Goal: Task Accomplishment & Management: Manage account settings

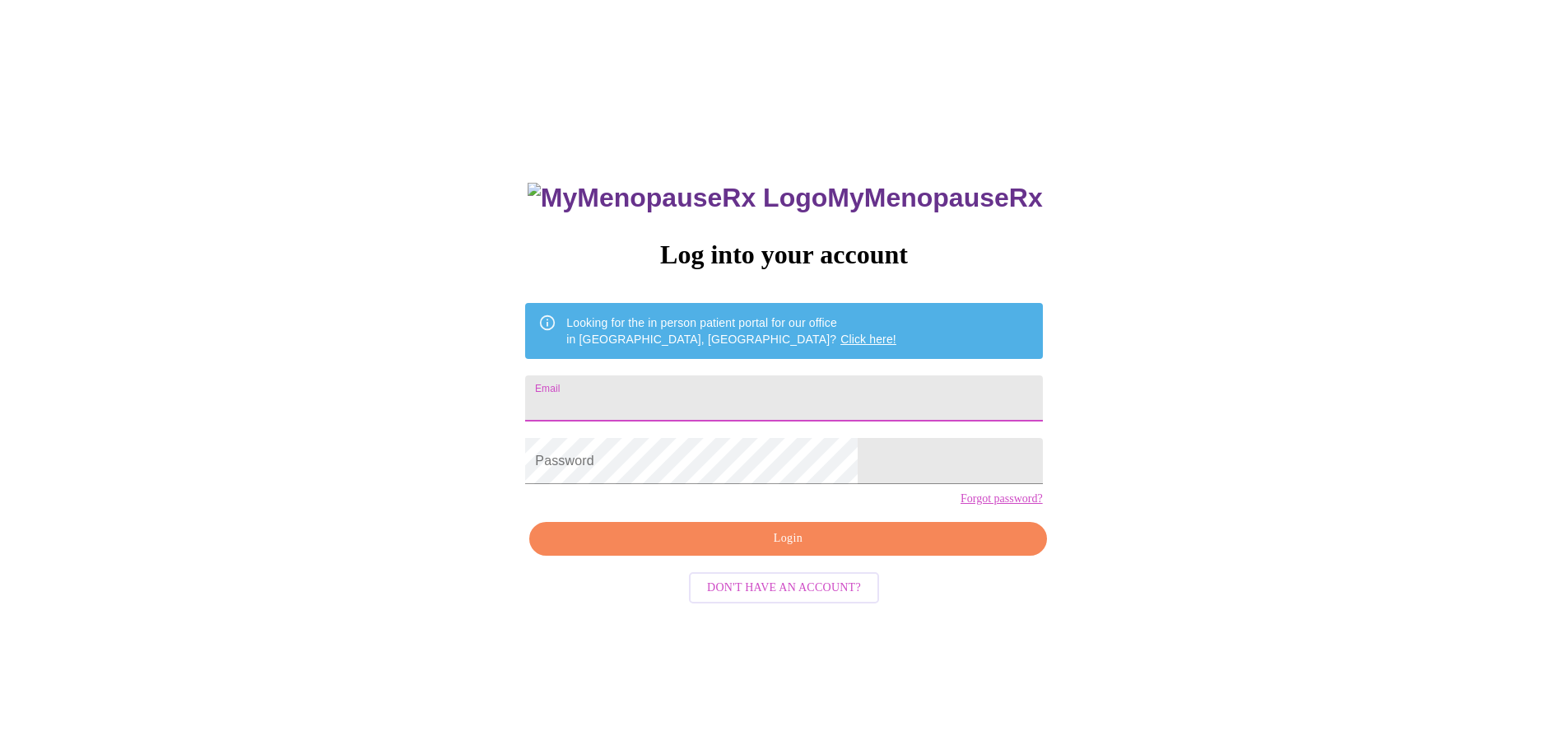
click at [773, 386] on input "Email" at bounding box center [783, 398] width 517 height 46
type input "[EMAIL_ADDRESS][DOMAIN_NAME]"
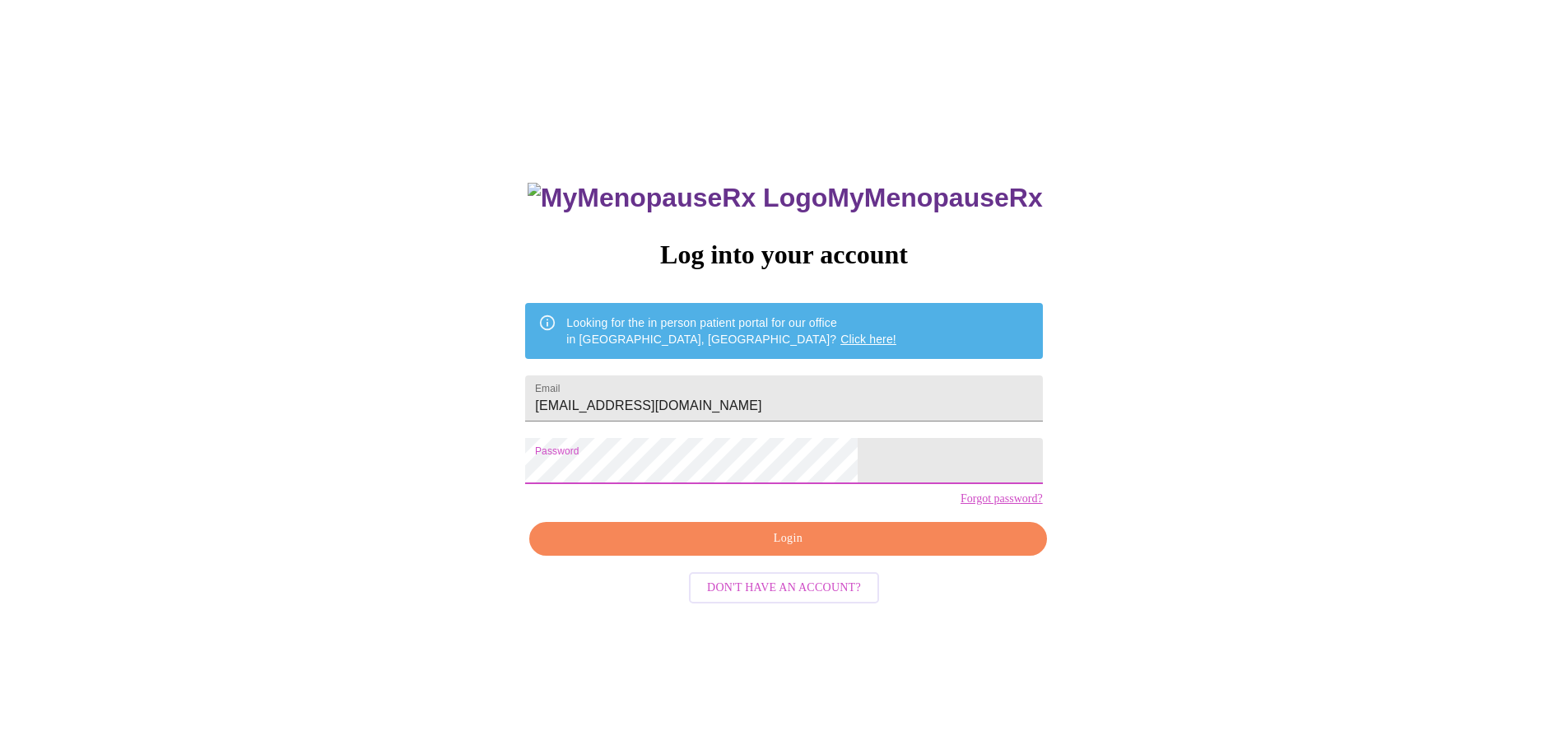
drag, startPoint x: 1046, startPoint y: 528, endPoint x: 1033, endPoint y: 531, distance: 13.3
click at [1046, 528] on div "MyMenopauseRx Log into your account Looking for the in person patient portal fo…" at bounding box center [784, 456] width 1554 height 900
click at [897, 549] on span "Login" at bounding box center [787, 539] width 479 height 20
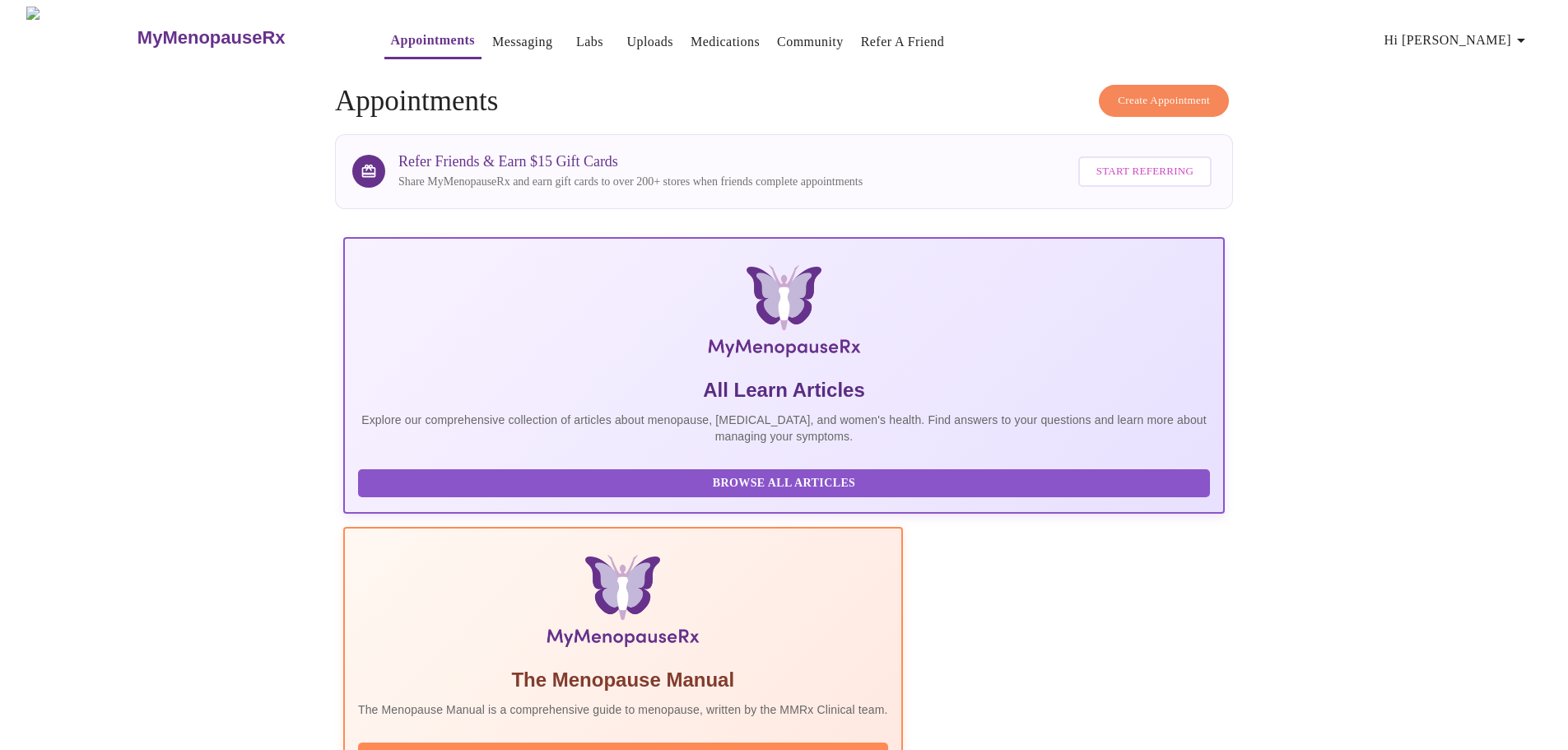
click at [1502, 29] on span "Hi [PERSON_NAME]" at bounding box center [1457, 40] width 146 height 23
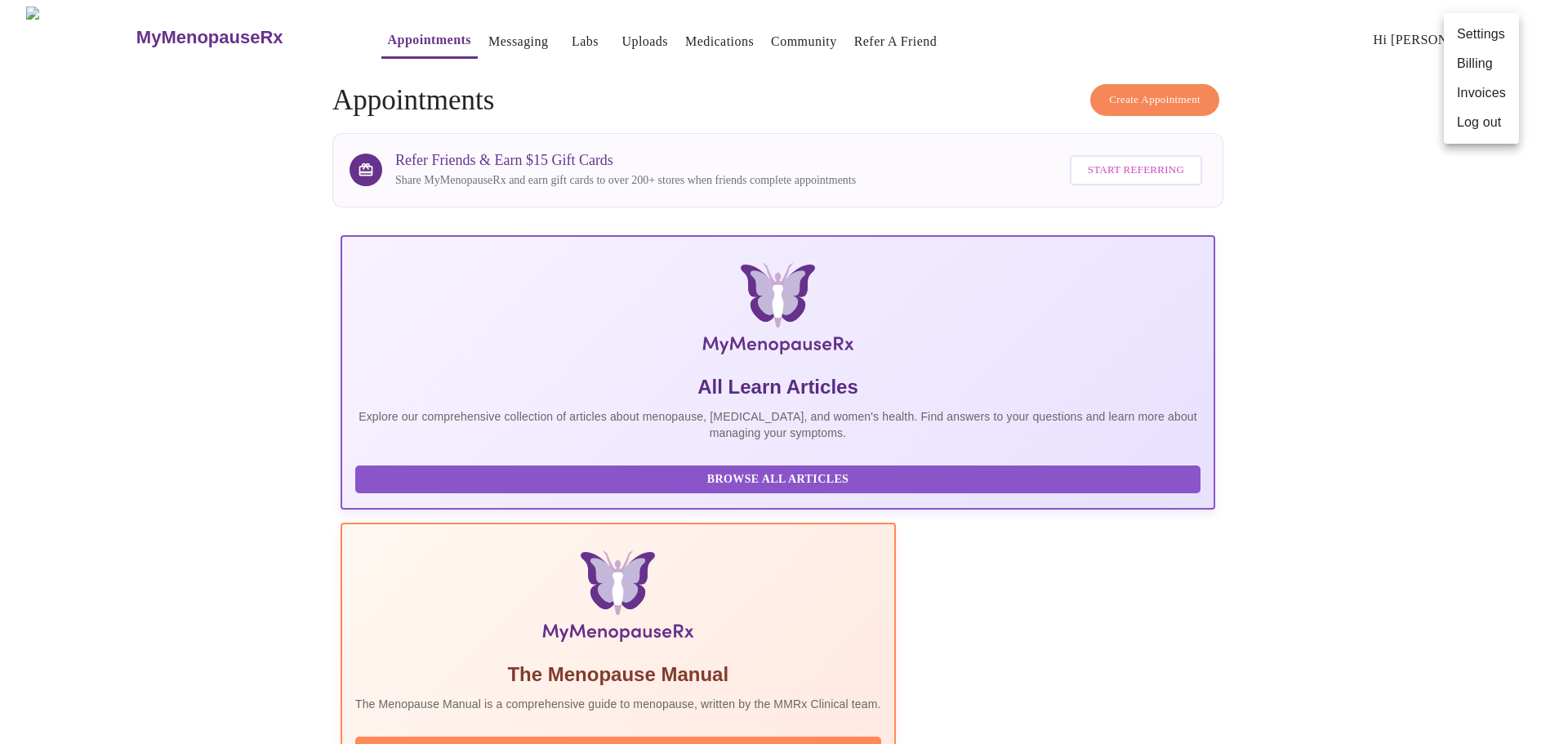
click at [1352, 359] on div at bounding box center [784, 372] width 1568 height 744
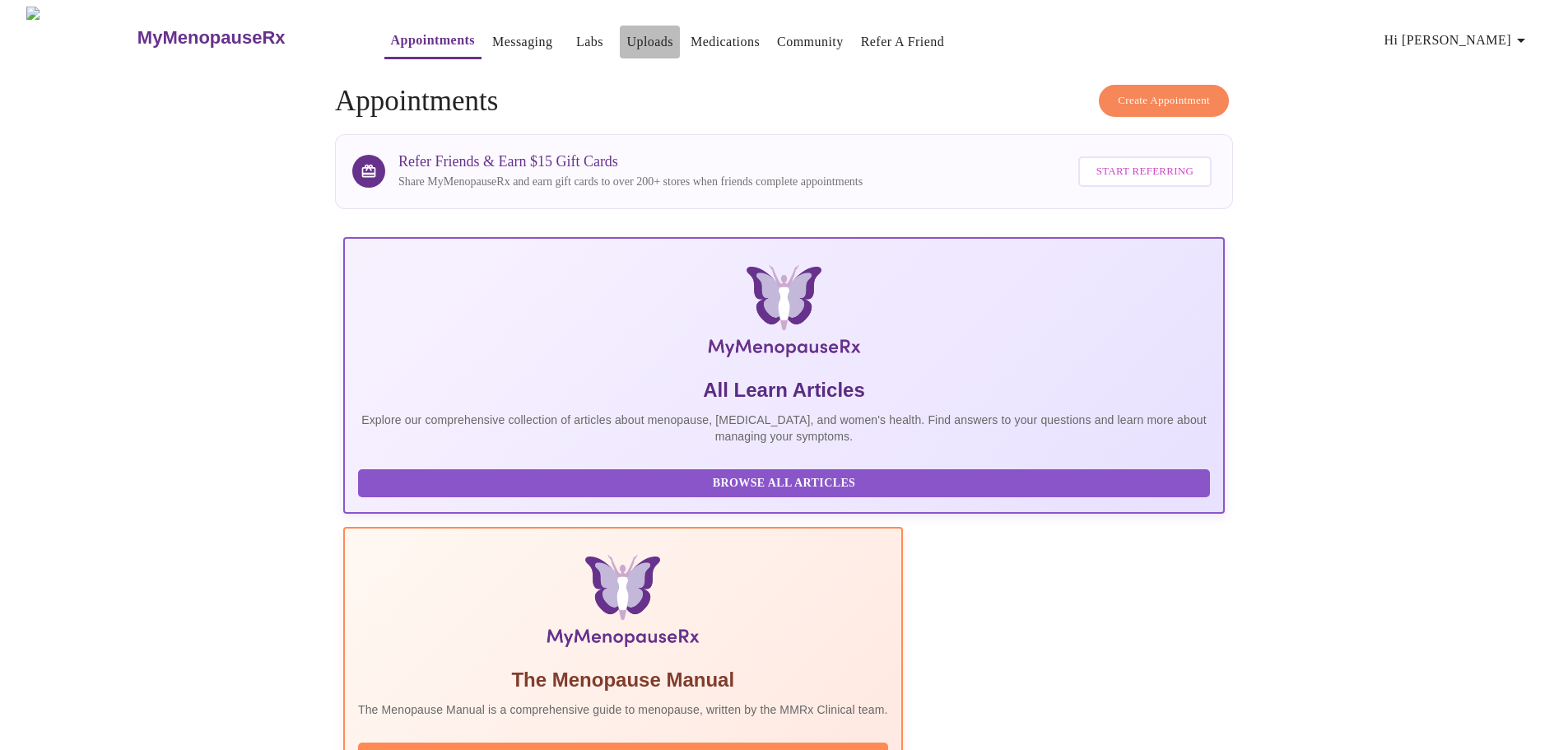
click at [627, 31] on link "Uploads" at bounding box center [650, 42] width 47 height 23
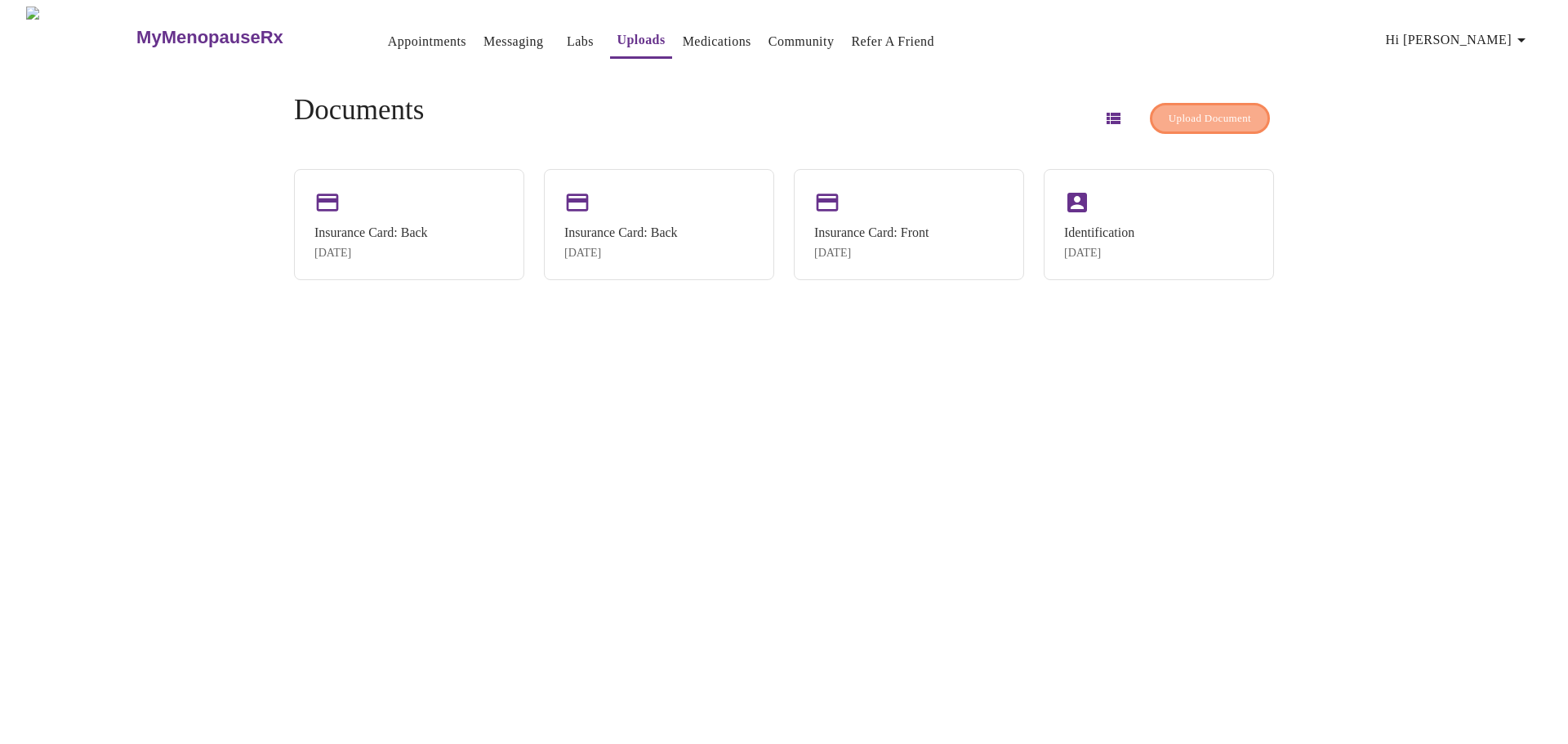
click at [1224, 110] on span "Upload Document" at bounding box center [1210, 119] width 83 height 19
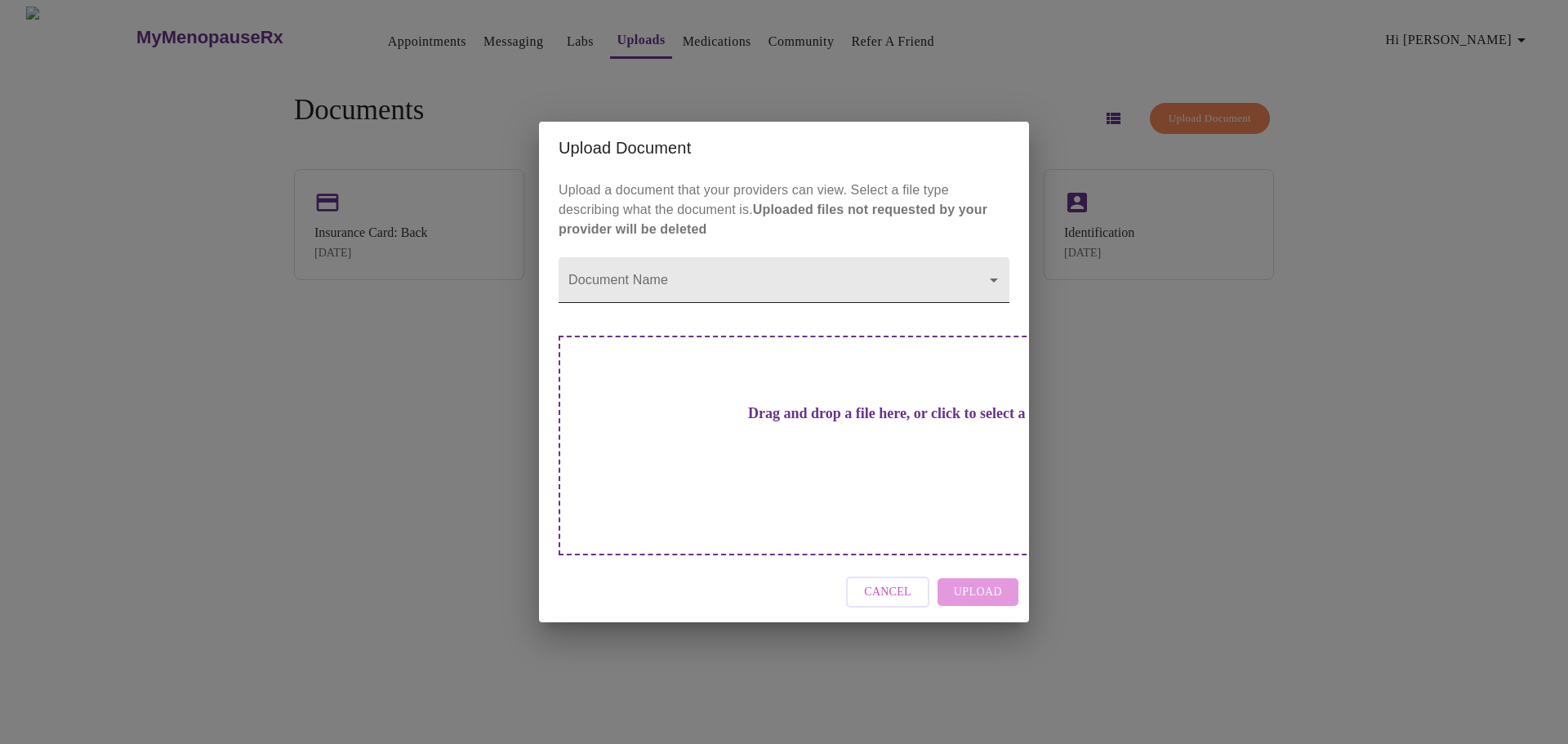
click at [984, 312] on body "MyMenopauseRx Appointments Messaging Labs Uploads Medications Community Refer a…" at bounding box center [784, 378] width 1555 height 744
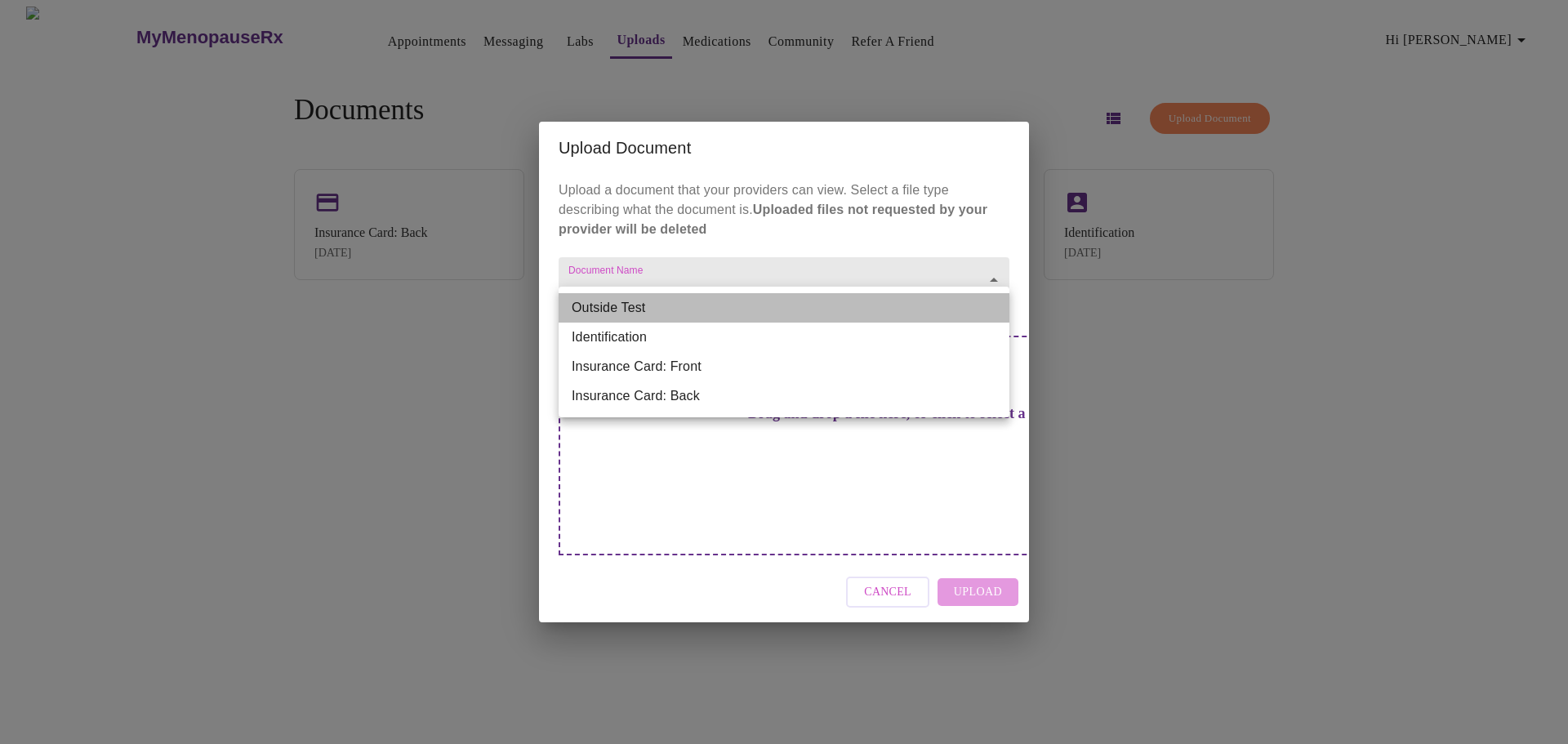
click at [984, 312] on li "Outside Test" at bounding box center [784, 307] width 451 height 30
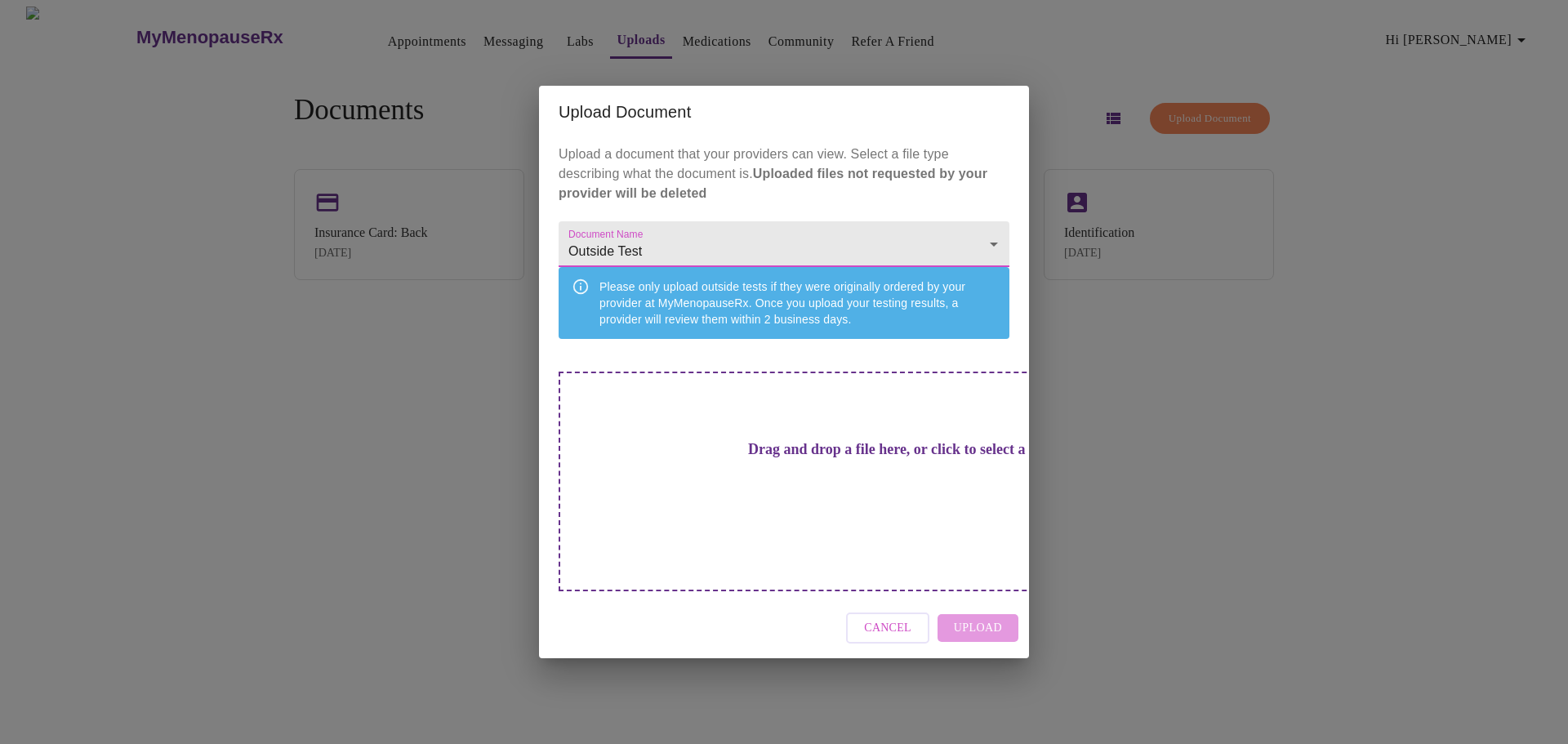
click at [990, 263] on body "MyMenopauseRx Appointments Messaging Labs Uploads Medications Community Refer a…" at bounding box center [784, 378] width 1555 height 744
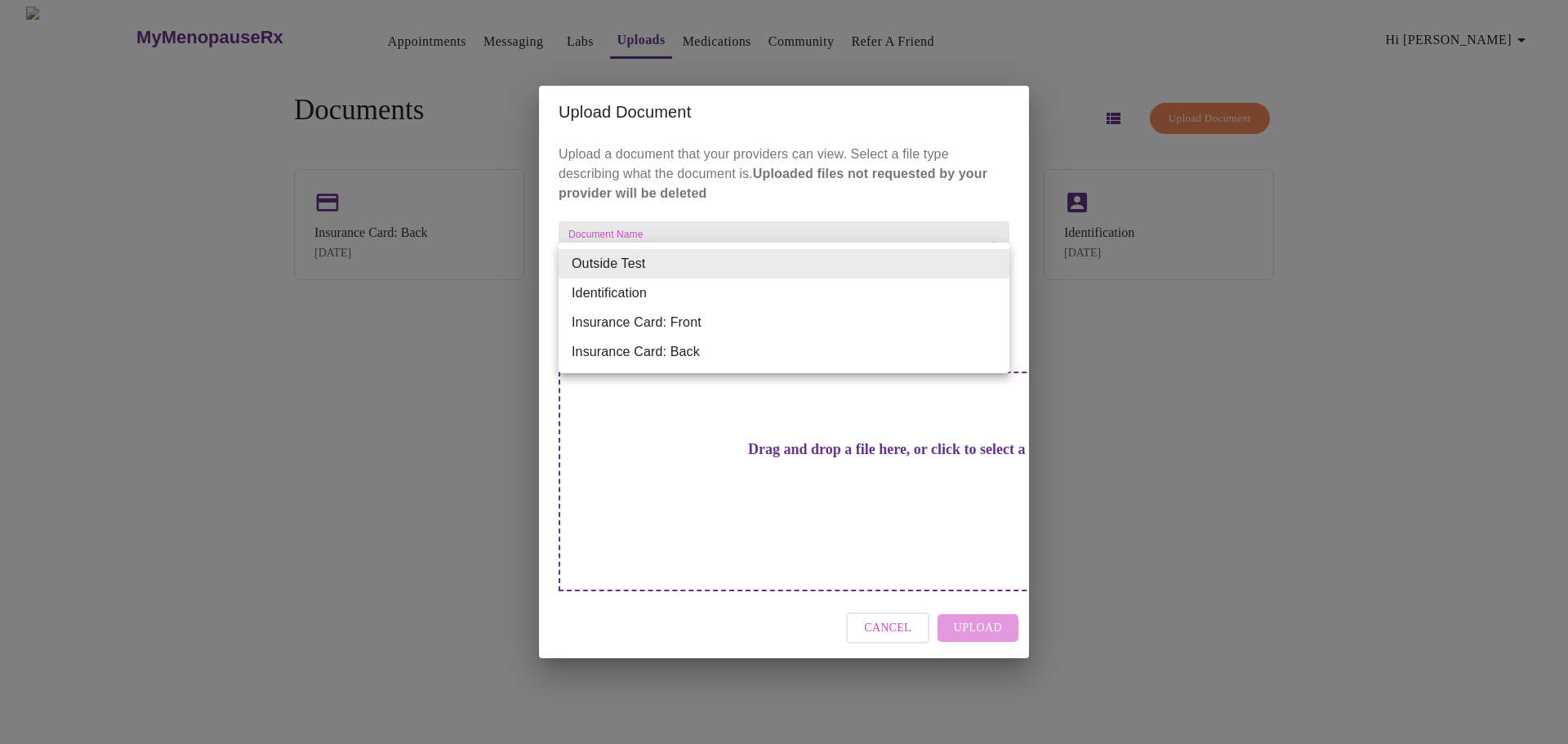
click at [847, 333] on li "Insurance Card: Front" at bounding box center [784, 322] width 451 height 30
type input "Insurance Card: Front"
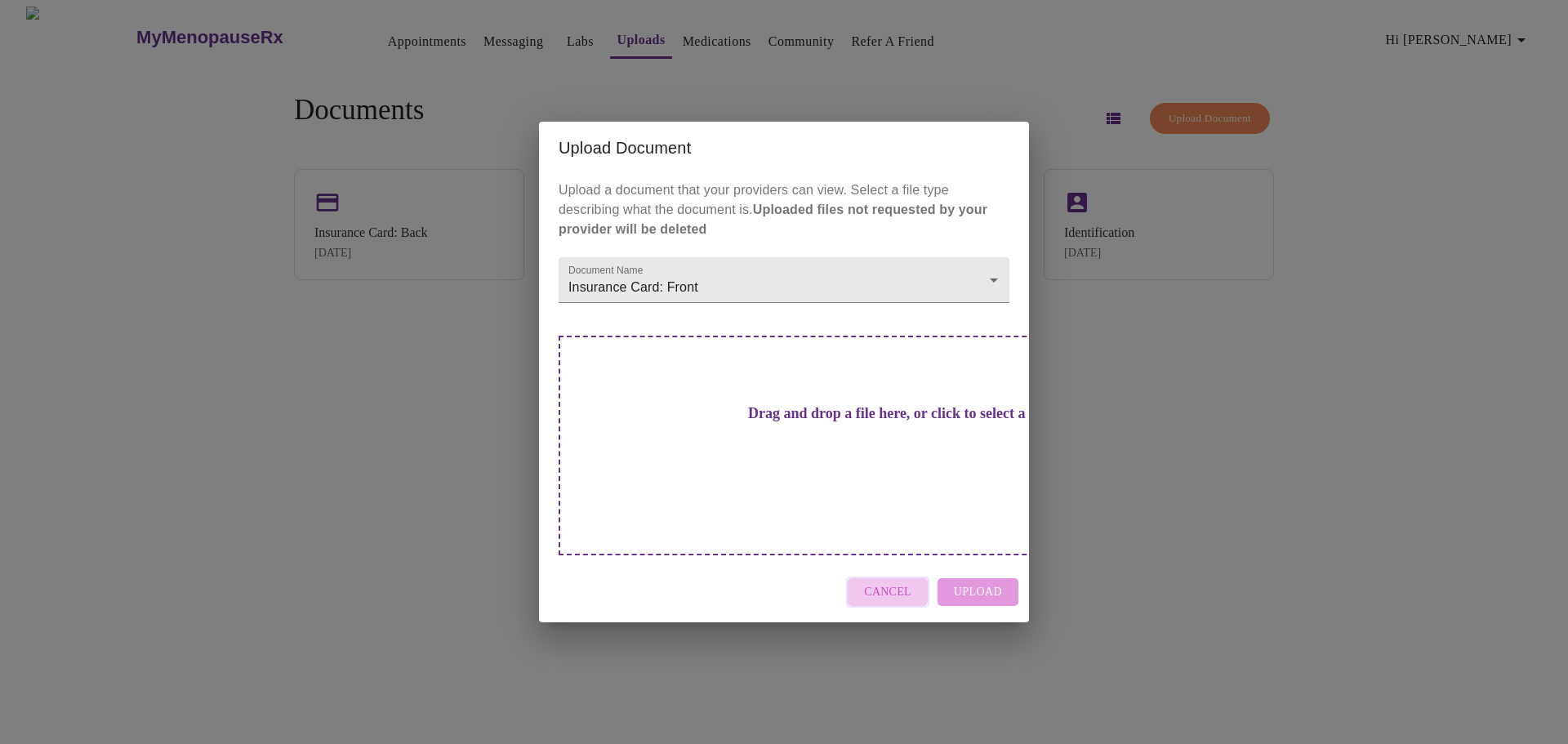
click at [874, 582] on span "Cancel" at bounding box center [888, 592] width 47 height 20
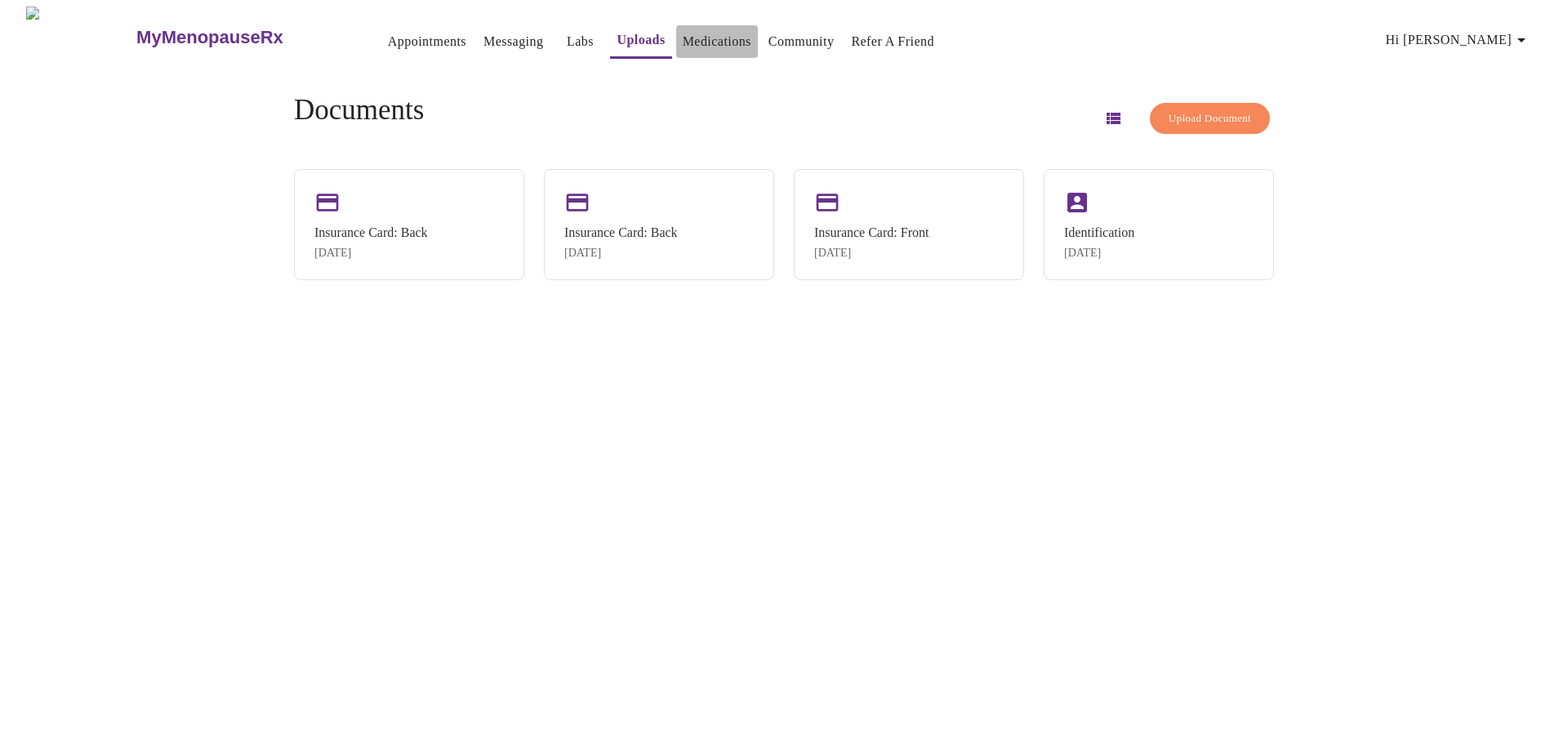
click at [683, 30] on link "Medications" at bounding box center [716, 41] width 68 height 23
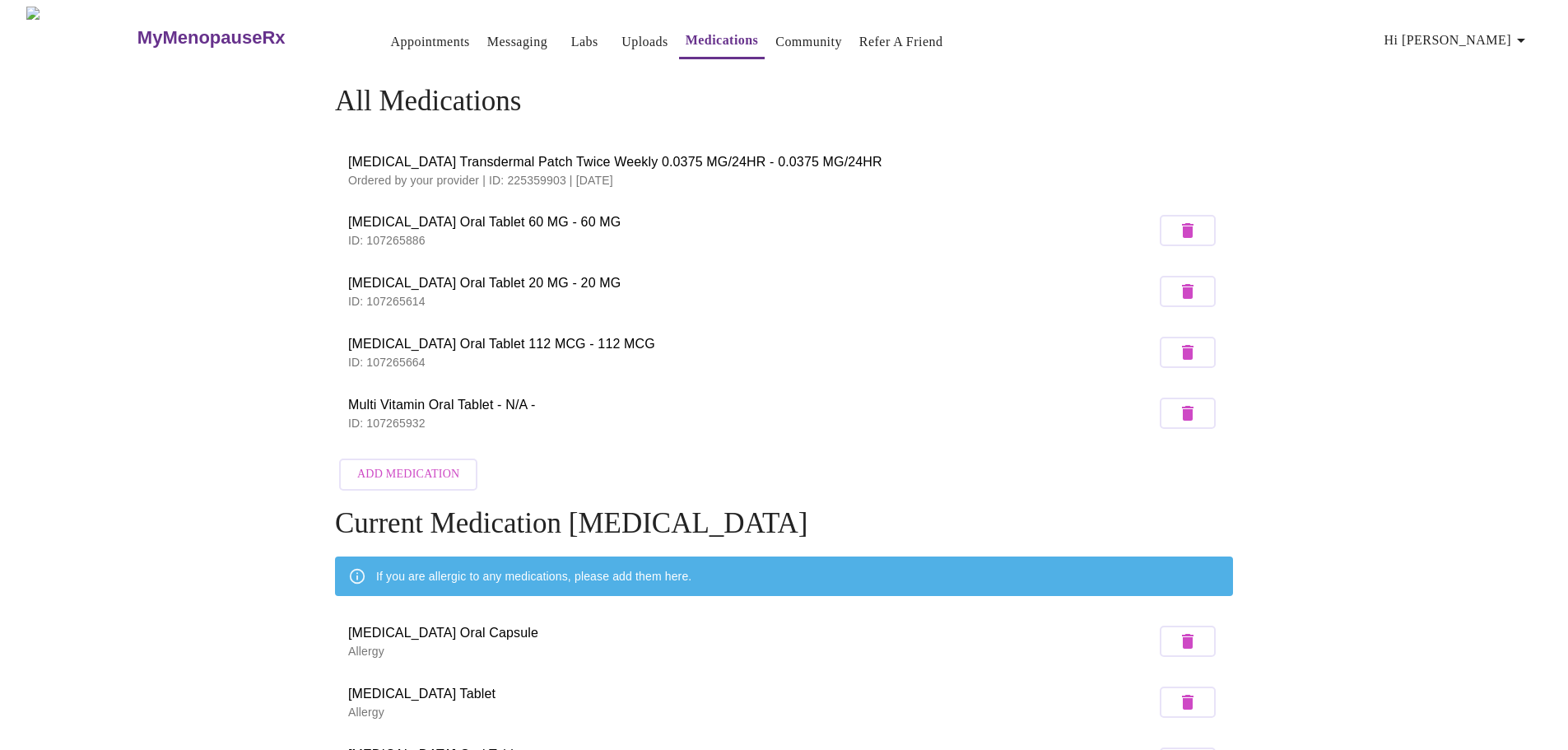
click at [621, 31] on link "Uploads" at bounding box center [644, 42] width 47 height 23
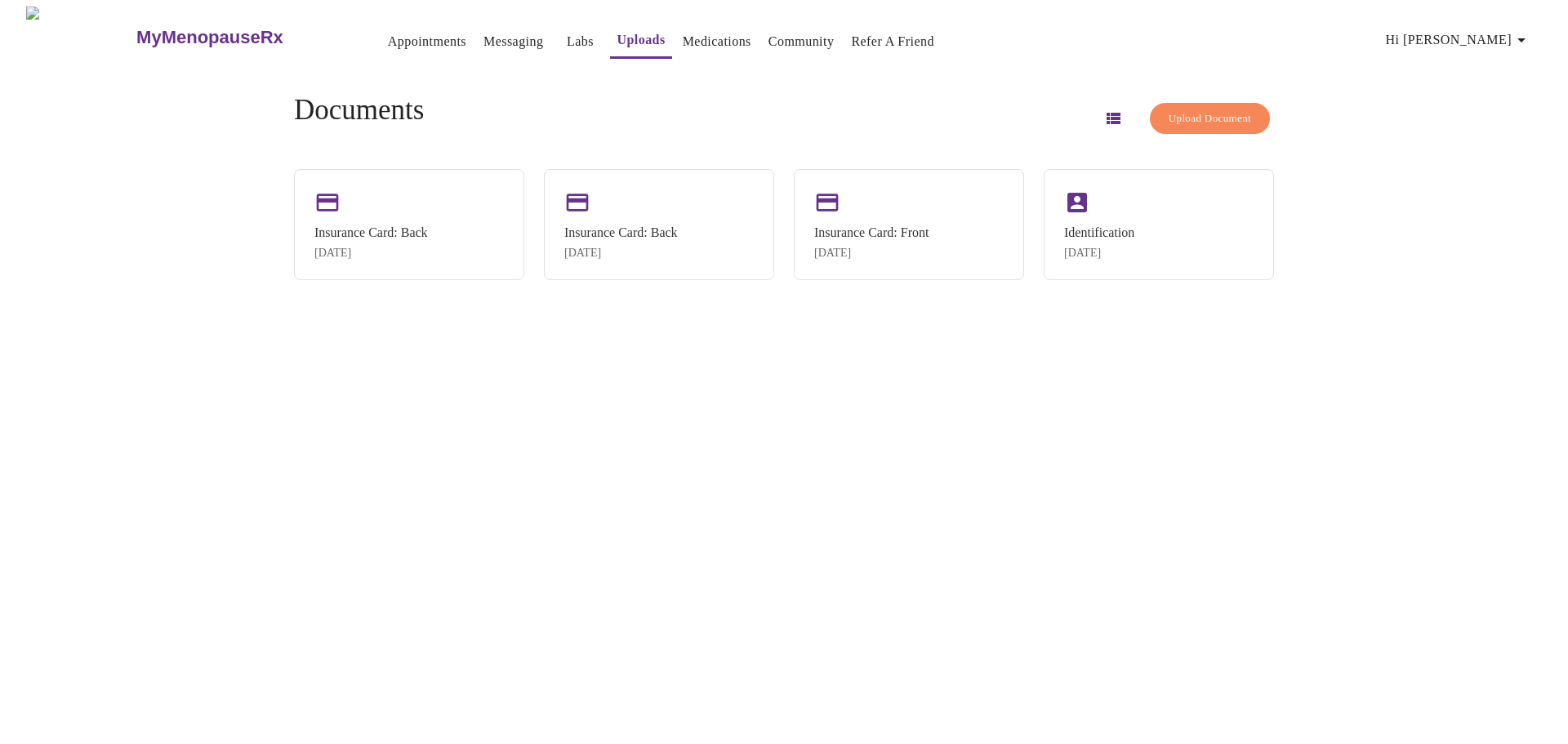
click at [1202, 118] on span "Upload Document" at bounding box center [1210, 119] width 83 height 19
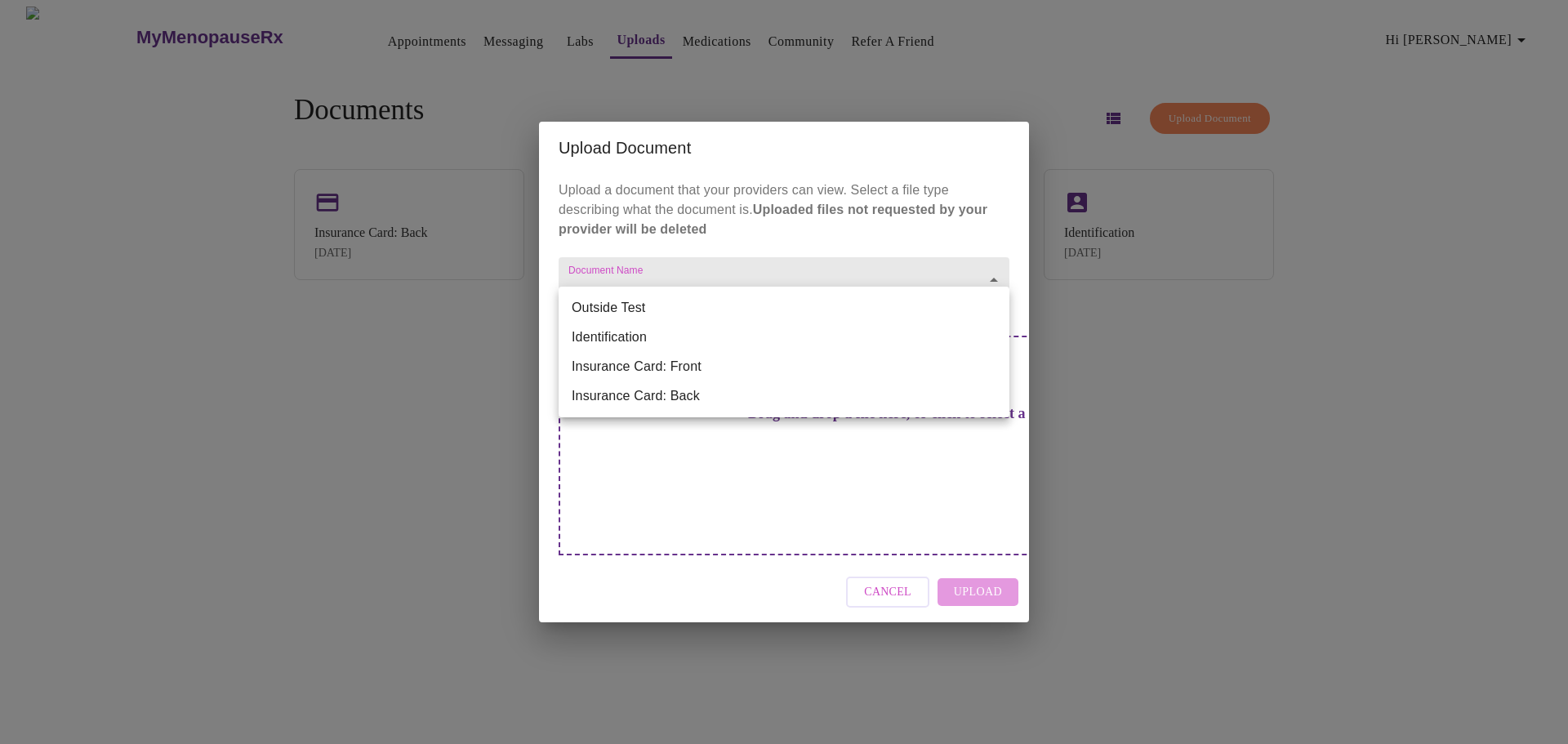
click at [841, 309] on body "MyMenopauseRx Appointments Messaging Labs Uploads Medications Community Refer a…" at bounding box center [784, 378] width 1555 height 744
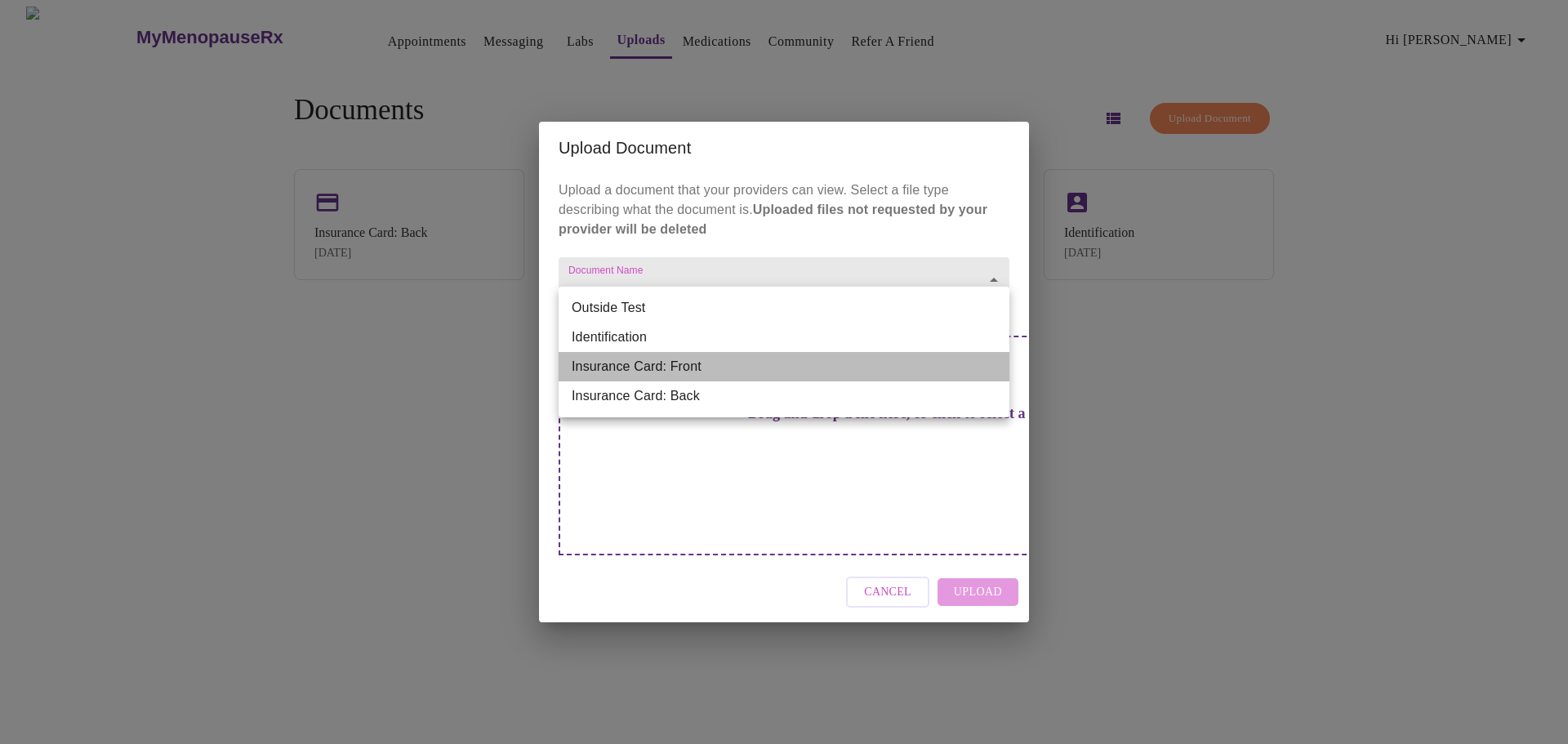
click at [756, 370] on li "Insurance Card: Front" at bounding box center [784, 367] width 451 height 30
type input "Insurance Card: Front"
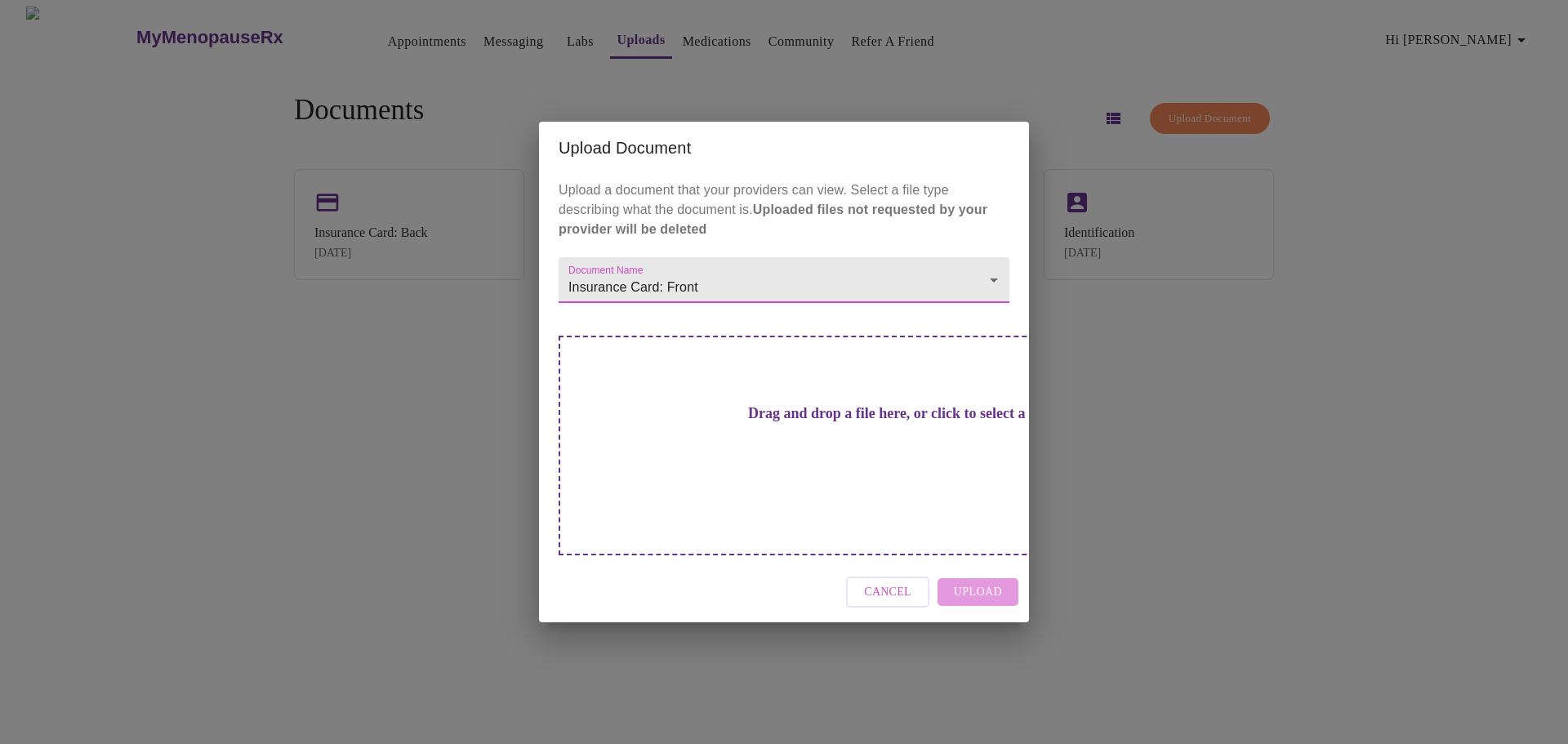
click at [974, 563] on div "Cancel Upload" at bounding box center [784, 592] width 490 height 62
click at [750, 422] on h3 "Drag and drop a file here, or click to select a file" at bounding box center [899, 414] width 451 height 17
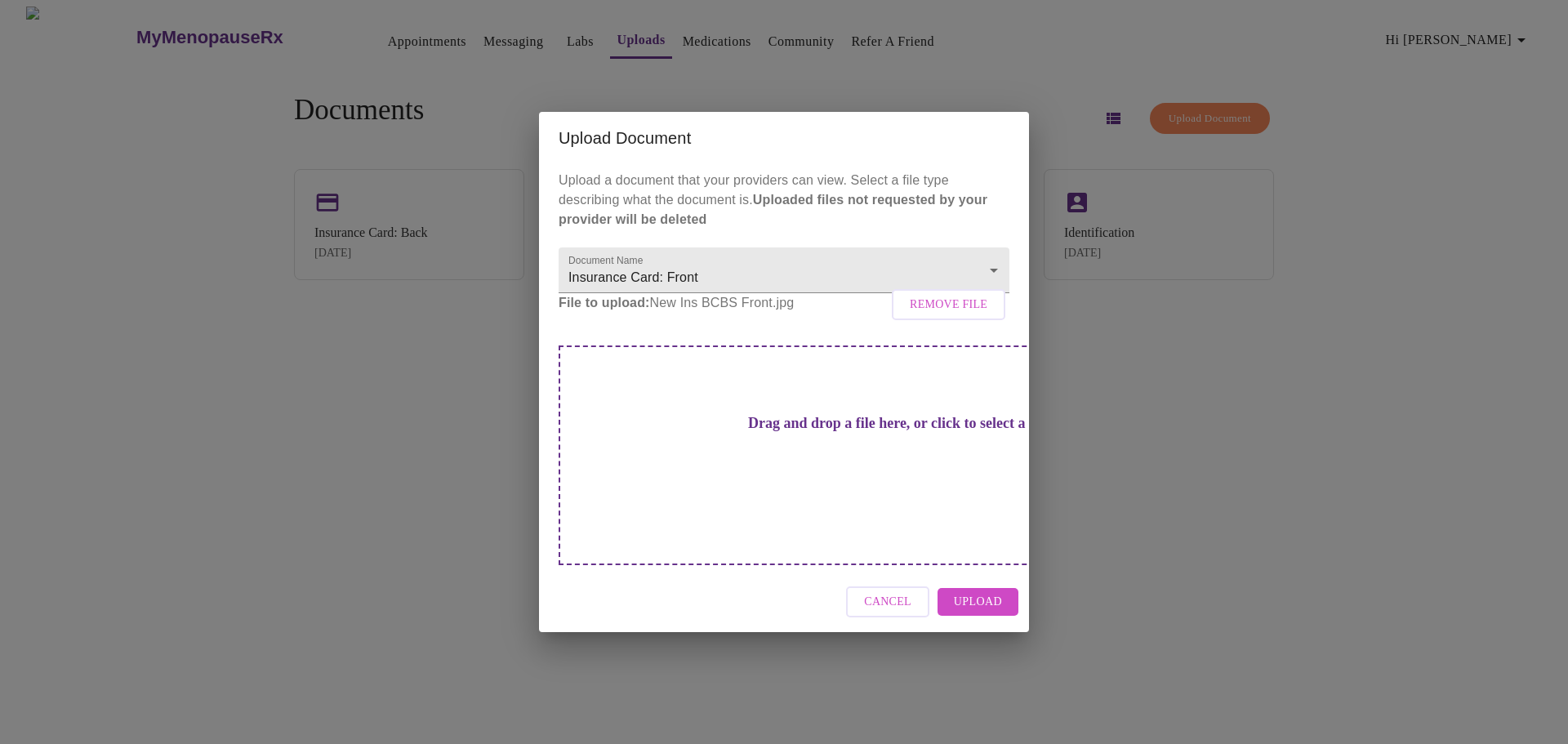
click at [1006, 590] on button "Upload" at bounding box center [978, 602] width 81 height 29
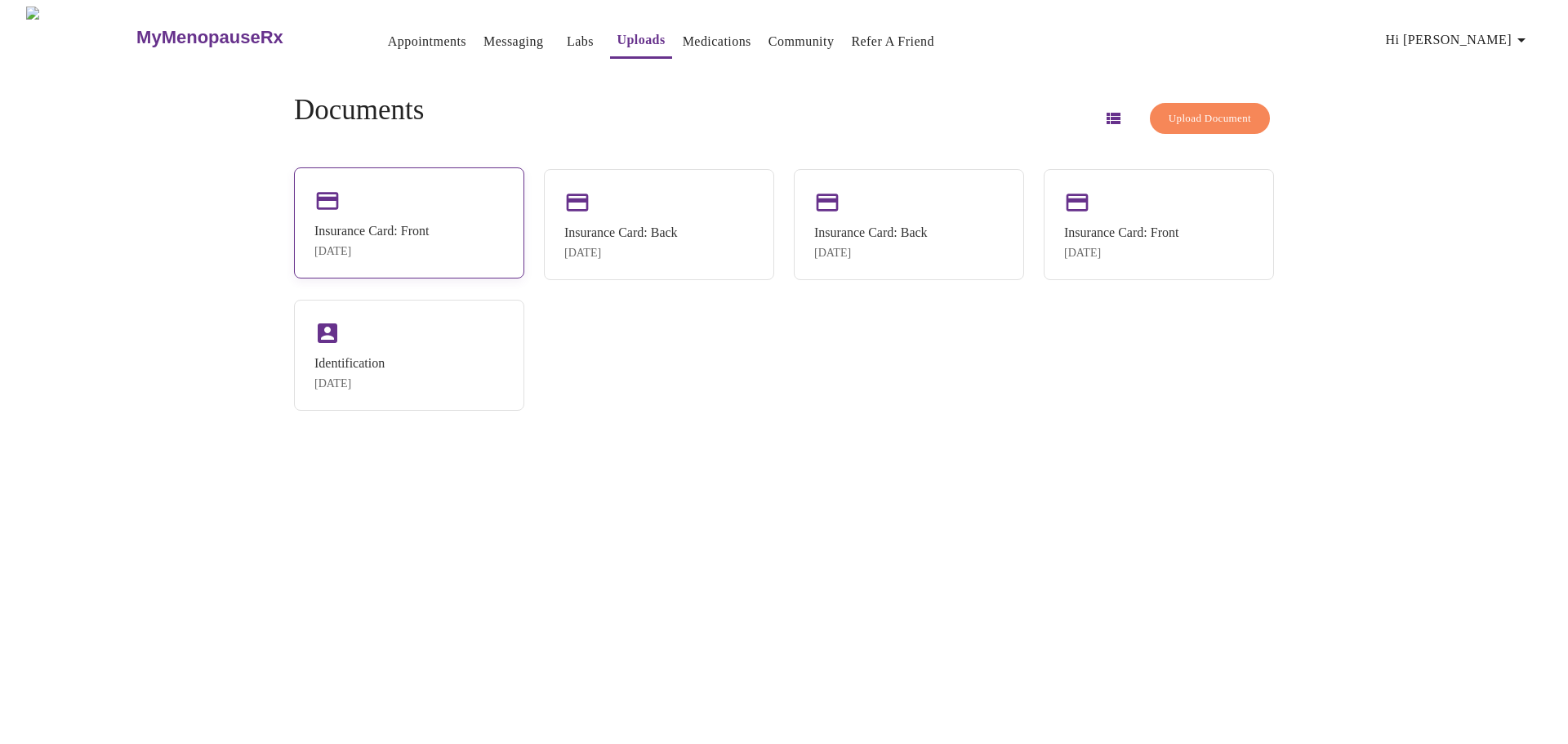
click at [423, 234] on div "Insurance Card: Front" at bounding box center [371, 231] width 114 height 14
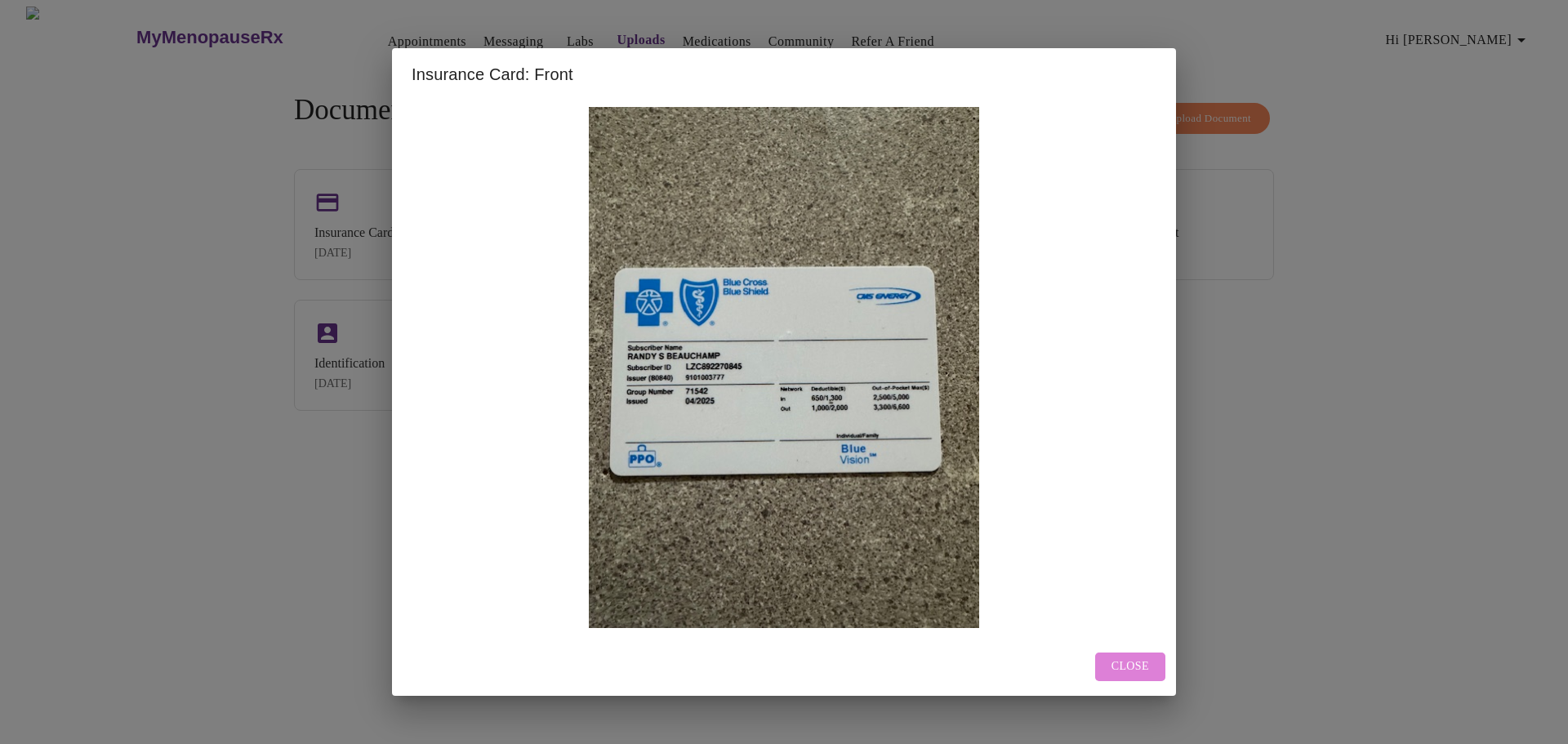
click at [1119, 665] on span "Close" at bounding box center [1130, 666] width 37 height 20
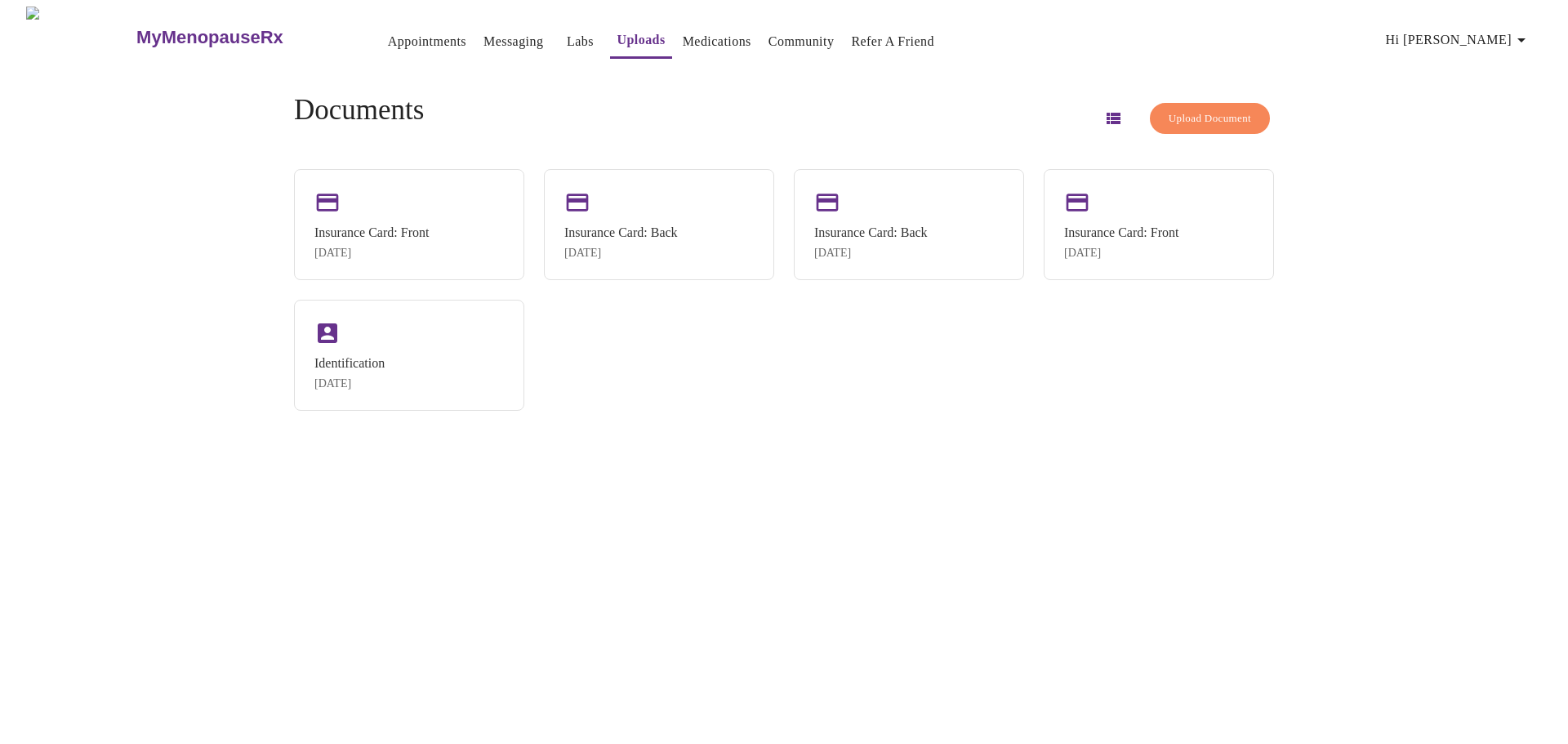
click at [1200, 111] on span "Upload Document" at bounding box center [1210, 119] width 83 height 19
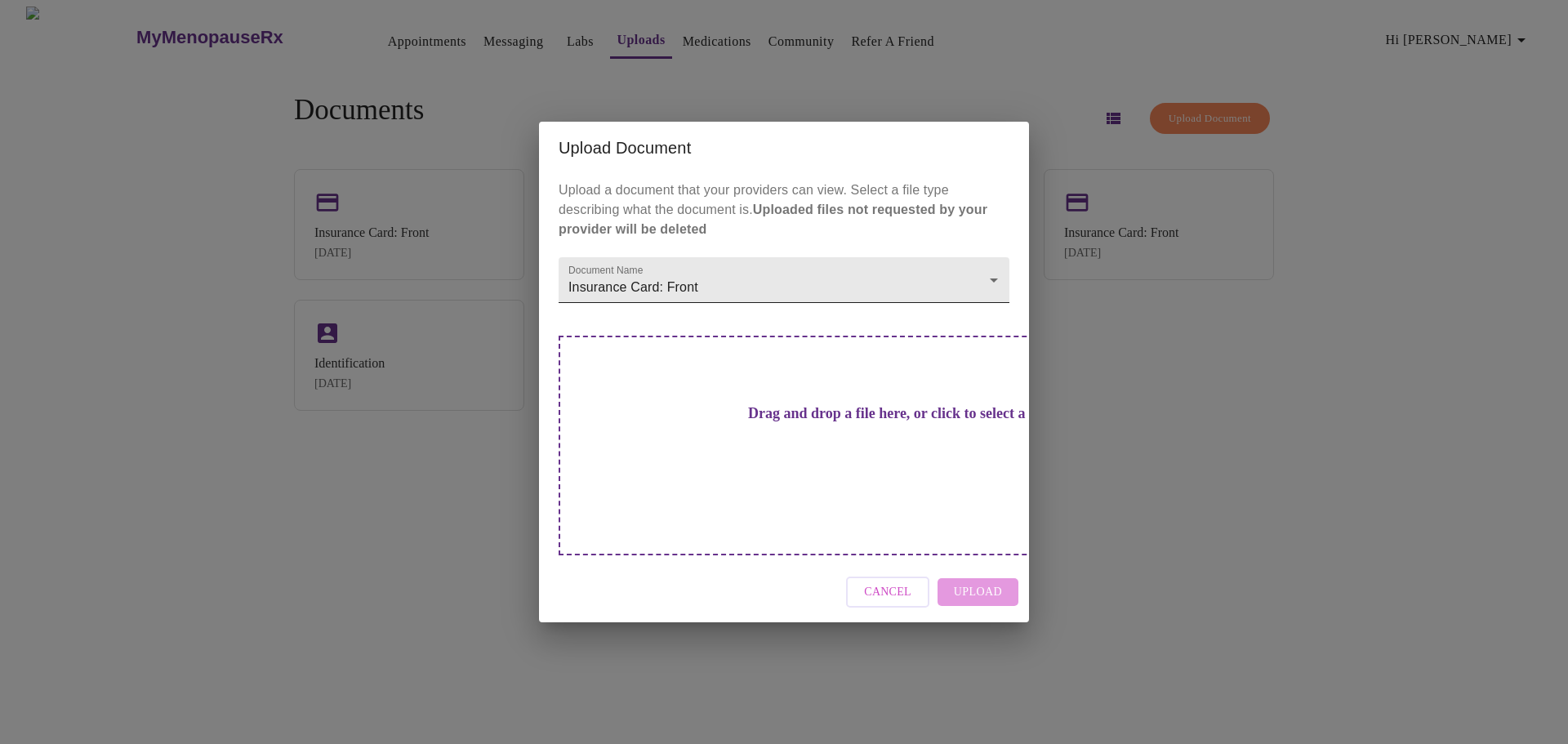
click at [913, 300] on body "MyMenopauseRx Appointments Messaging Labs Uploads Medications Community Refer a…" at bounding box center [784, 378] width 1555 height 744
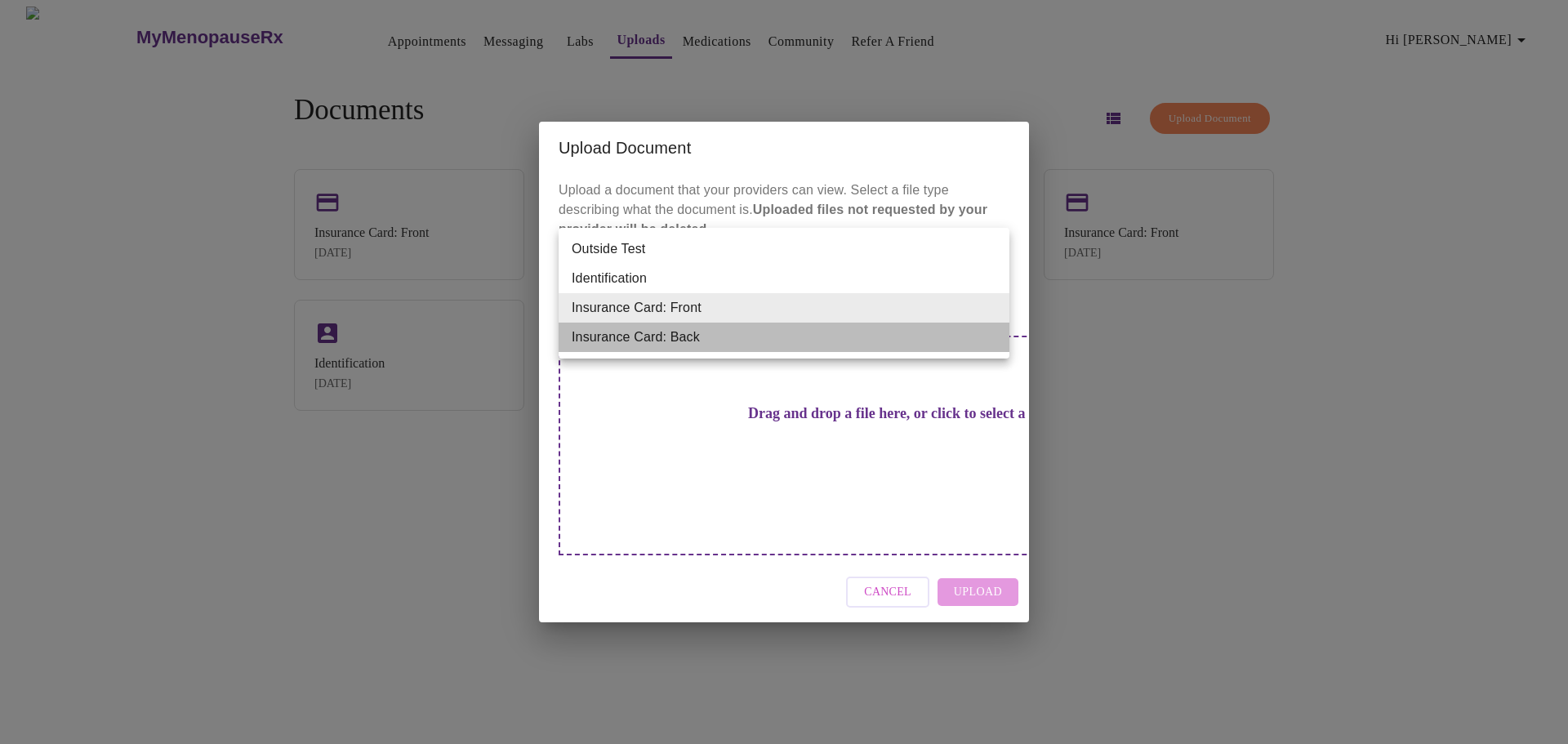
click at [765, 334] on li "Insurance Card: Back" at bounding box center [784, 337] width 451 height 30
type input "Insurance Card: Back"
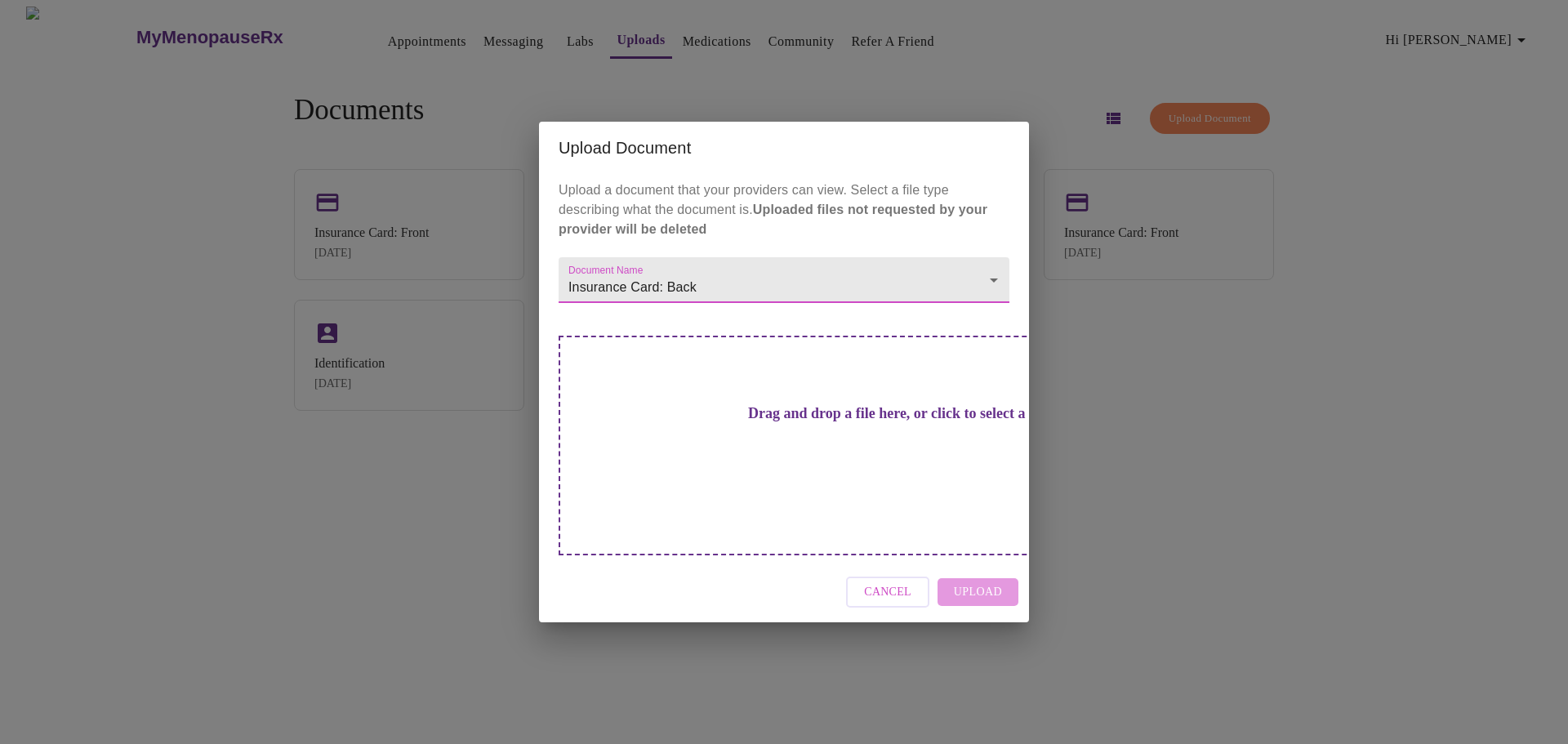
click at [766, 422] on h3 "Drag and drop a file here, or click to select a file" at bounding box center [899, 414] width 451 height 17
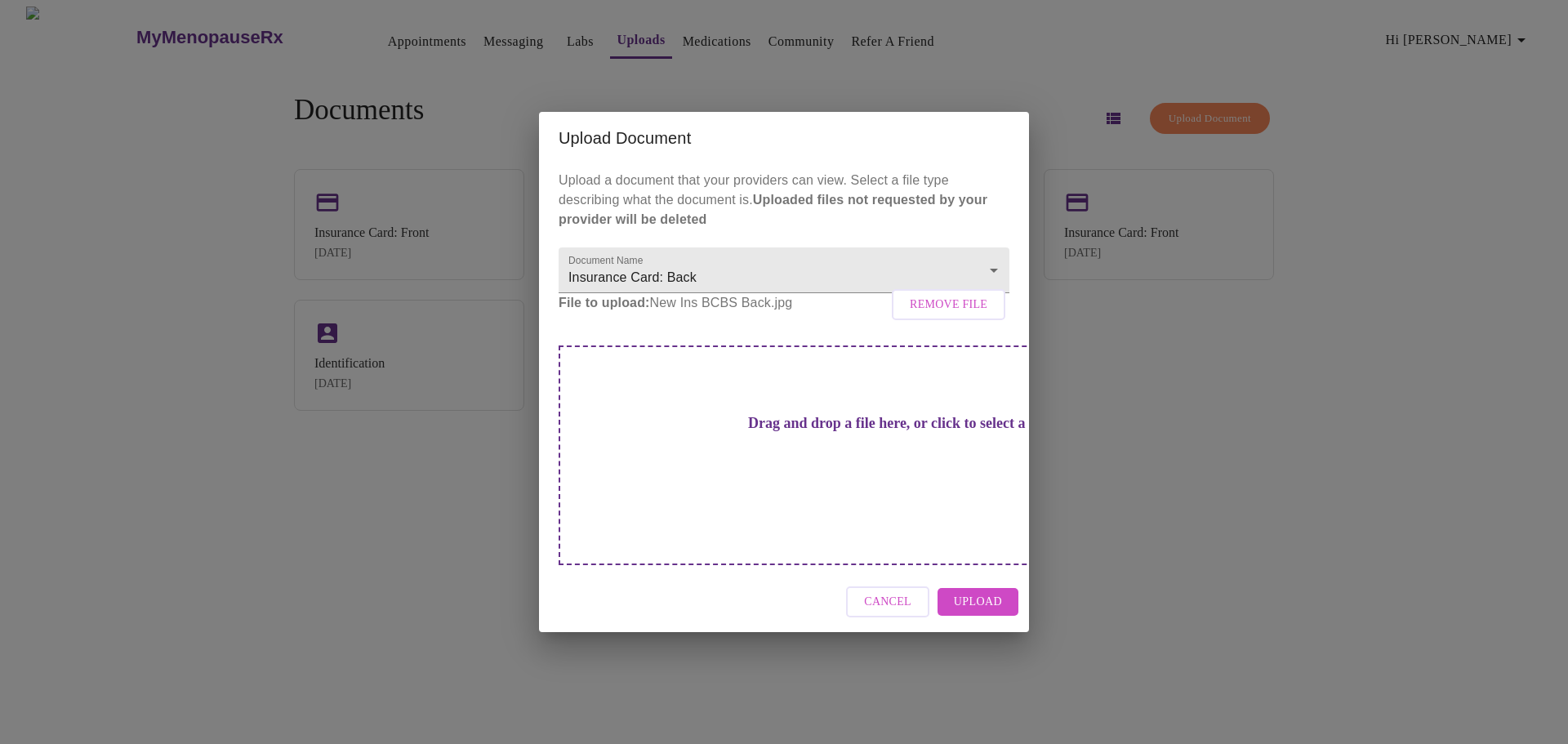
click at [986, 592] on span "Upload" at bounding box center [977, 602] width 48 height 20
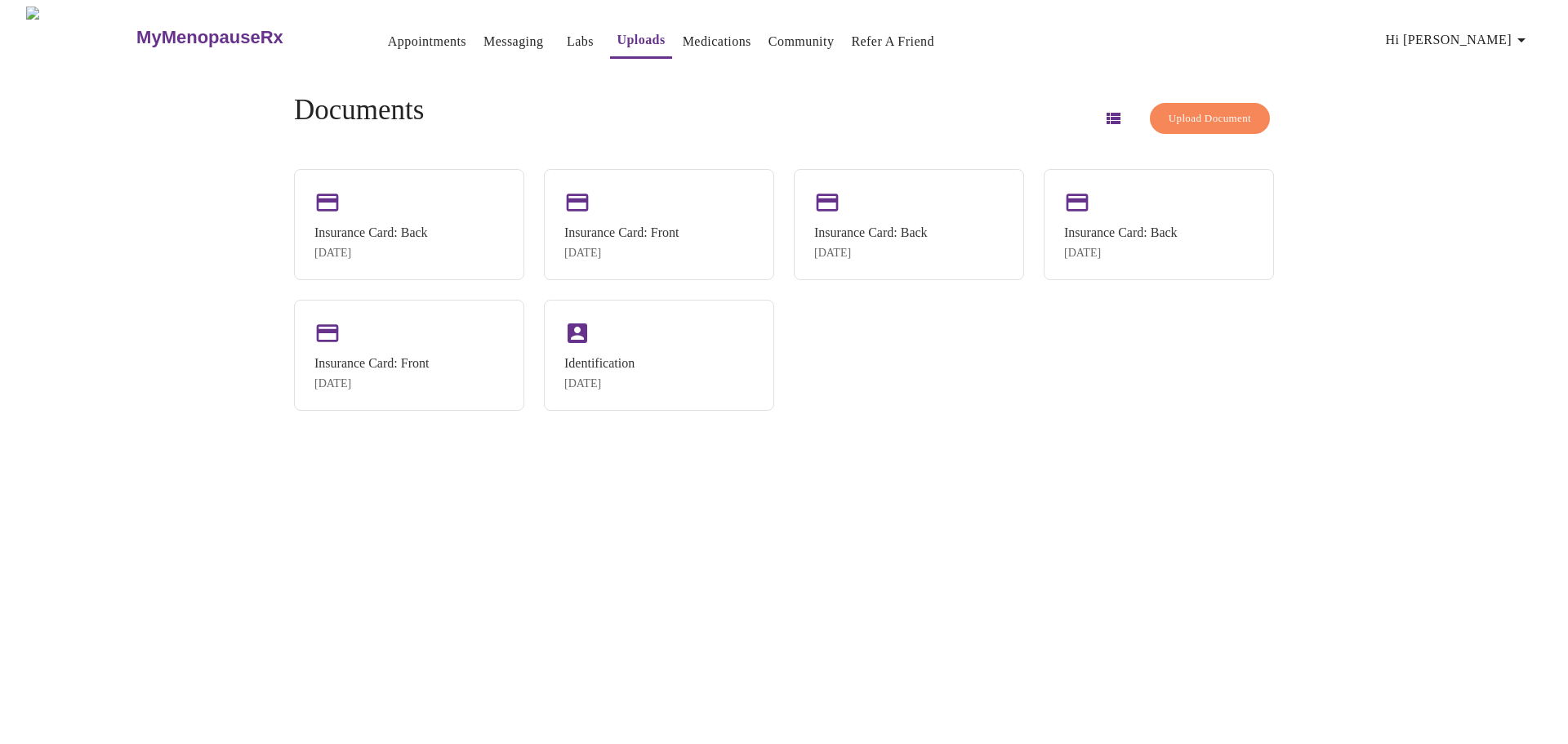
click at [388, 30] on link "Appointments" at bounding box center [427, 41] width 79 height 23
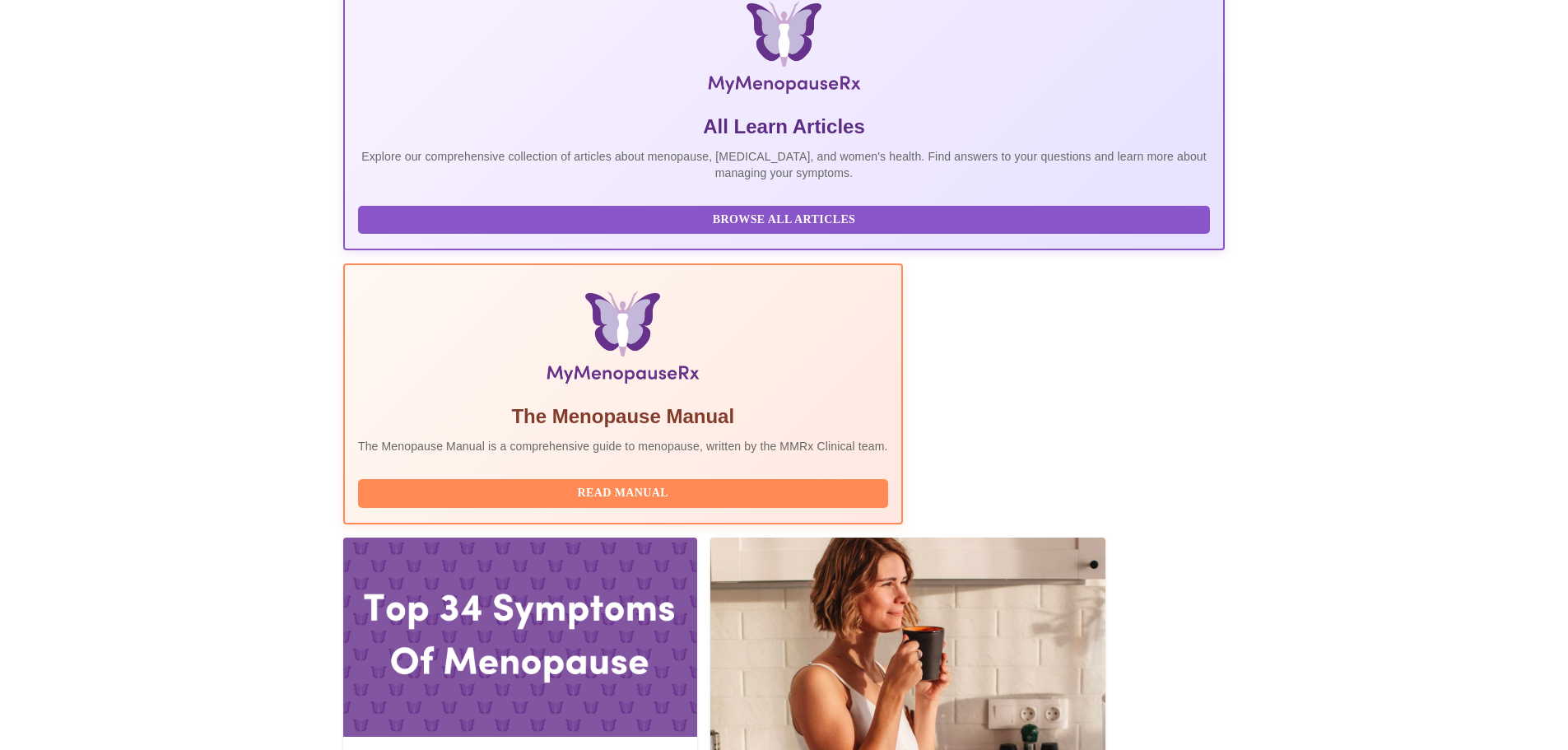
scroll to position [209, 0]
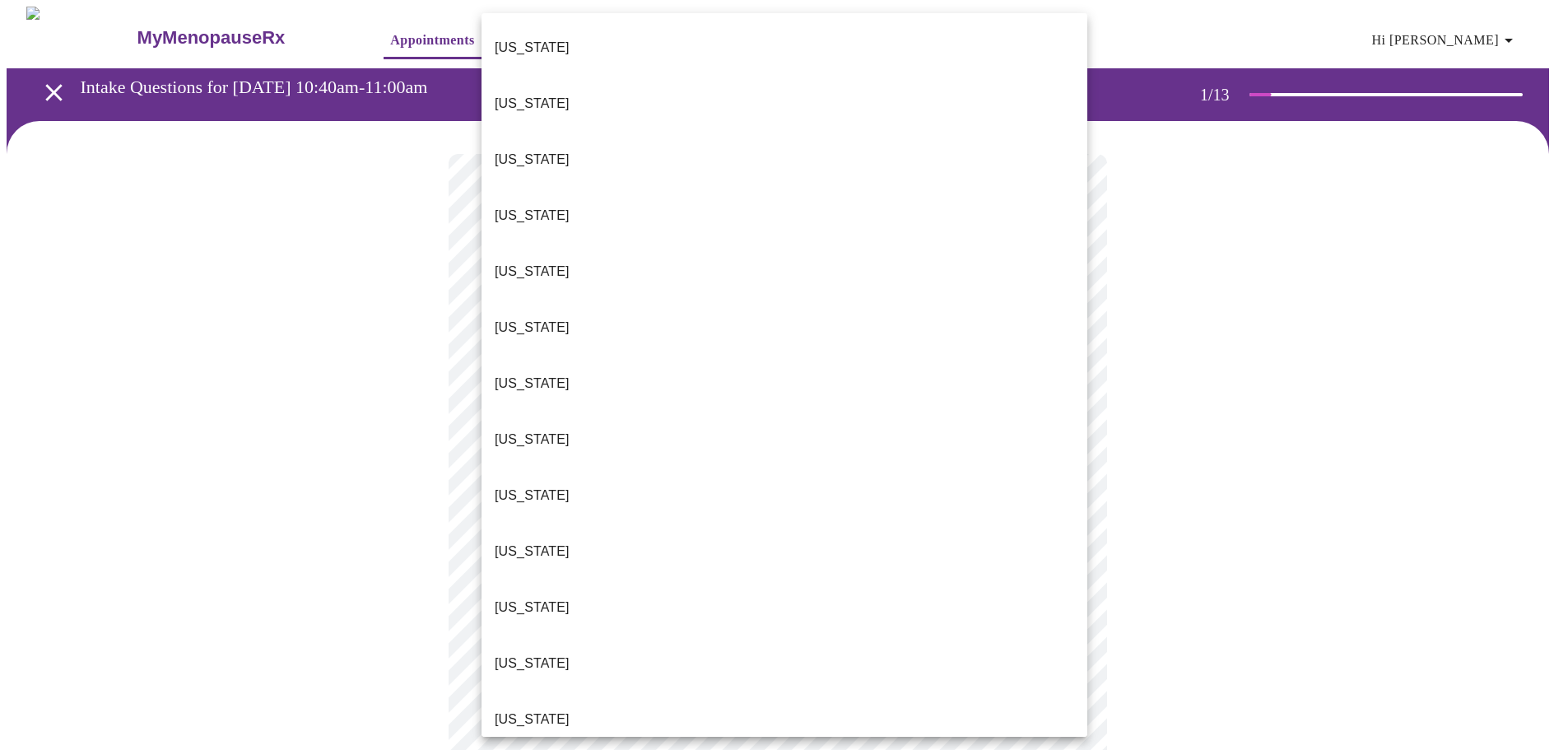
click at [819, 369] on body "MyMenopauseRx Appointments Messaging Labs Uploads Medications Community Refer a…" at bounding box center [784, 759] width 1554 height 1503
click at [776, 371] on body "MyMenopauseRx Appointments Messaging Labs Uploads Medications Community Refer a…" at bounding box center [790, 759] width 1567 height 1503
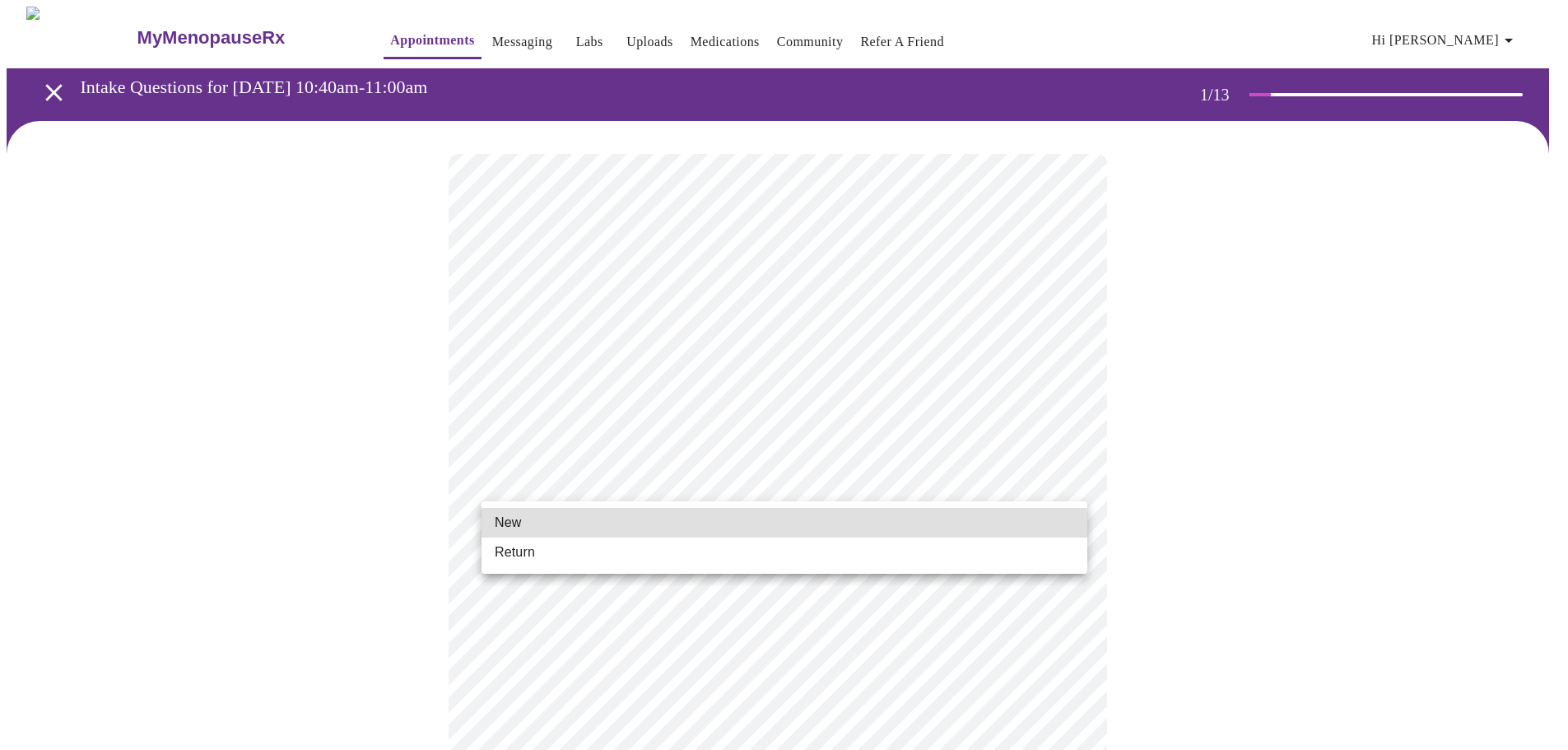
click at [787, 479] on body "MyMenopauseRx Appointments Messaging Labs Uploads Medications Community Refer a…" at bounding box center [784, 753] width 1554 height 1494
click at [692, 542] on li "Return" at bounding box center [785, 552] width 606 height 30
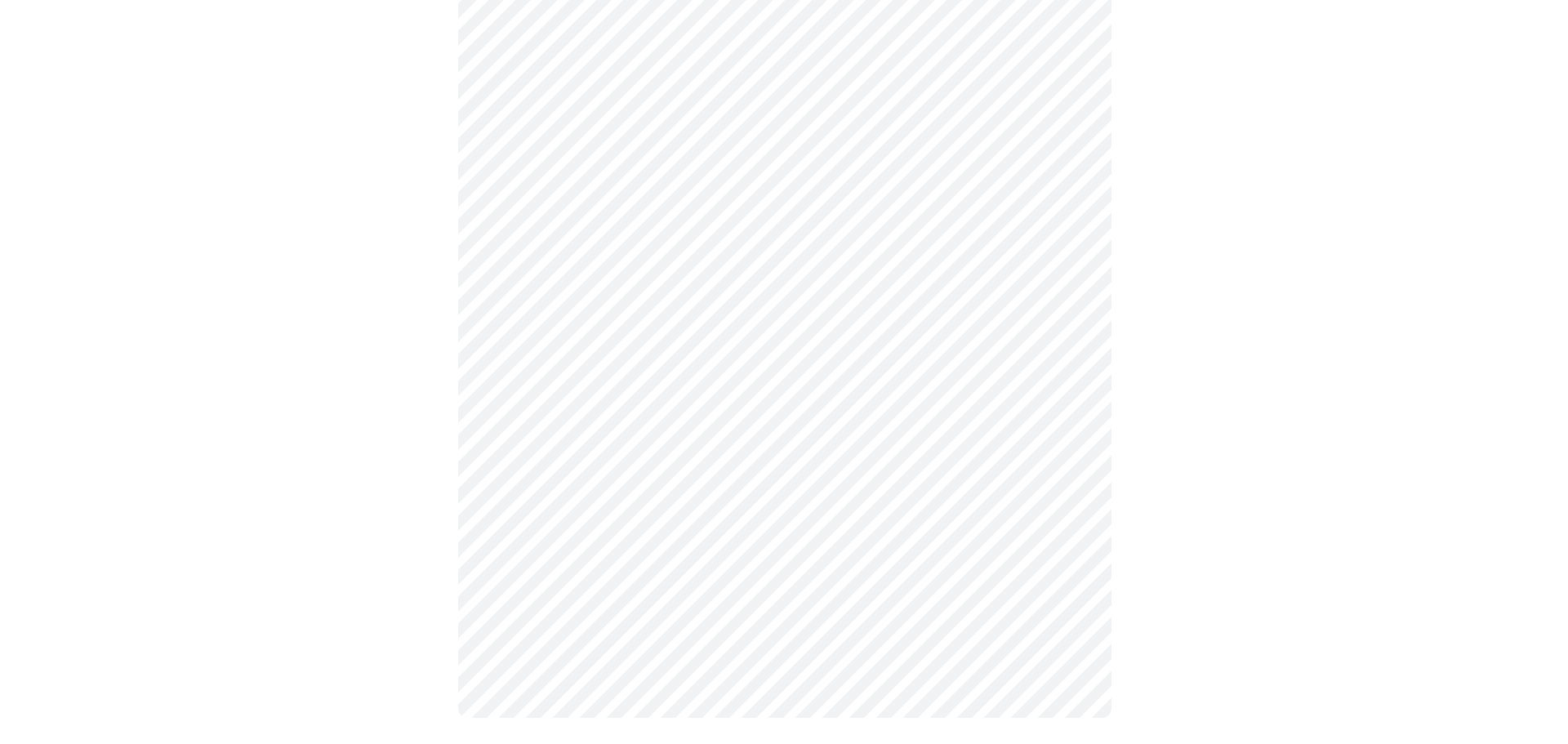
scroll to position [0, 0]
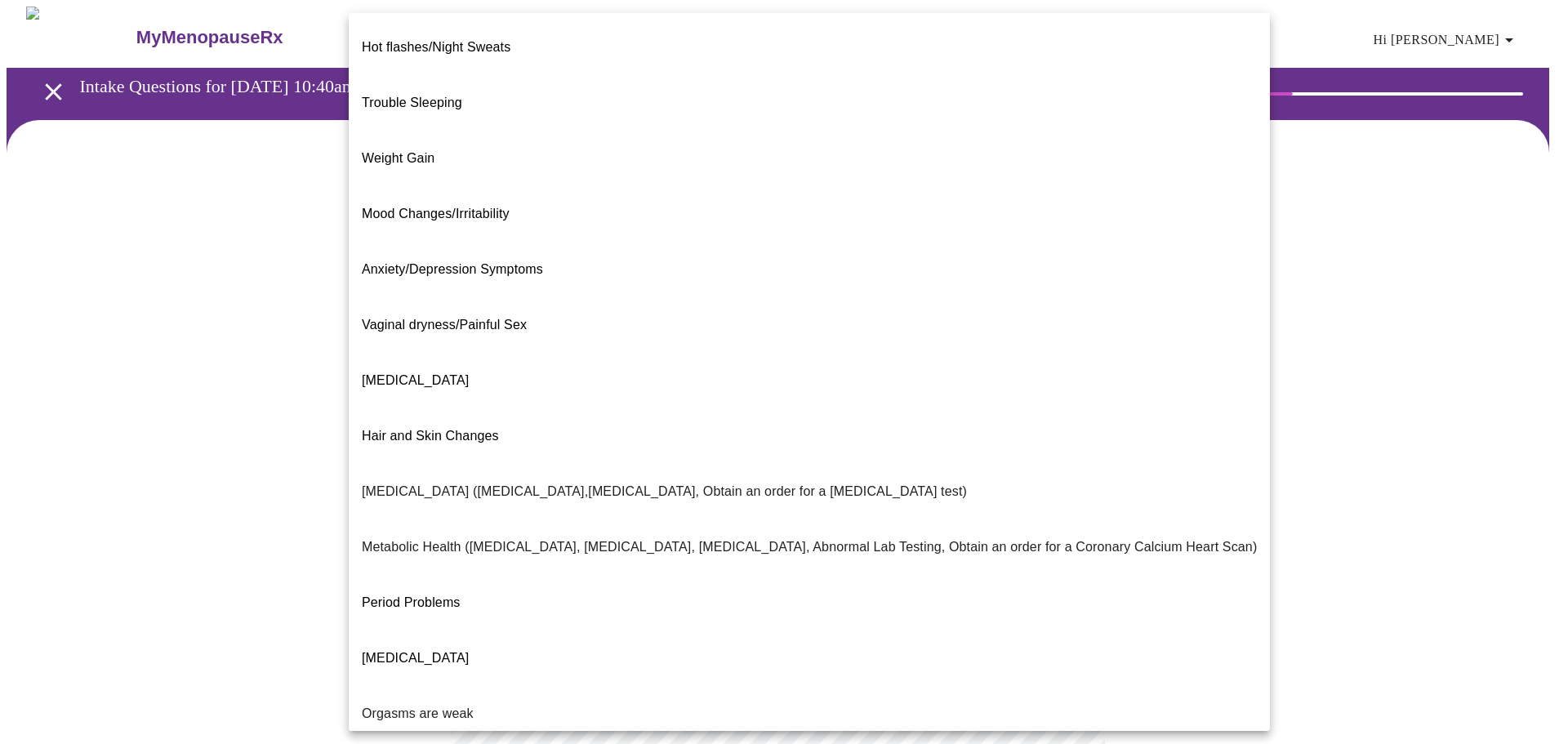
click at [974, 339] on body "MyMenopauseRx Appointments Messaging Labs Uploads Medications Community Refer a…" at bounding box center [784, 497] width 1555 height 981
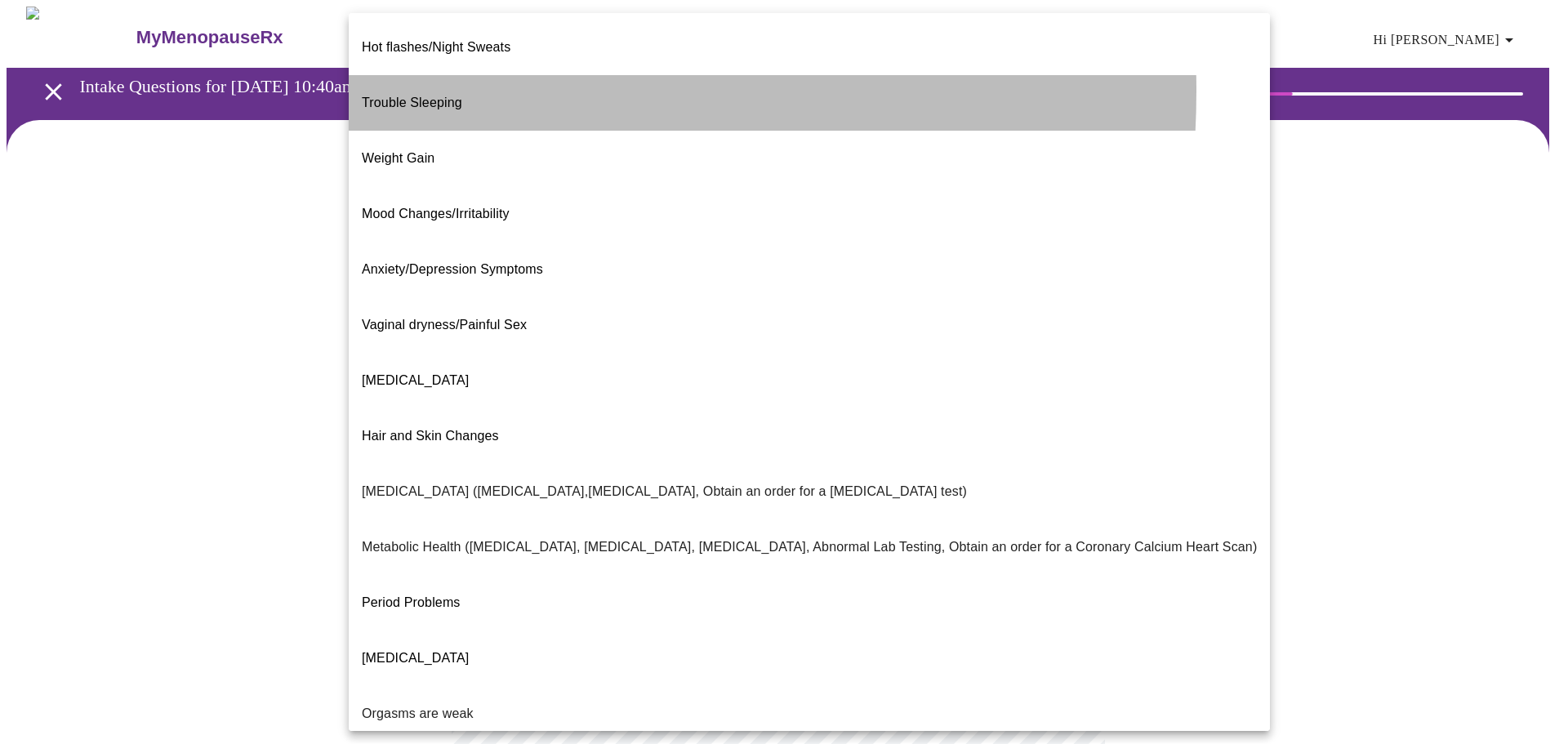
click at [407, 95] on span "Trouble Sleeping" at bounding box center [411, 102] width 101 height 14
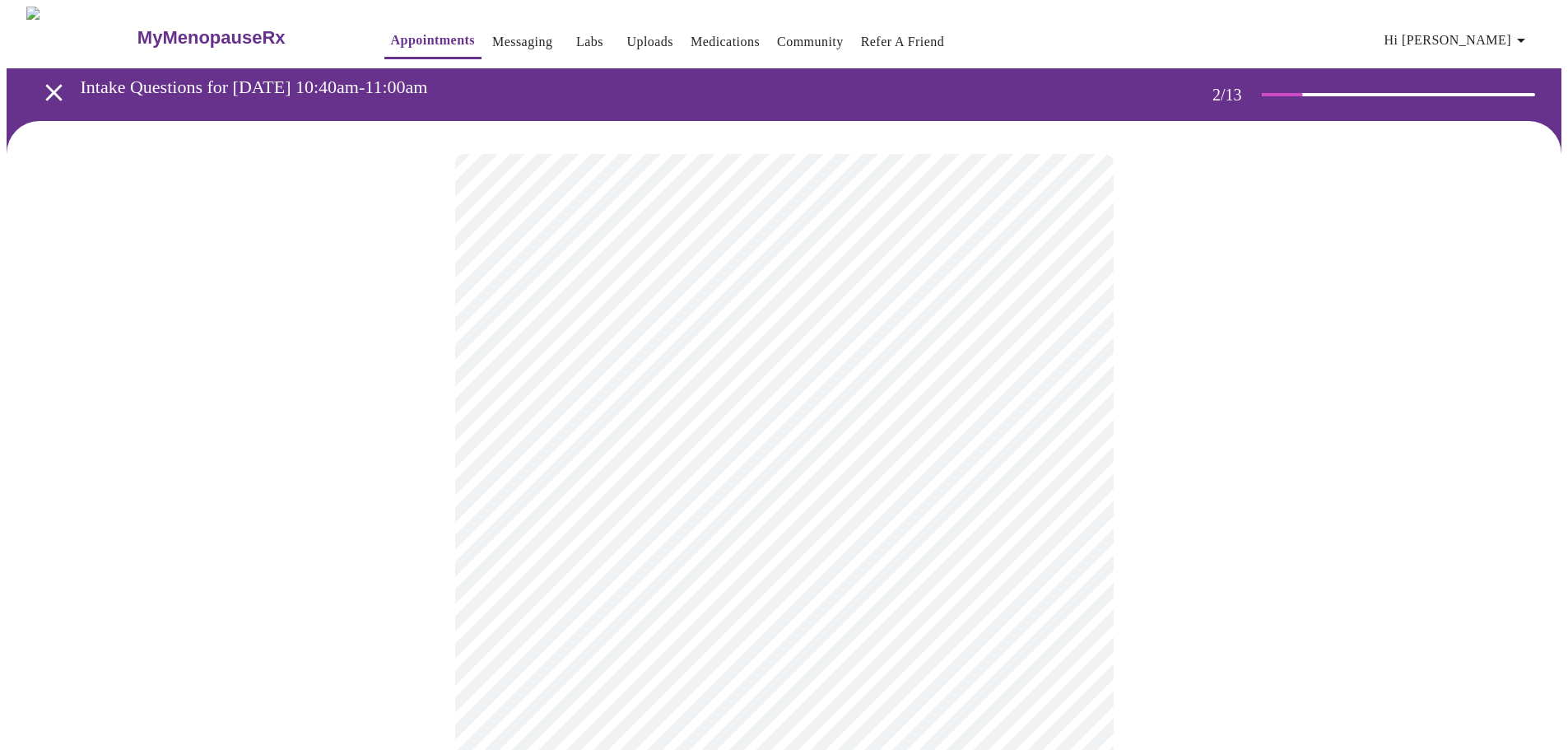
click at [1224, 585] on div at bounding box center [784, 553] width 1554 height 865
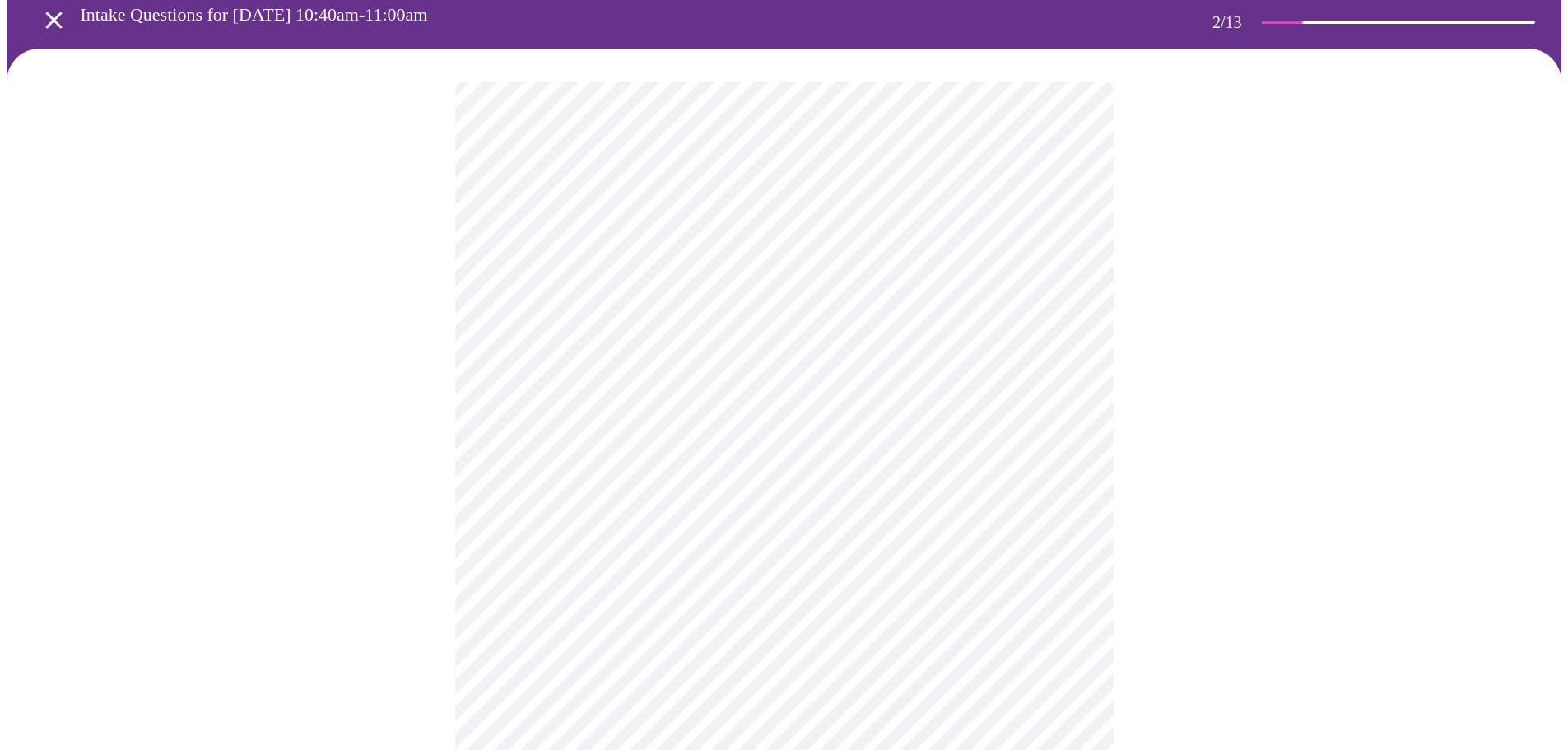
scroll to position [164, 0]
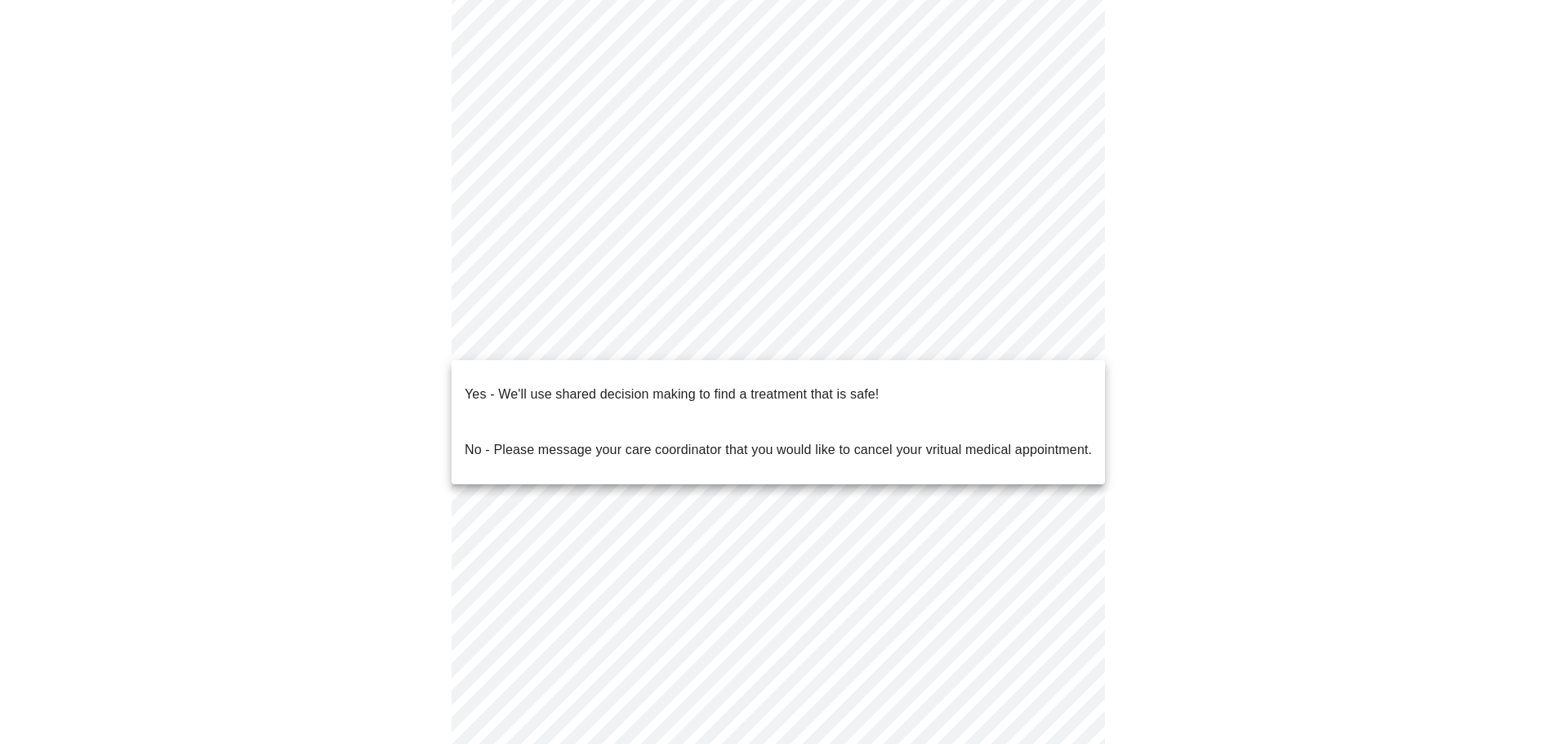
click at [1073, 337] on body "MyMenopauseRx Appointments Messaging Labs Uploads Medications Community Refer a…" at bounding box center [784, 329] width 1555 height 971
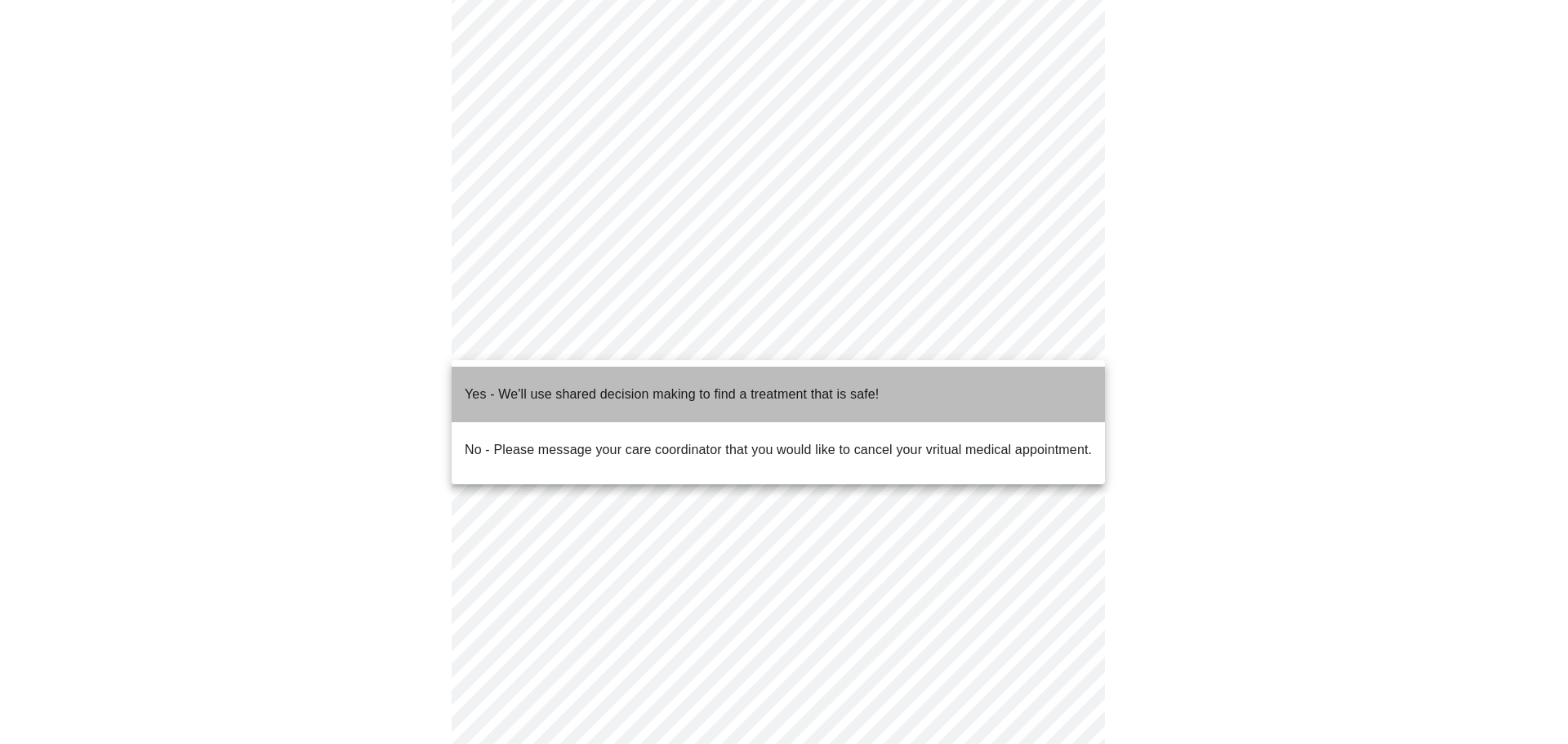
click at [729, 388] on p "Yes - We'll use shared decision making to find a treatment that is safe!" at bounding box center [672, 394] width 414 height 19
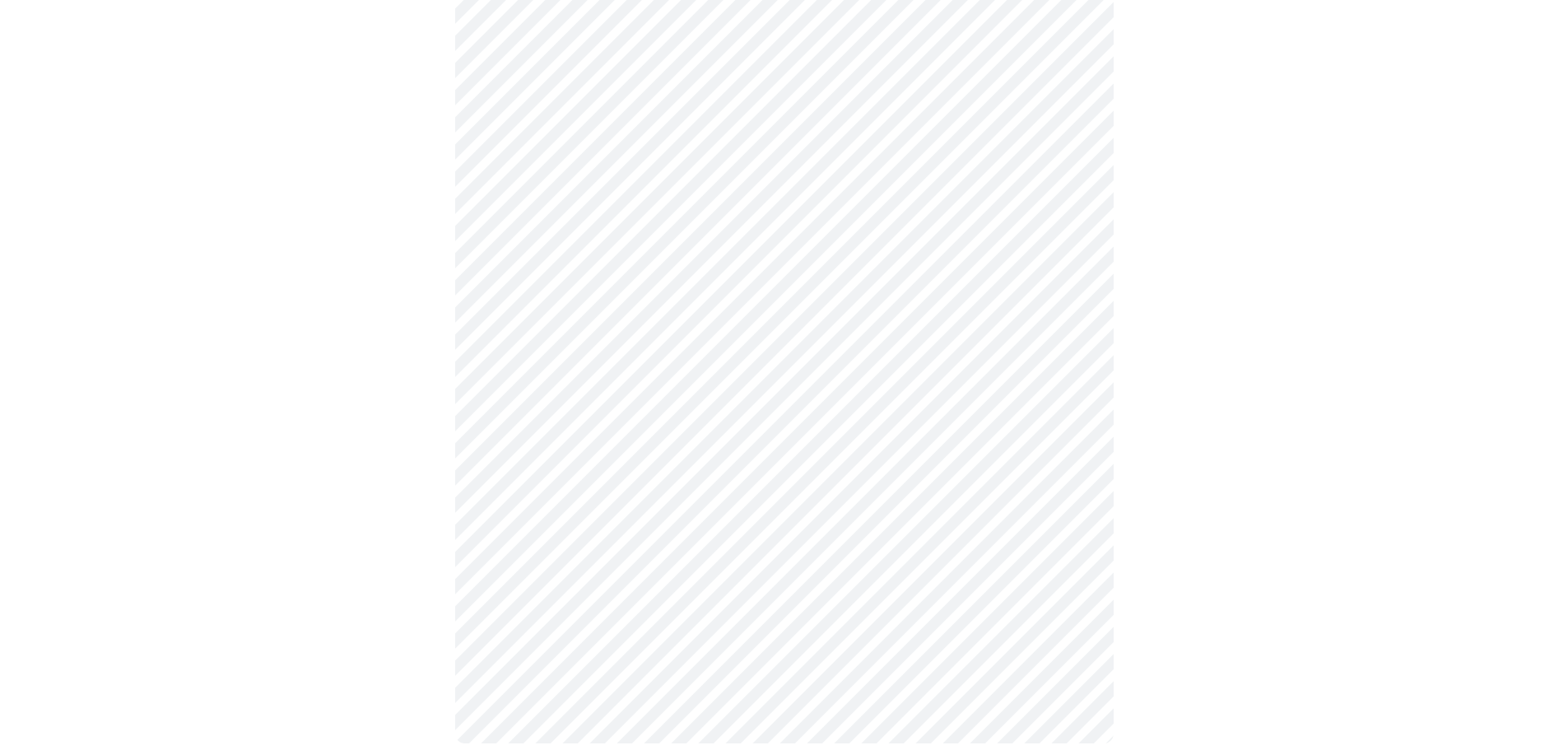
scroll to position [220, 0]
click at [1254, 459] on div at bounding box center [784, 329] width 1554 height 856
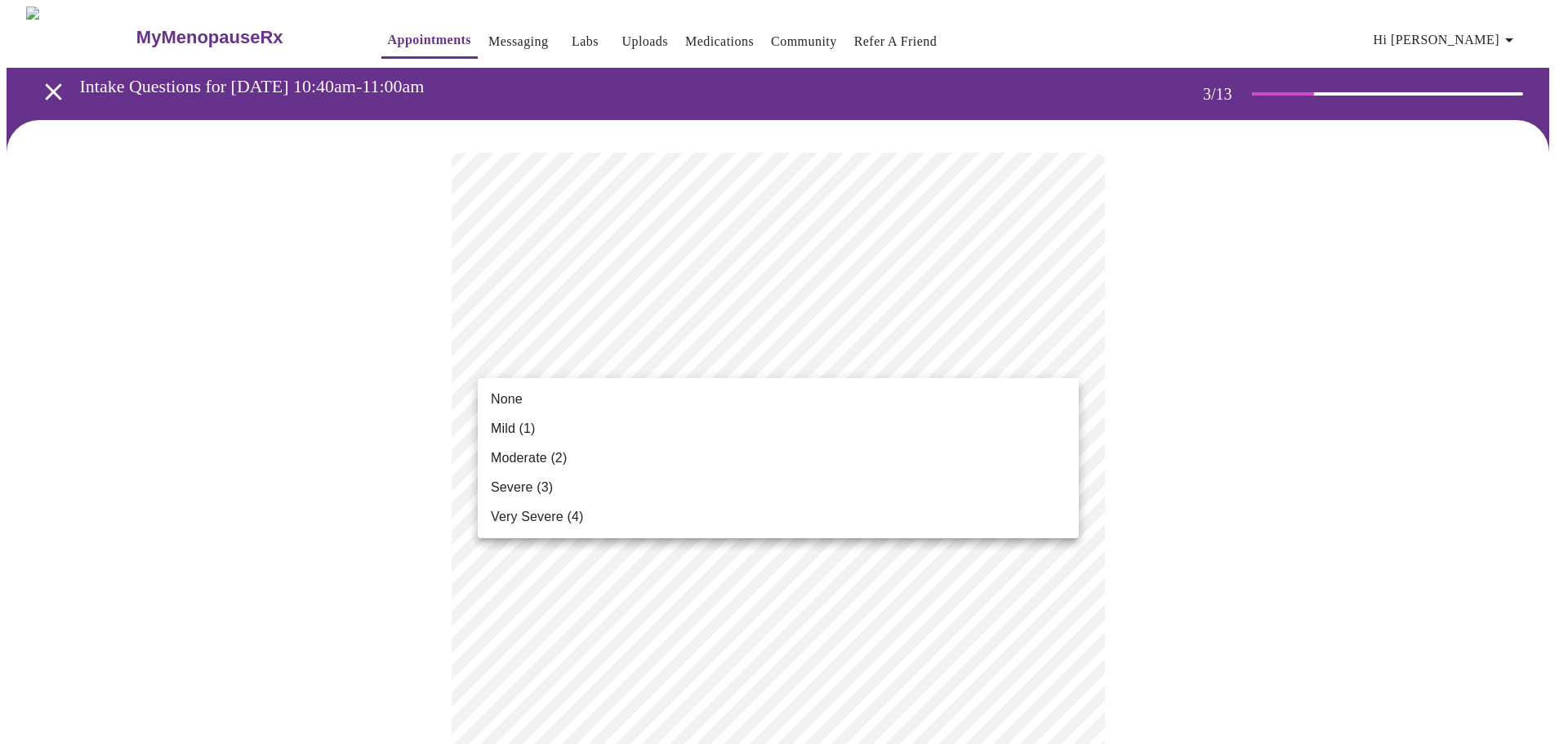
click at [529, 429] on span "Mild (1)" at bounding box center [513, 428] width 45 height 19
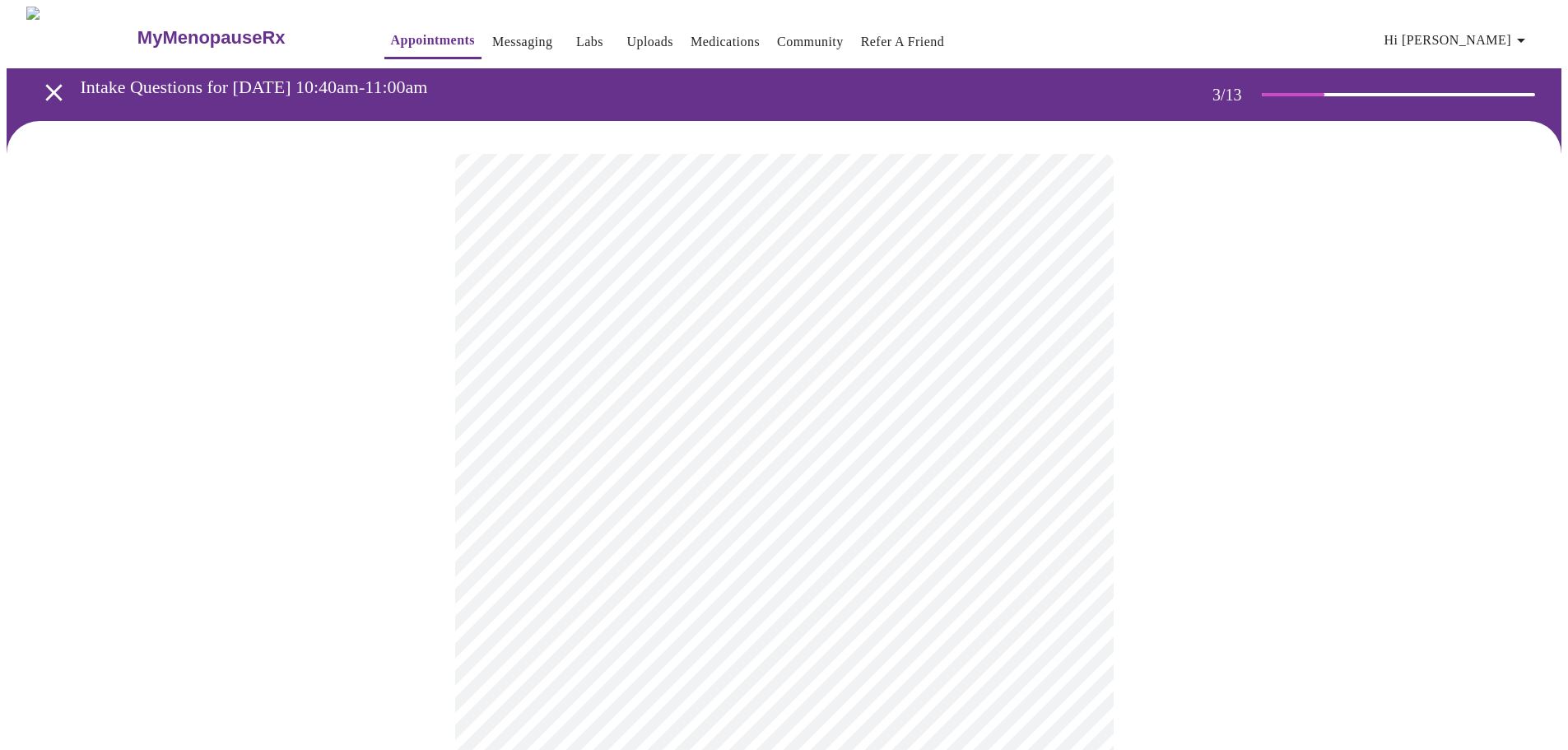
scroll to position [83, 0]
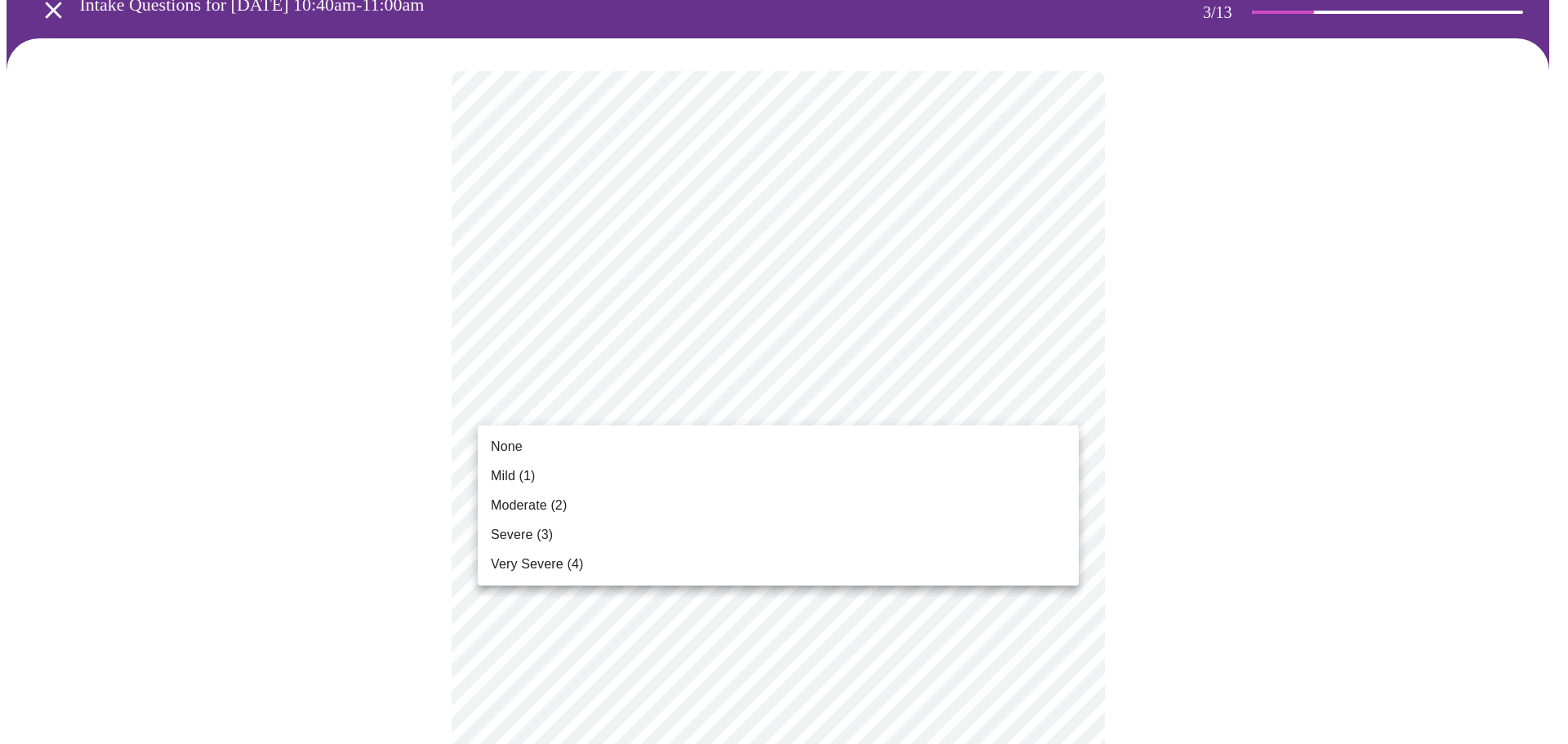
click at [652, 445] on li "None" at bounding box center [779, 446] width 602 height 30
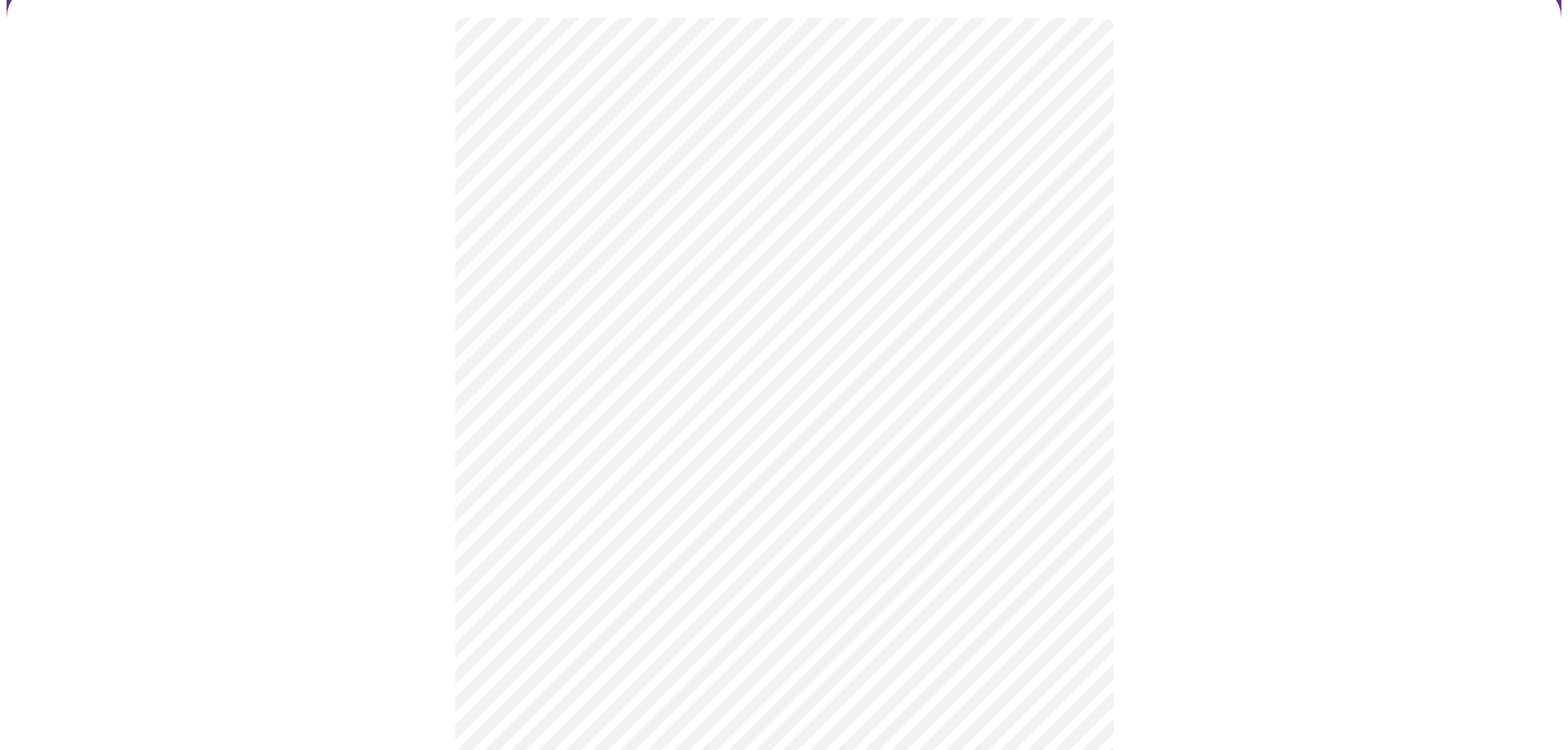
scroll to position [164, 0]
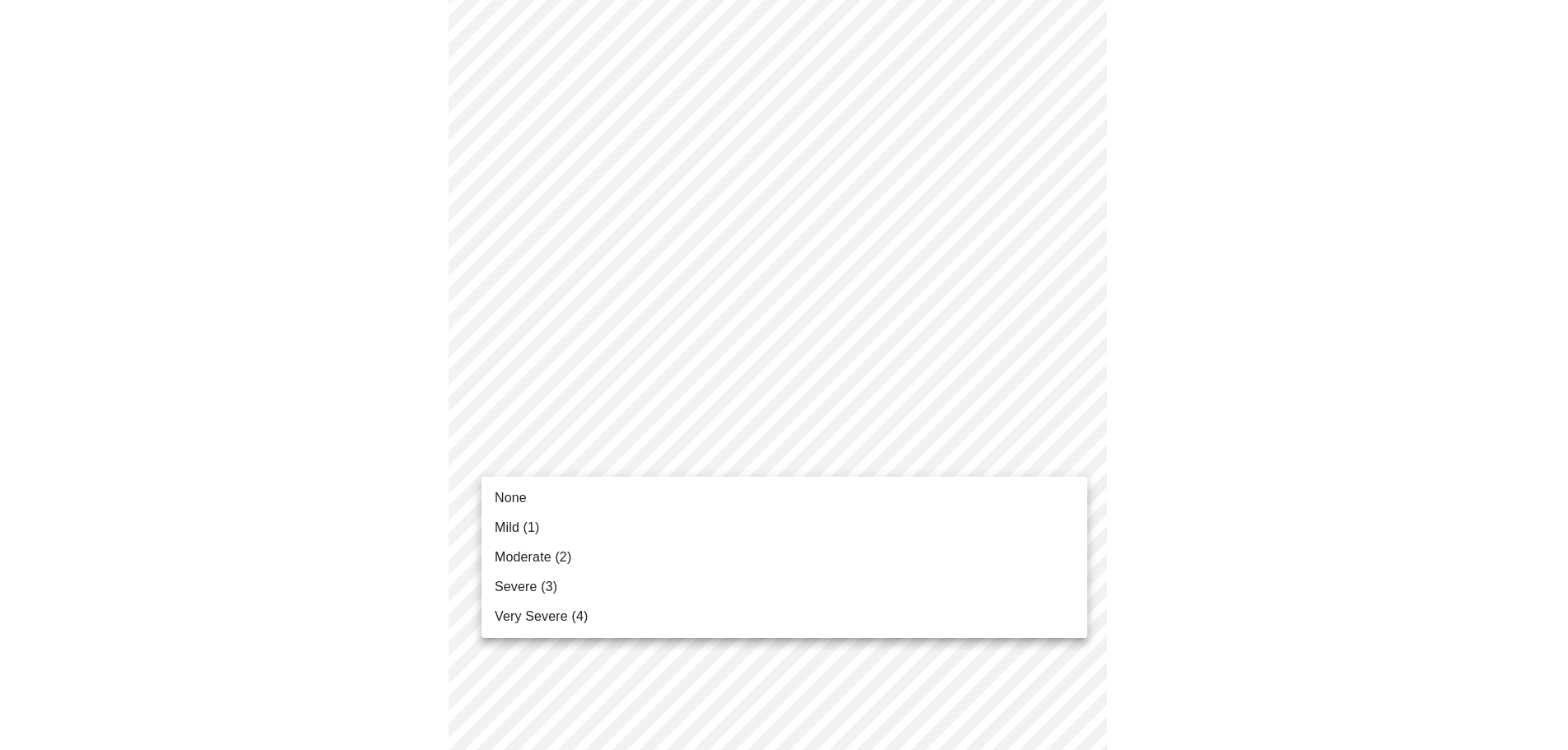
click at [602, 553] on li "Moderate (2)" at bounding box center [785, 557] width 606 height 30
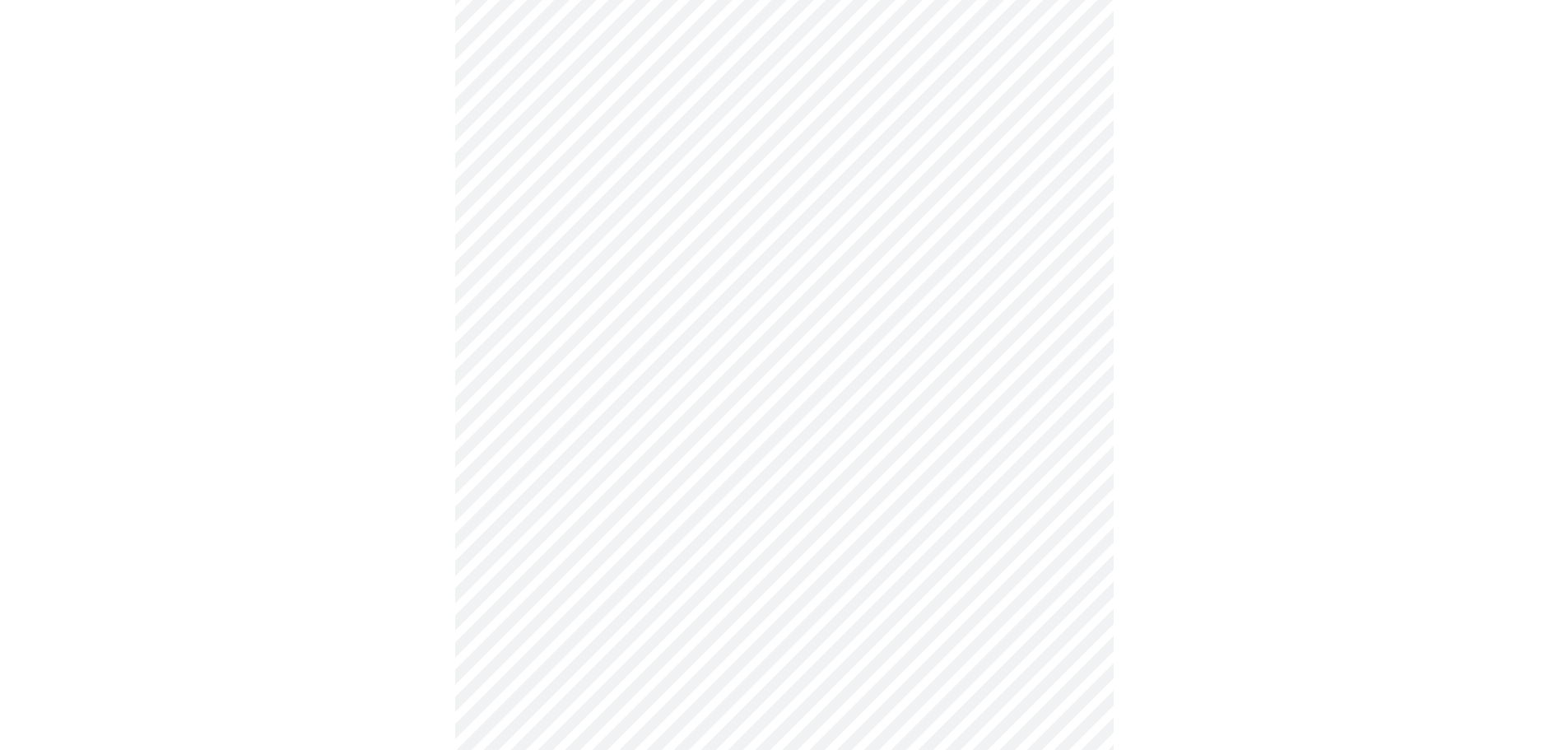
scroll to position [247, 0]
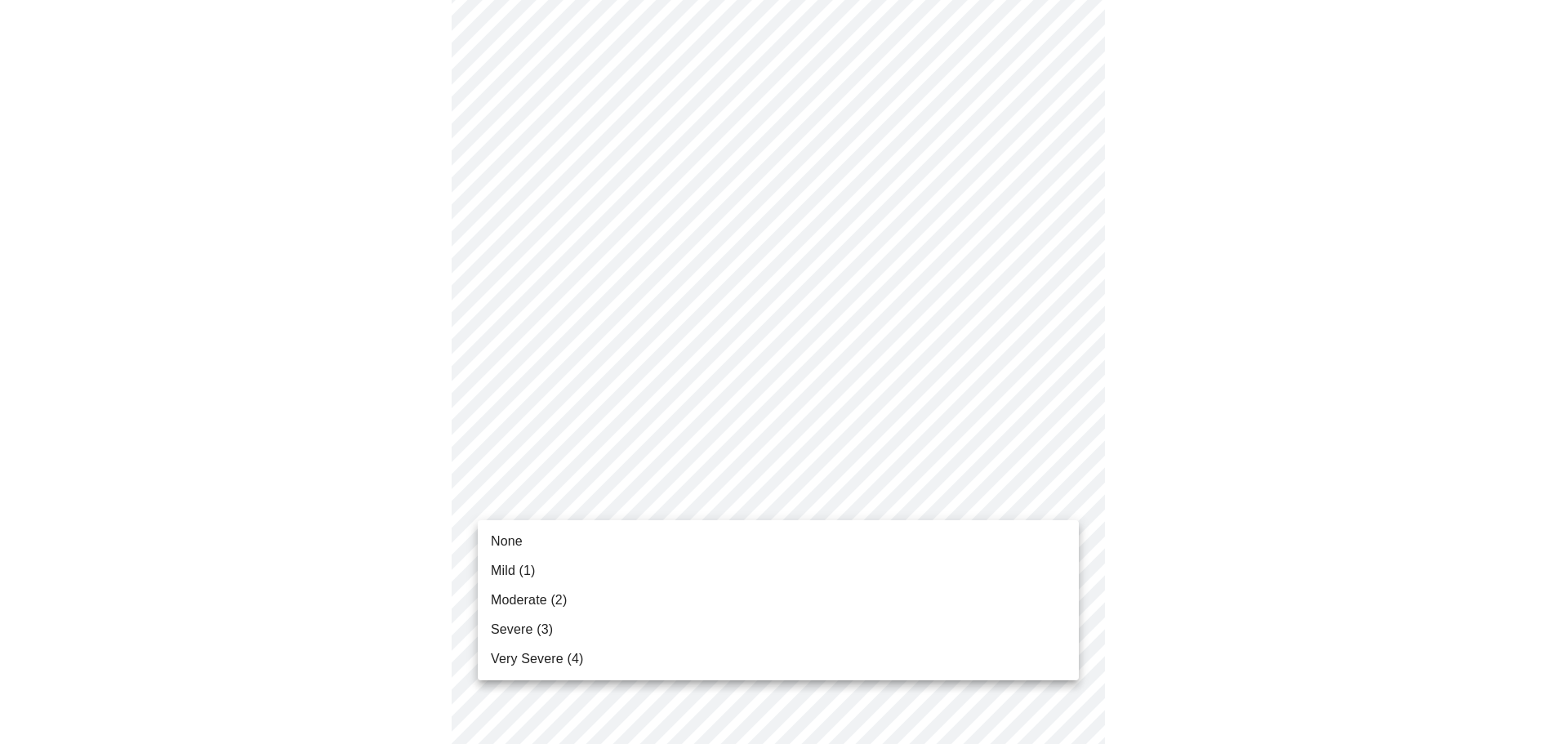
click at [658, 567] on li "Mild (1)" at bounding box center [779, 570] width 602 height 30
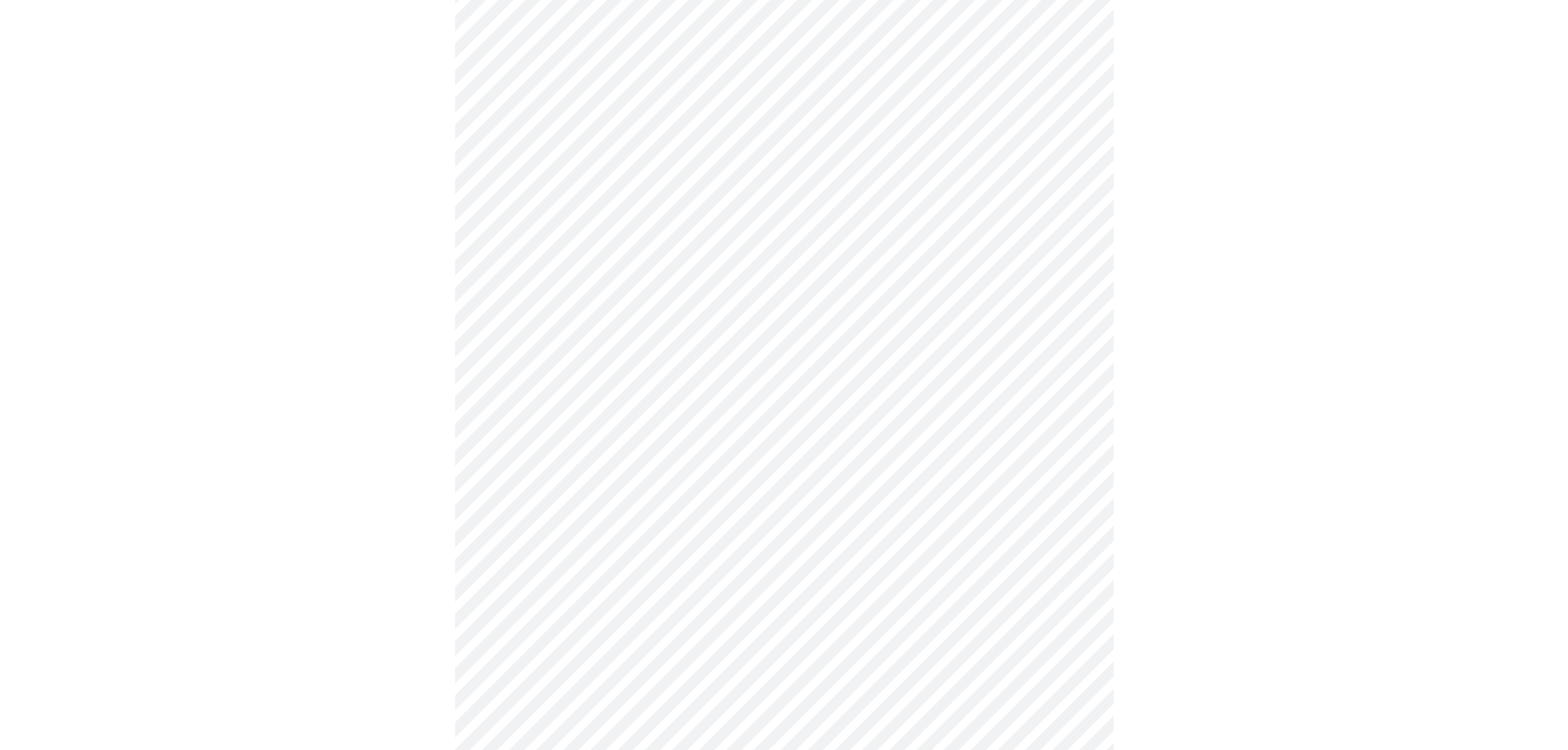
scroll to position [411, 0]
click at [913, 434] on body "MyMenopauseRx Appointments Messaging Labs Uploads Medications Community Refer a…" at bounding box center [784, 643] width 1554 height 2097
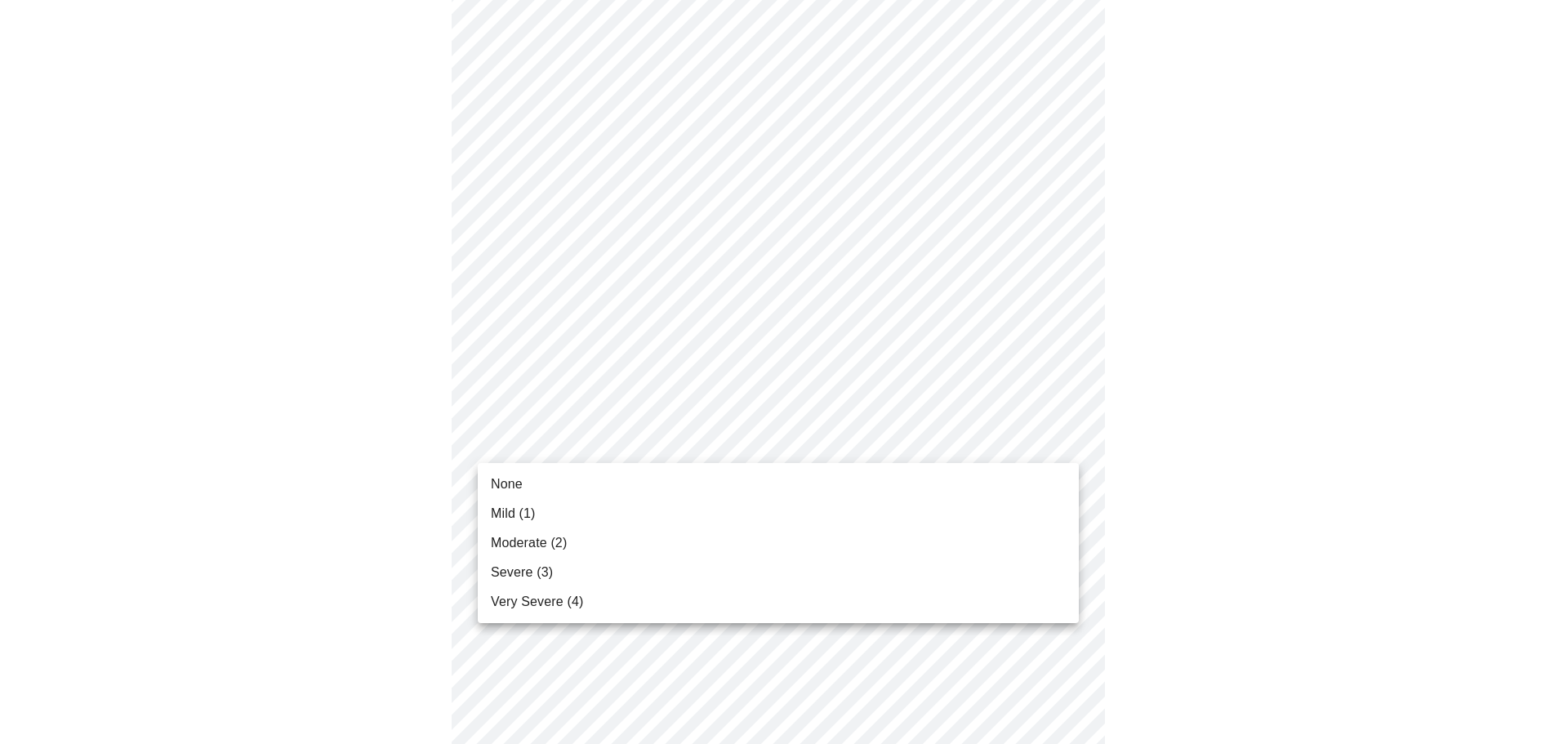
click at [645, 542] on li "Moderate (2)" at bounding box center [779, 543] width 602 height 30
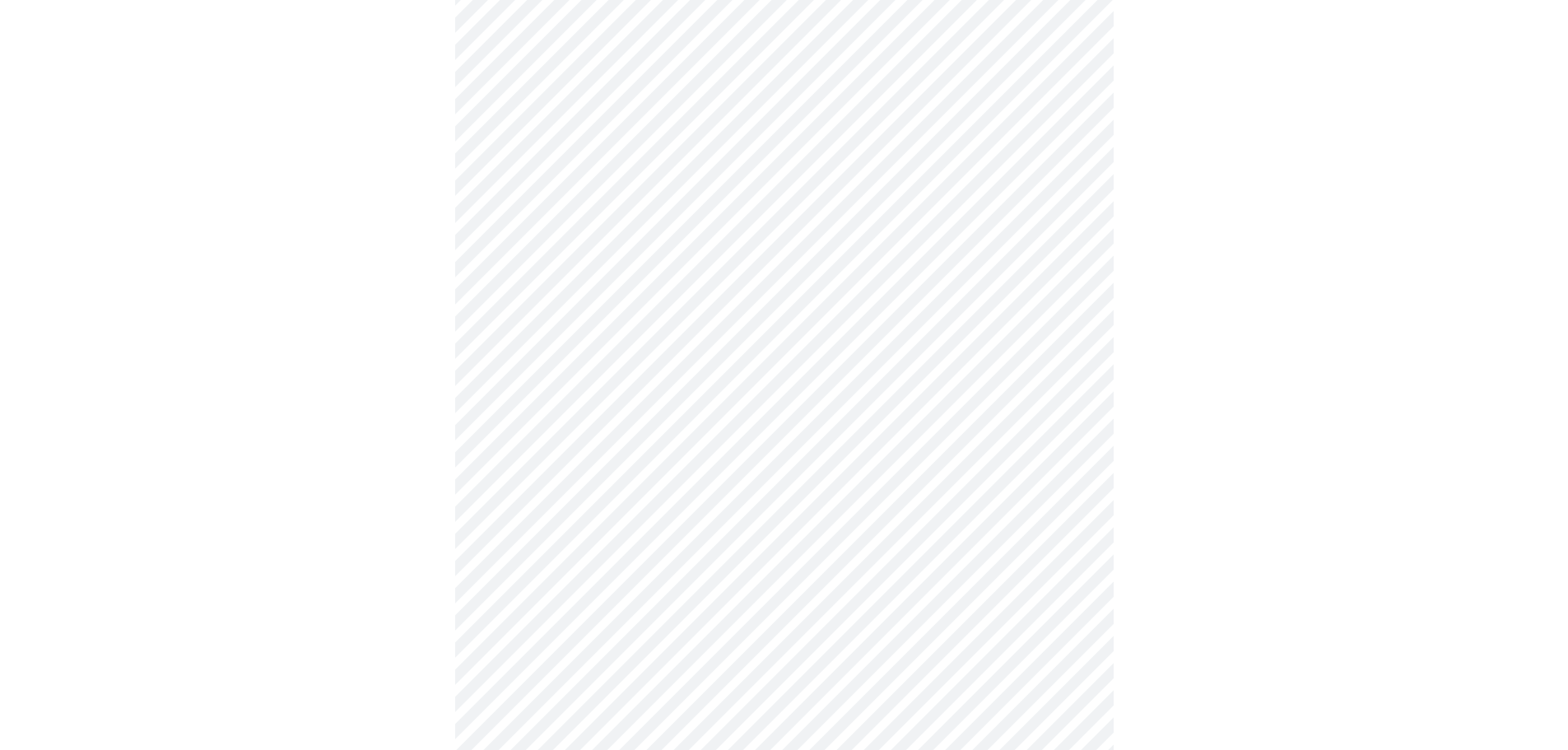
scroll to position [576, 0]
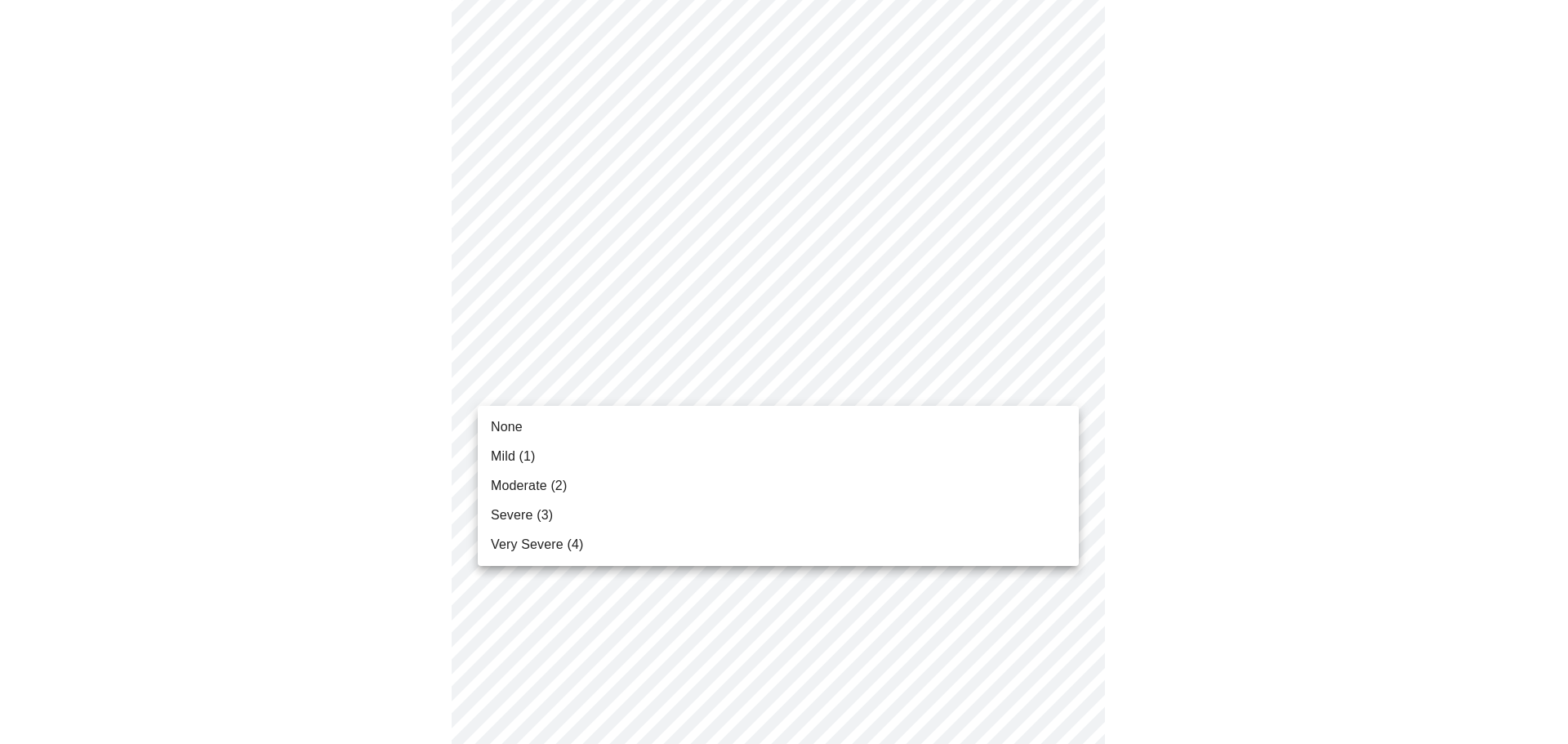
click at [847, 393] on body "MyMenopauseRx Appointments Messaging Labs Uploads Medications Community Refer a…" at bounding box center [784, 464] width 1555 height 2057
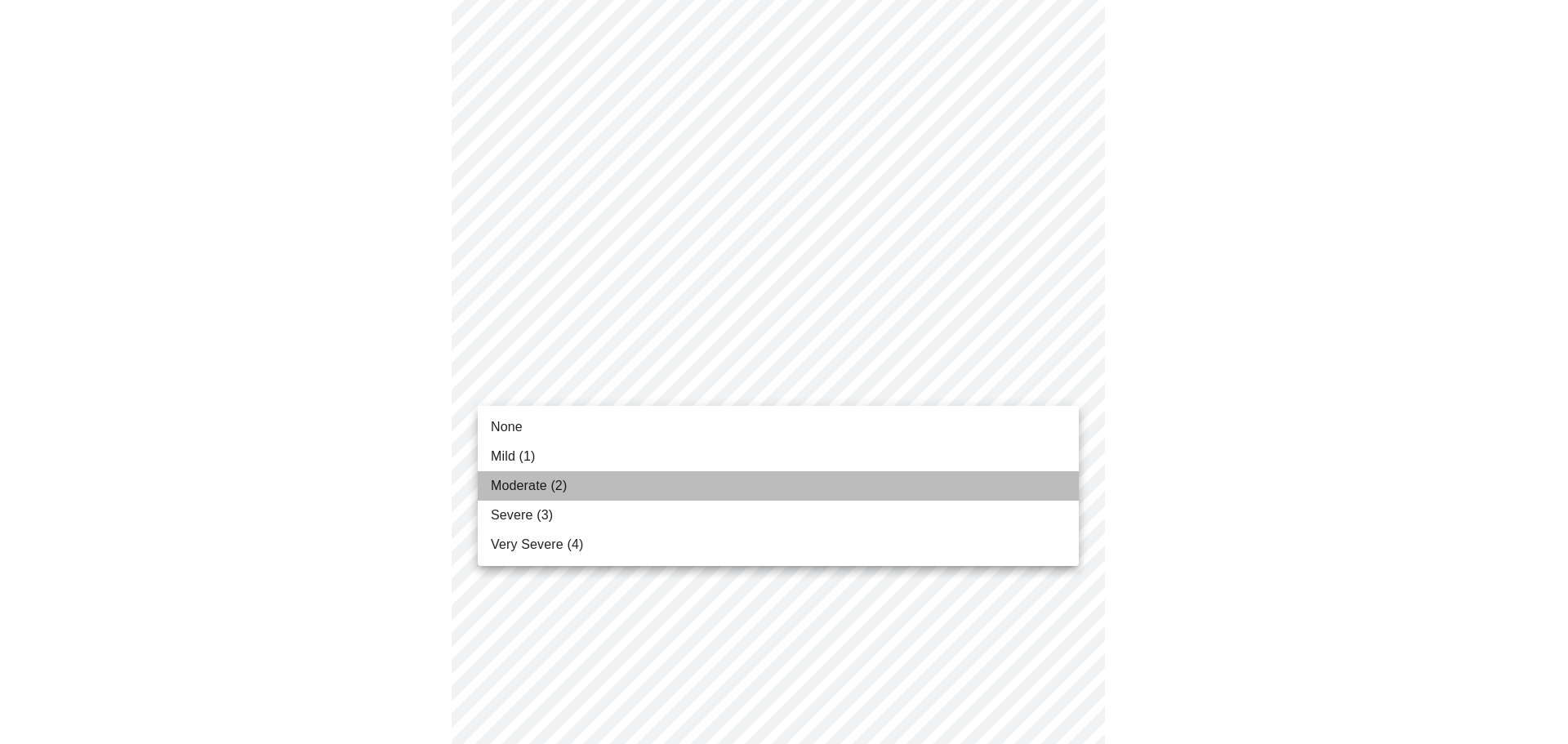
click at [673, 484] on li "Moderate (2)" at bounding box center [779, 486] width 602 height 30
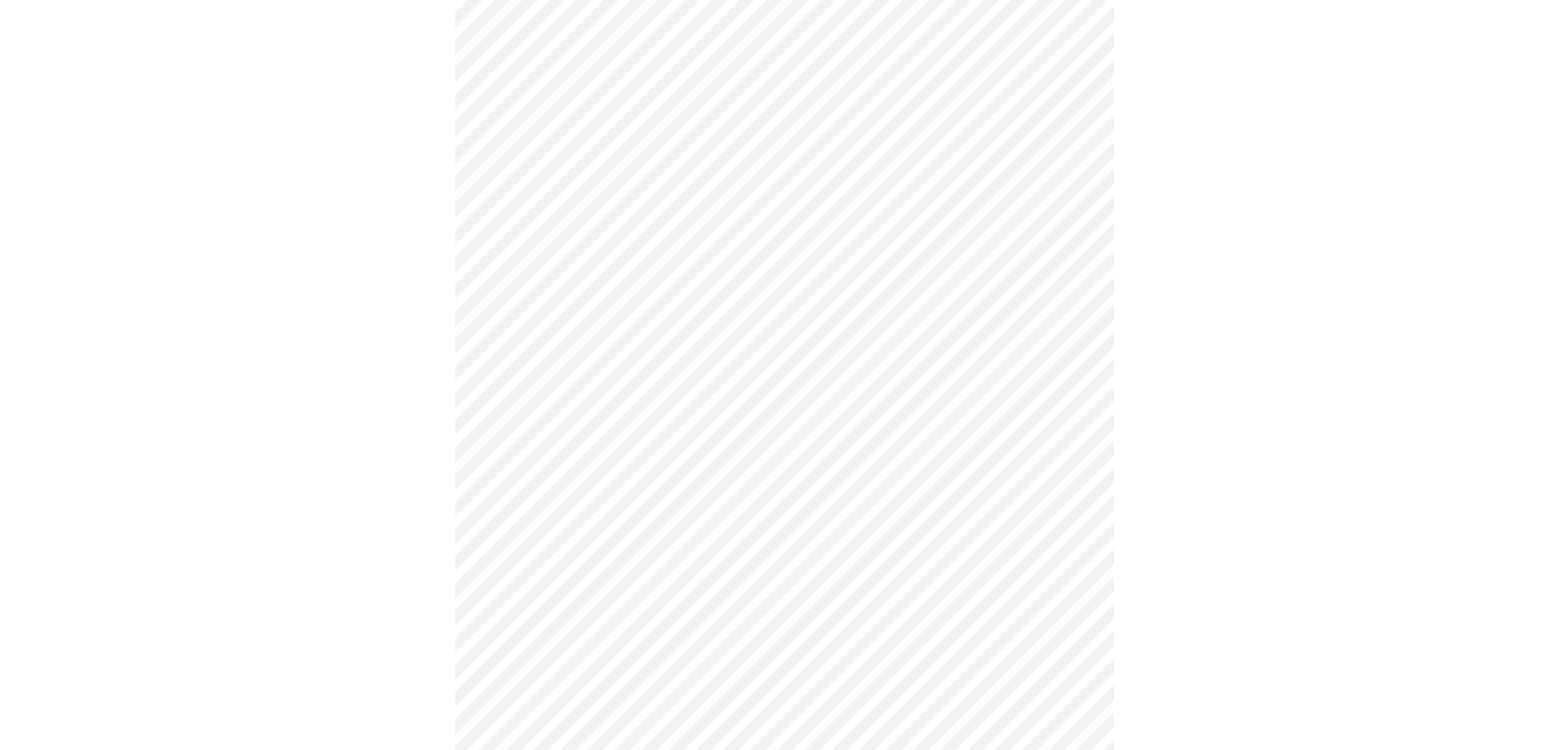
scroll to position [658, 0]
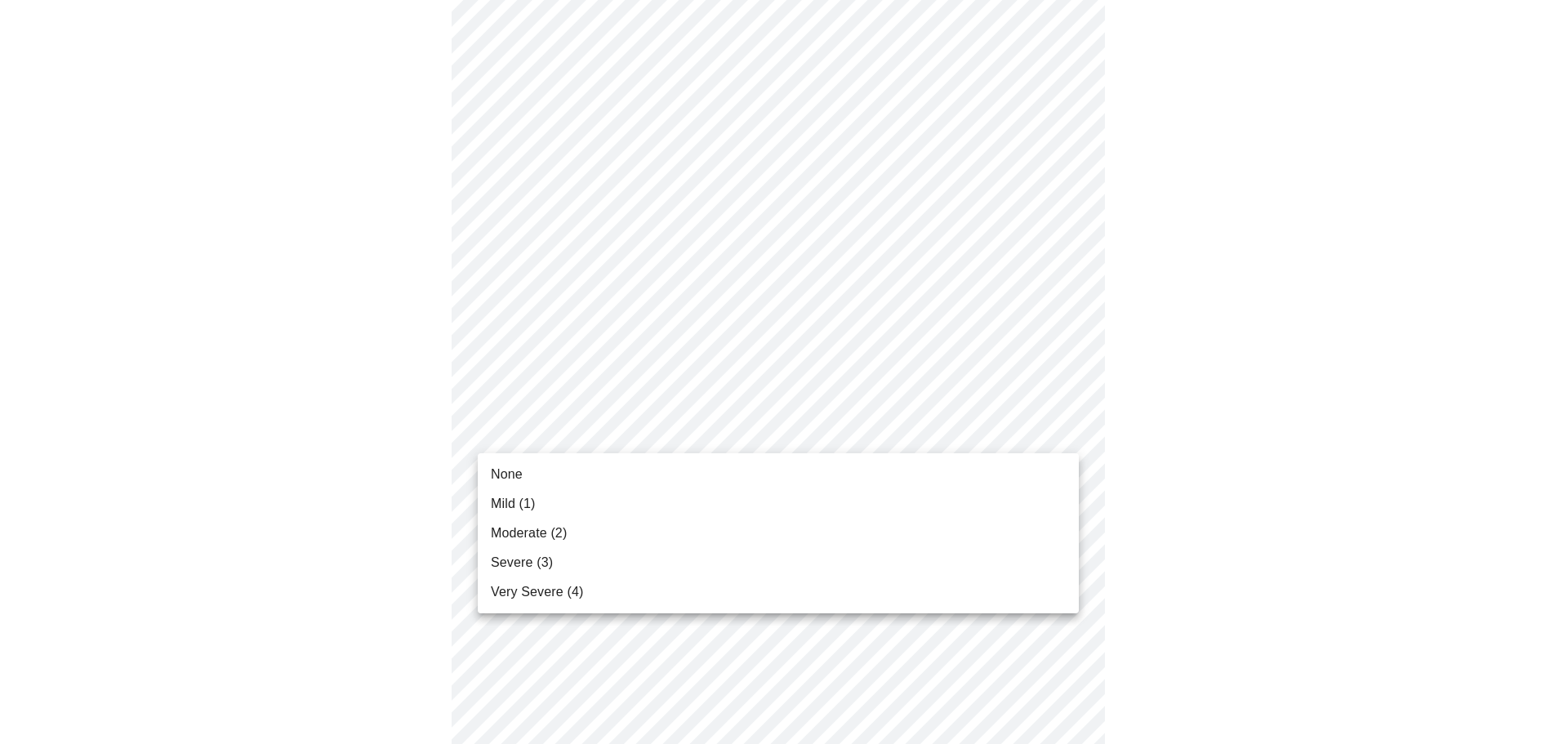
click at [1005, 426] on body "MyMenopauseRx Appointments Messaging Labs Uploads Medications Community Refer a…" at bounding box center [784, 370] width 1555 height 2034
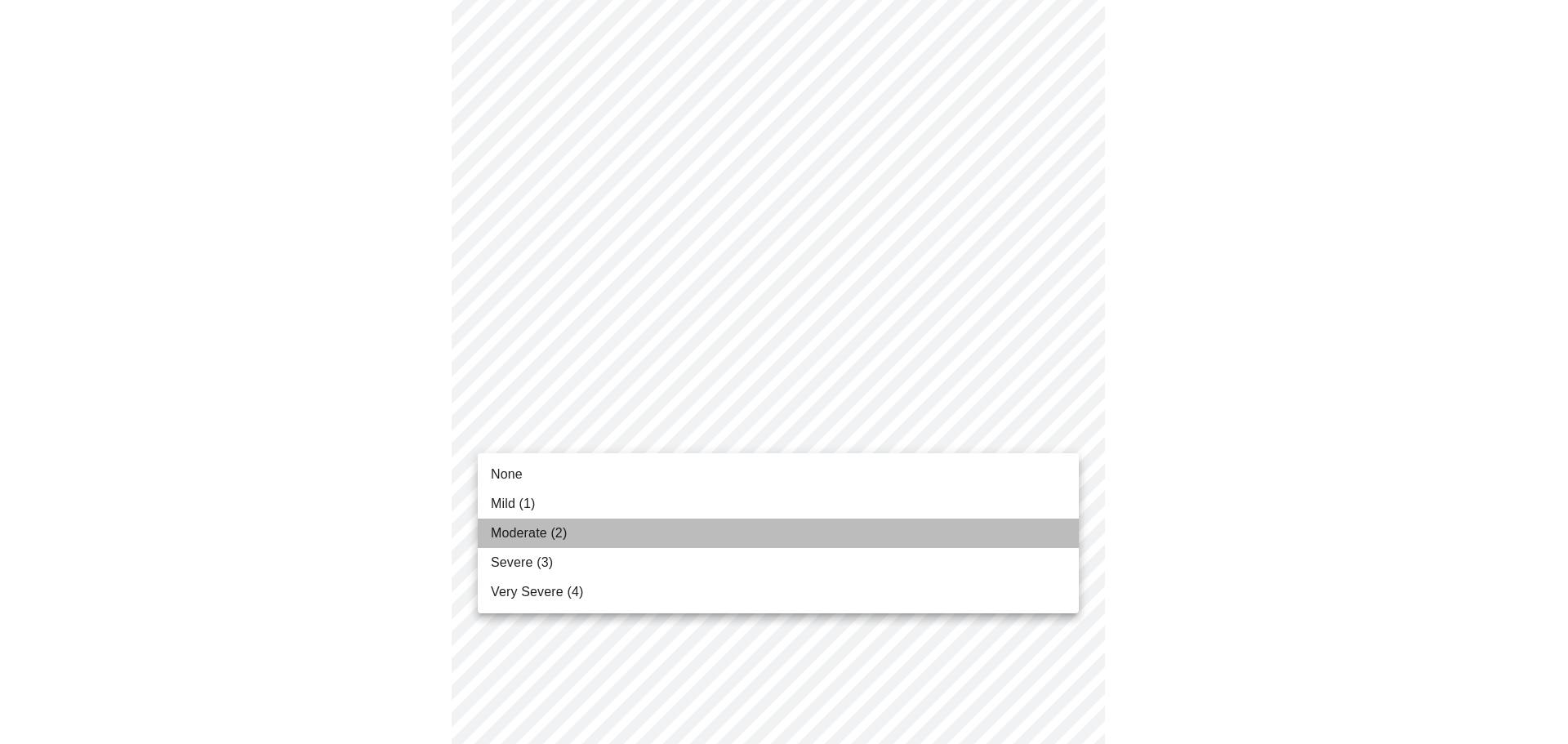
click at [569, 536] on li "Moderate (2)" at bounding box center [779, 533] width 602 height 30
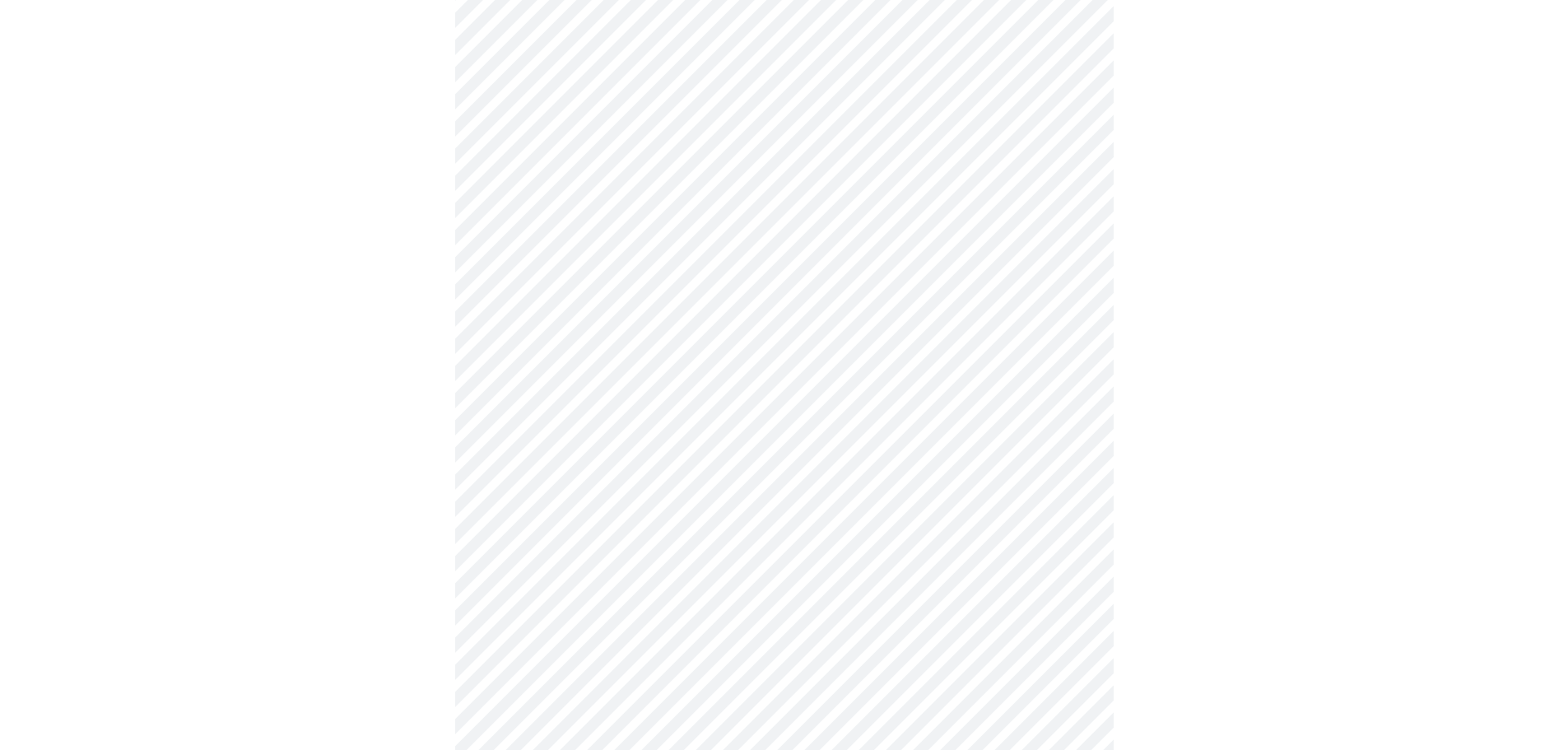
scroll to position [741, 0]
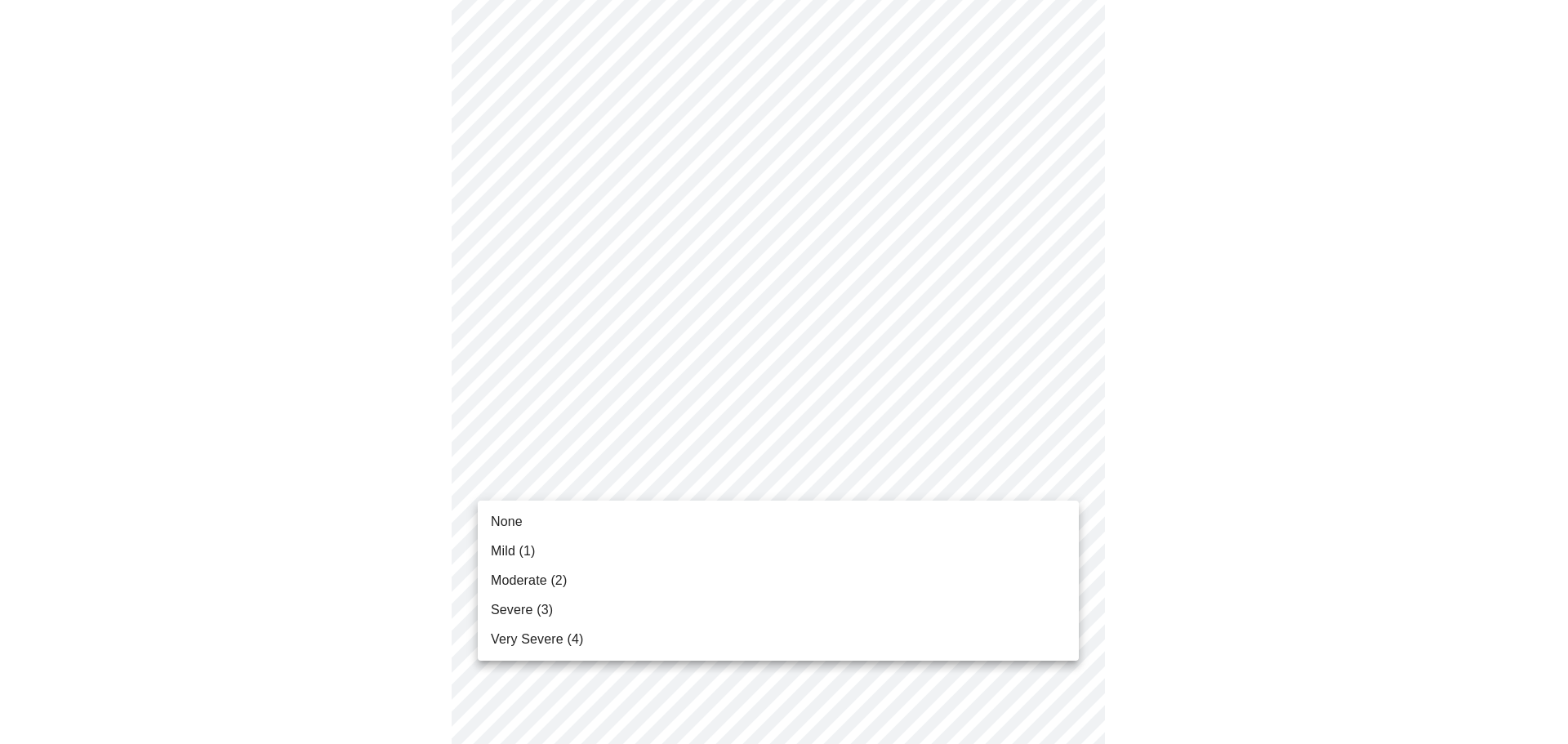
click at [835, 464] on body "MyMenopauseRx Appointments Messaging Labs Uploads Medications Community Refer a…" at bounding box center [784, 278] width 1555 height 2012
click at [672, 565] on li "Mild (1)" at bounding box center [779, 551] width 602 height 30
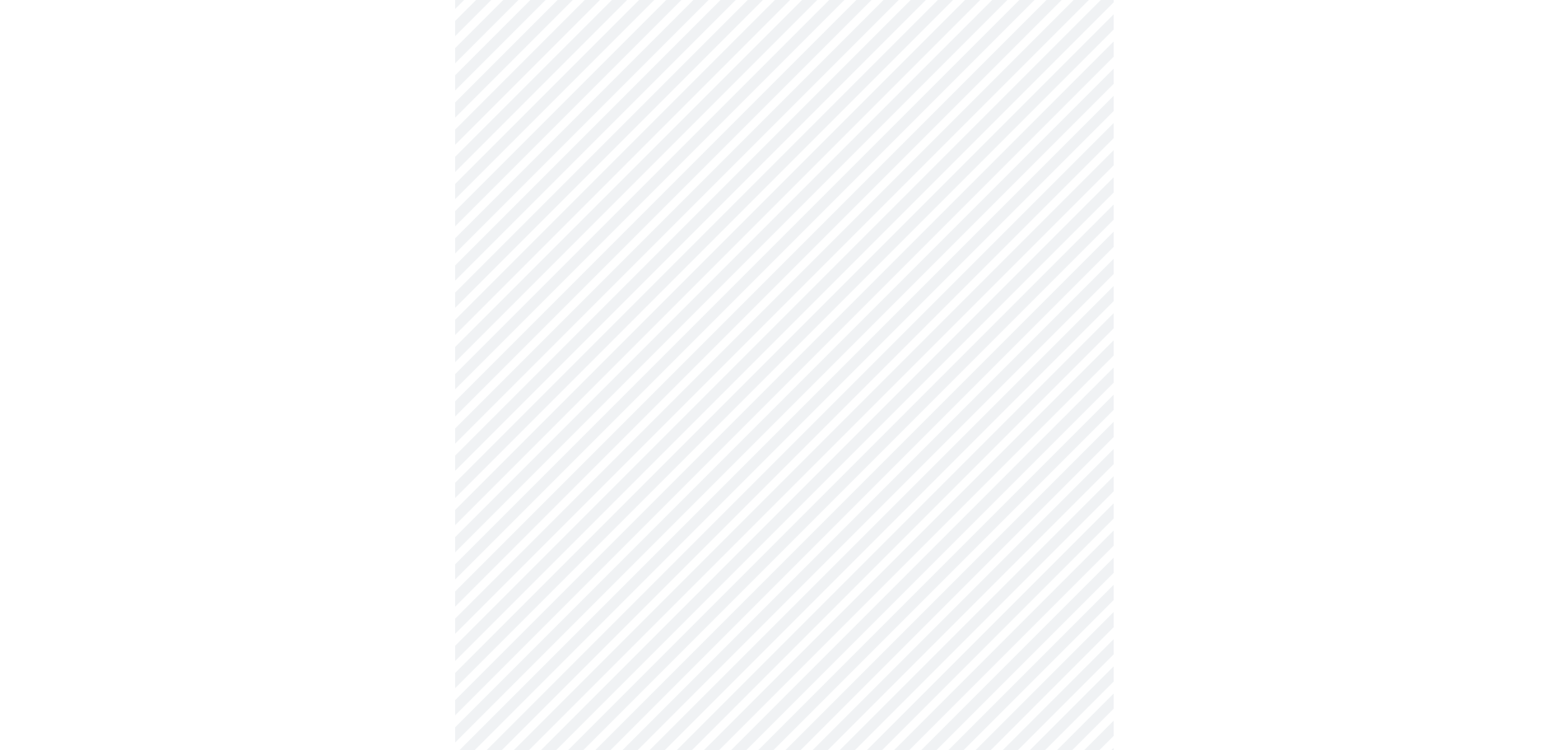
scroll to position [823, 0]
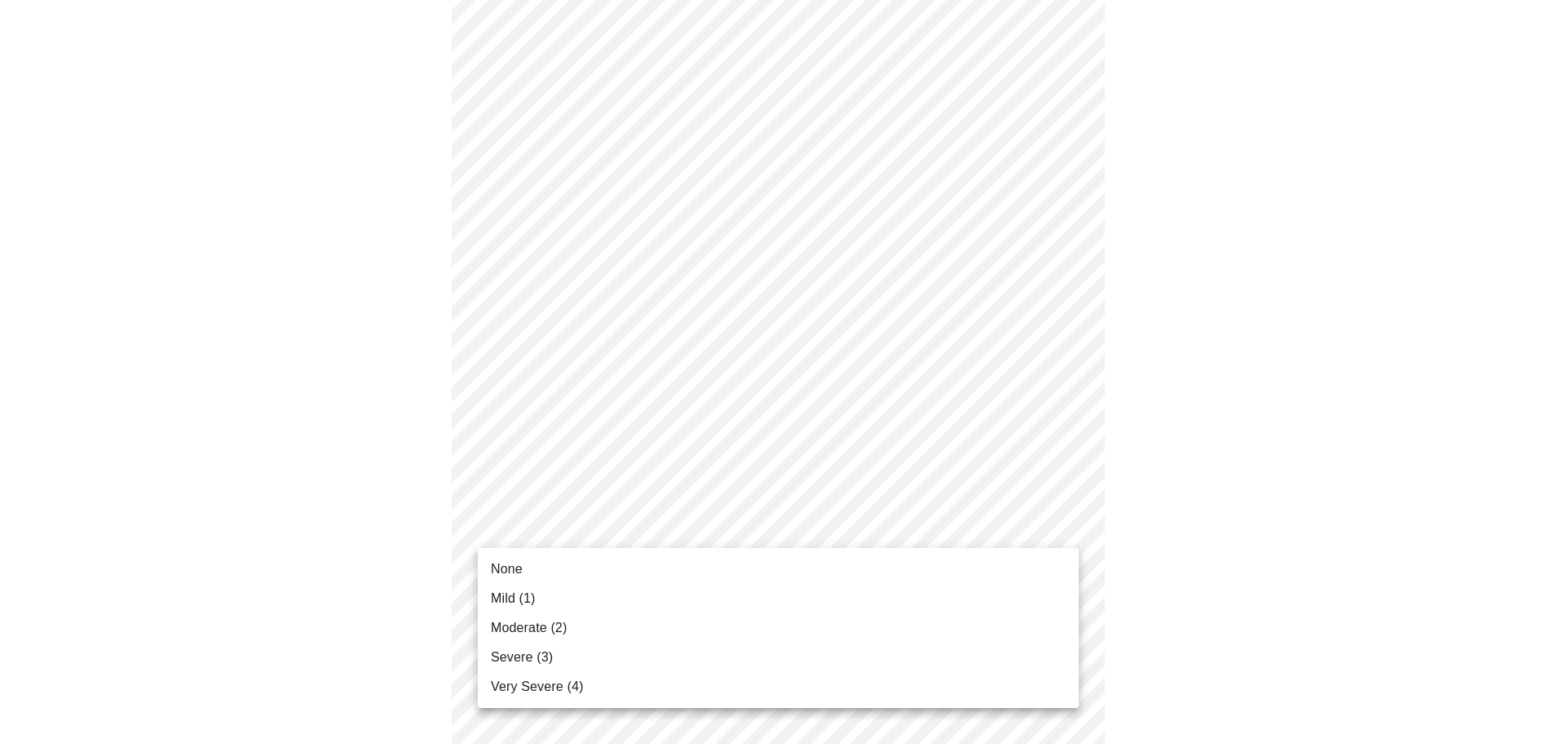
click at [710, 524] on body "MyMenopauseRx Appointments Messaging Labs Uploads Medications Community Refer a…" at bounding box center [784, 184] width 1555 height 1989
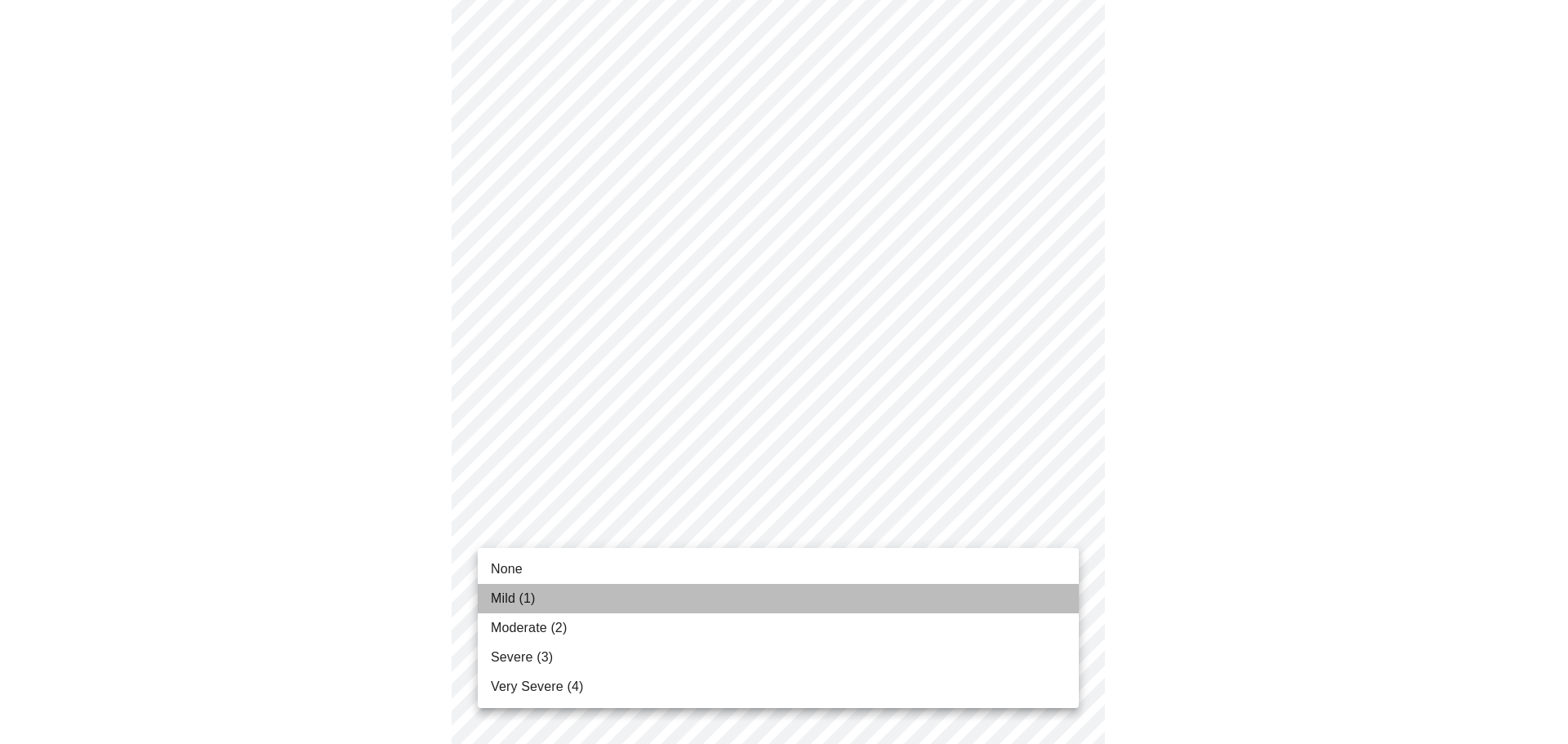
click at [656, 595] on li "Mild (1)" at bounding box center [779, 598] width 602 height 30
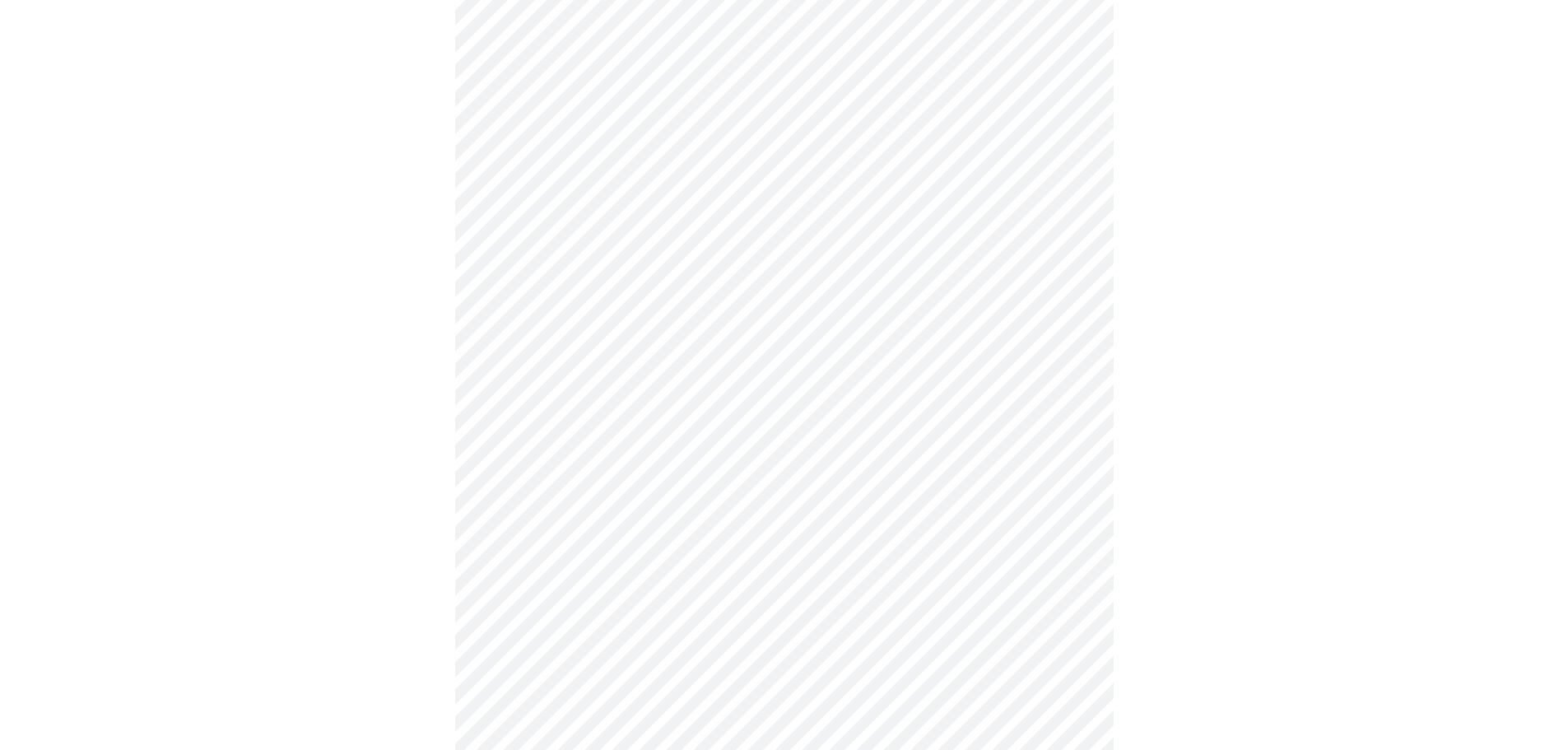
scroll to position [988, 0]
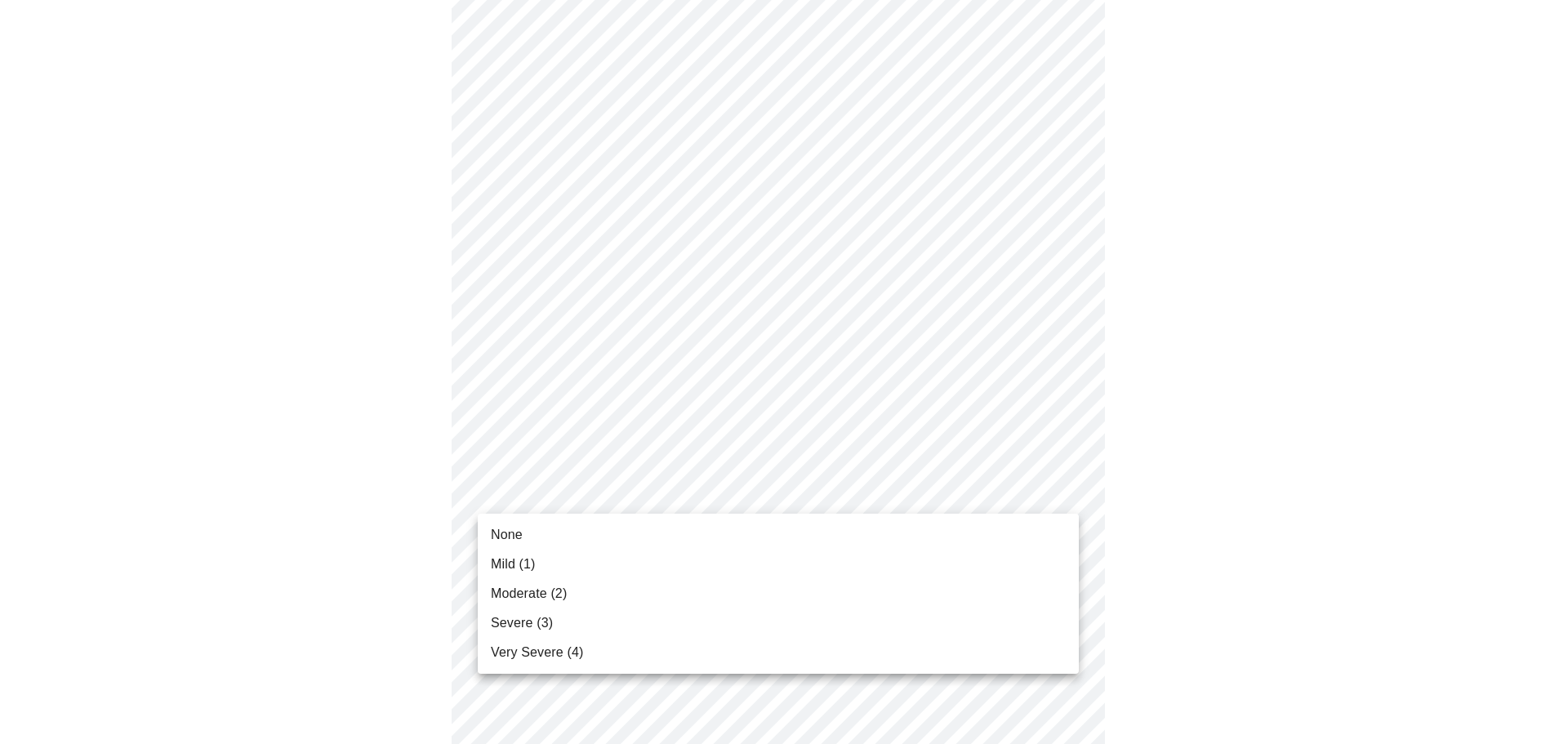
click at [912, 482] on body "MyMenopauseRx Appointments Messaging Labs Uploads Medications Community Refer a…" at bounding box center [784, 10] width 1555 height 1966
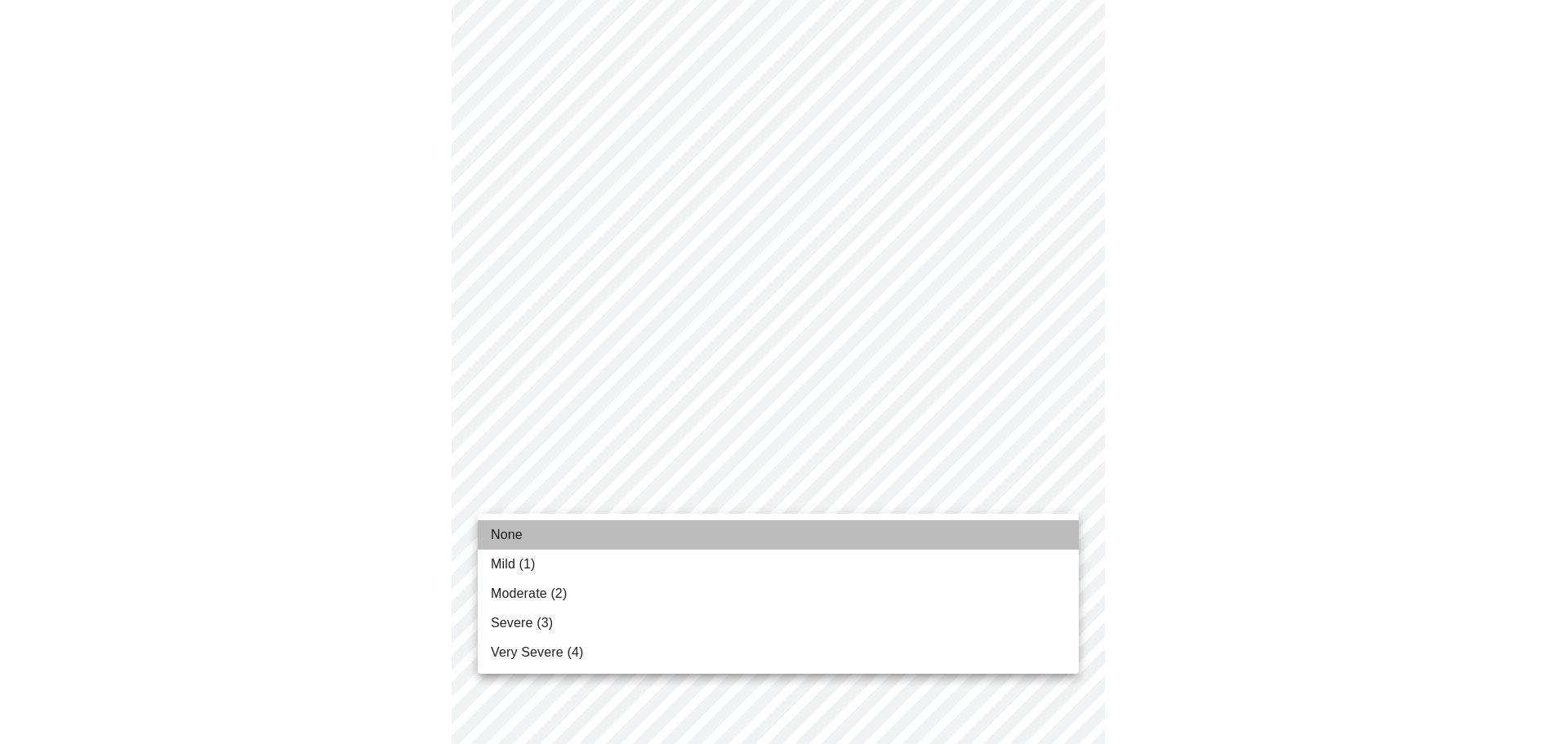
click at [700, 537] on li "None" at bounding box center [779, 535] width 602 height 30
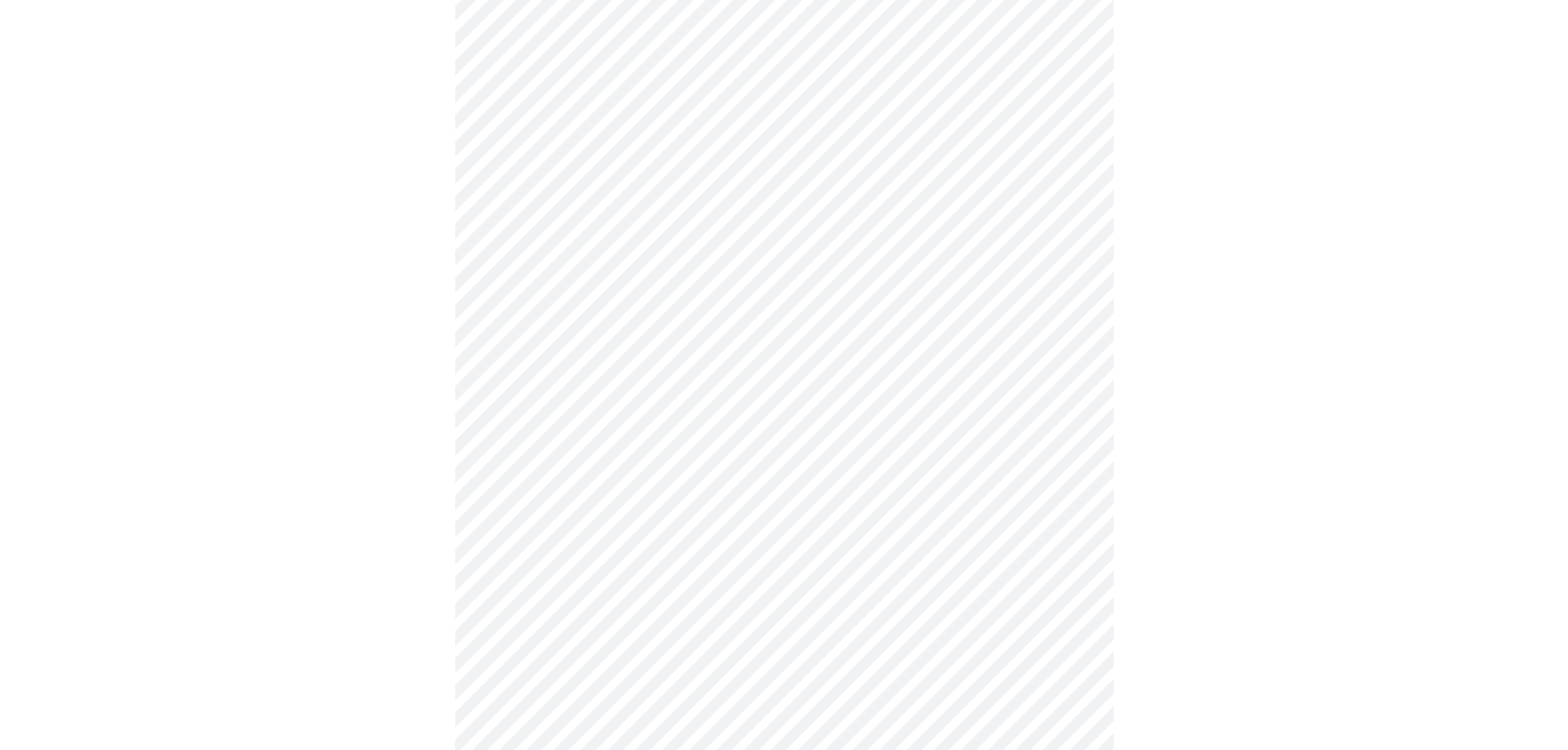
scroll to position [1070, 0]
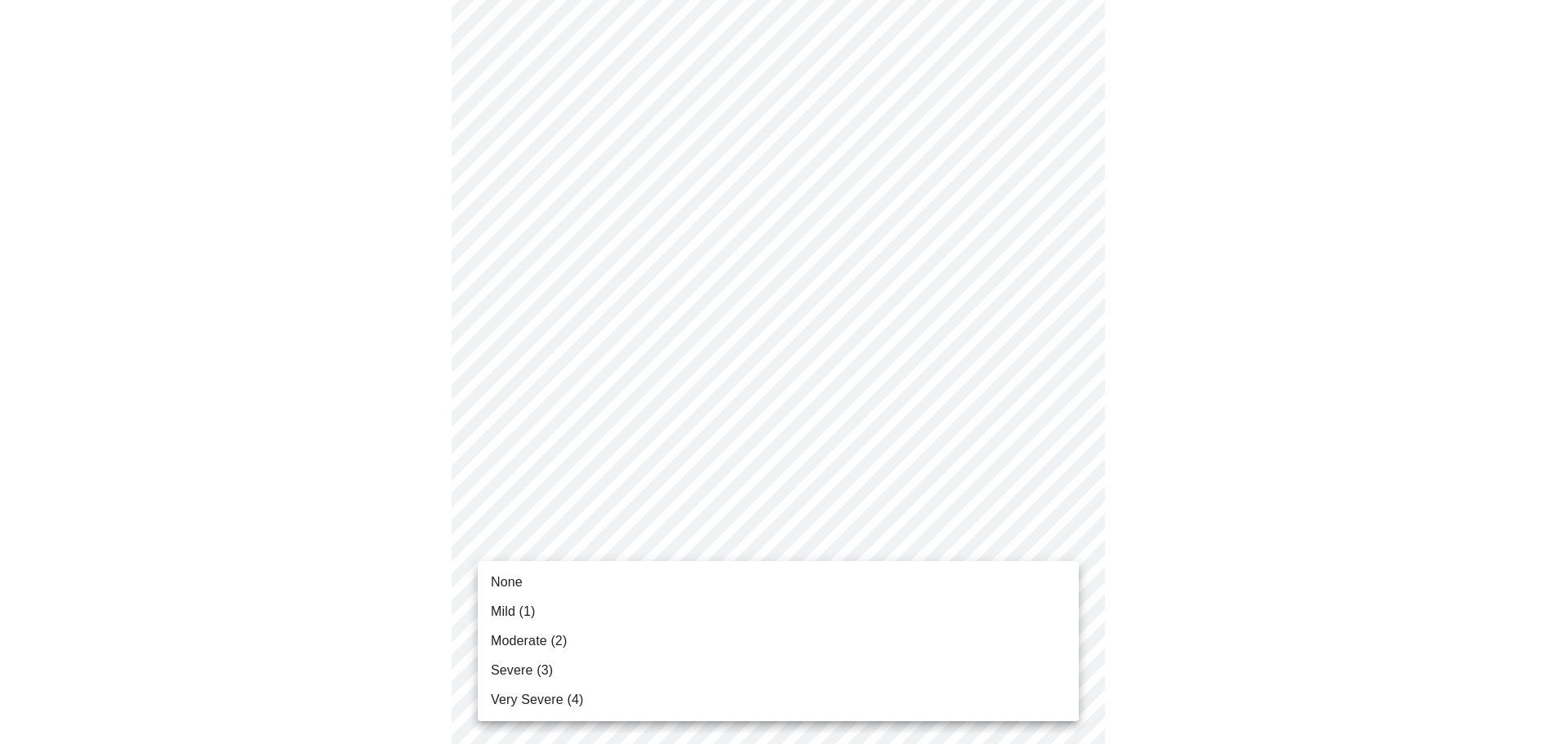
click at [685, 623] on li "Mild (1)" at bounding box center [779, 611] width 602 height 30
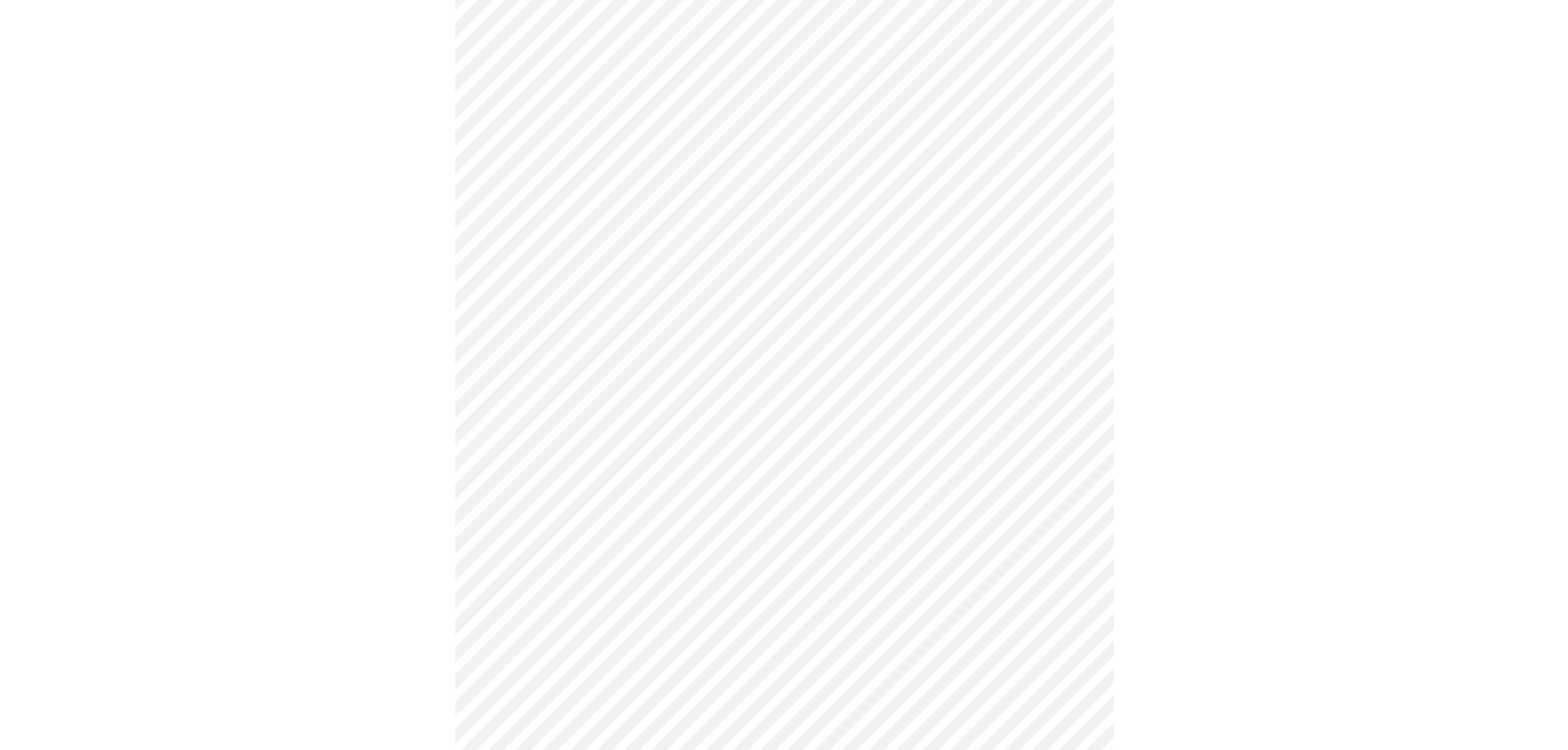
scroll to position [494, 0]
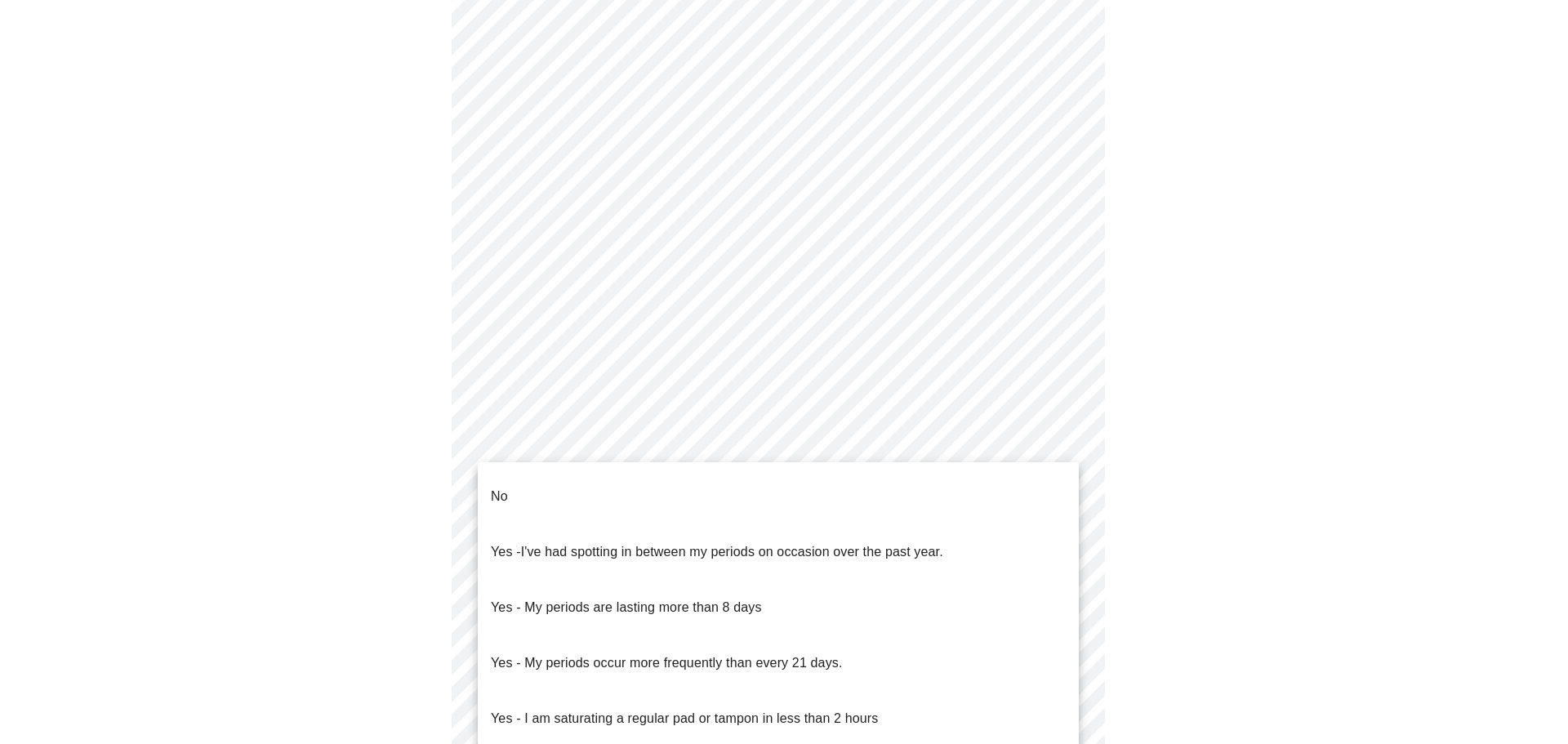
click at [751, 453] on body "MyMenopauseRx Appointments Messaging Labs Uploads Medications Community Refer a…" at bounding box center [784, 290] width 1555 height 1545
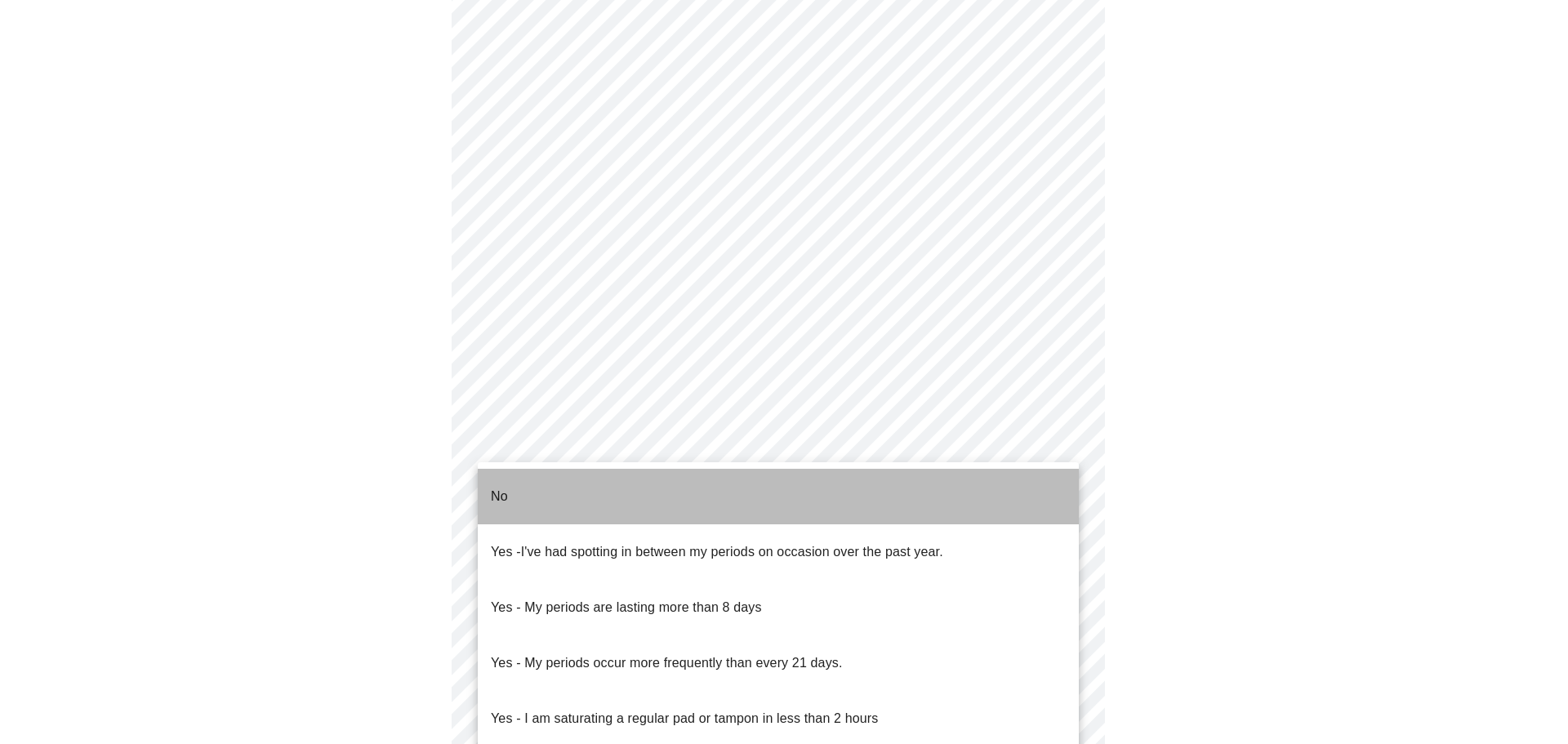
click at [700, 480] on li "No" at bounding box center [779, 497] width 602 height 56
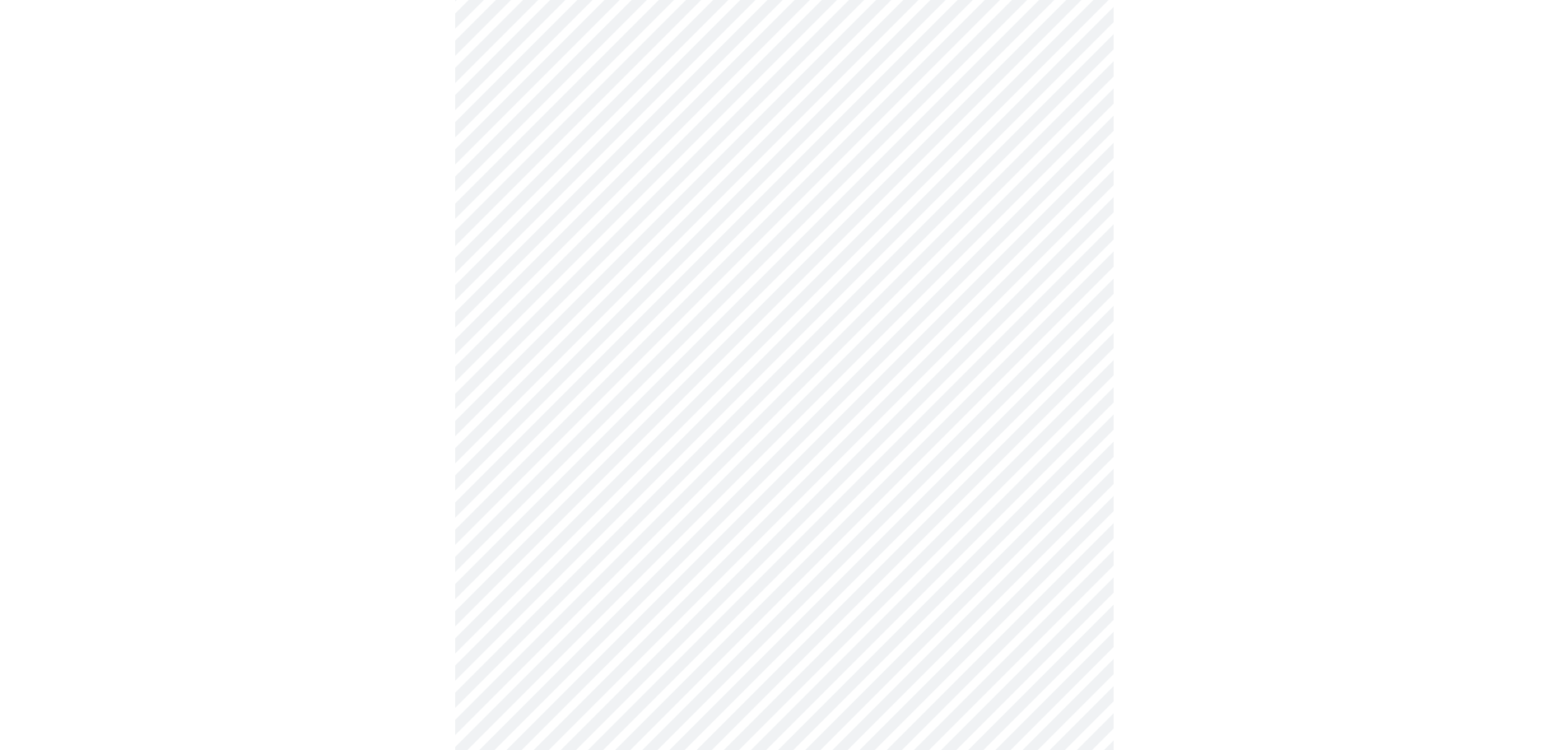
scroll to position [576, 0]
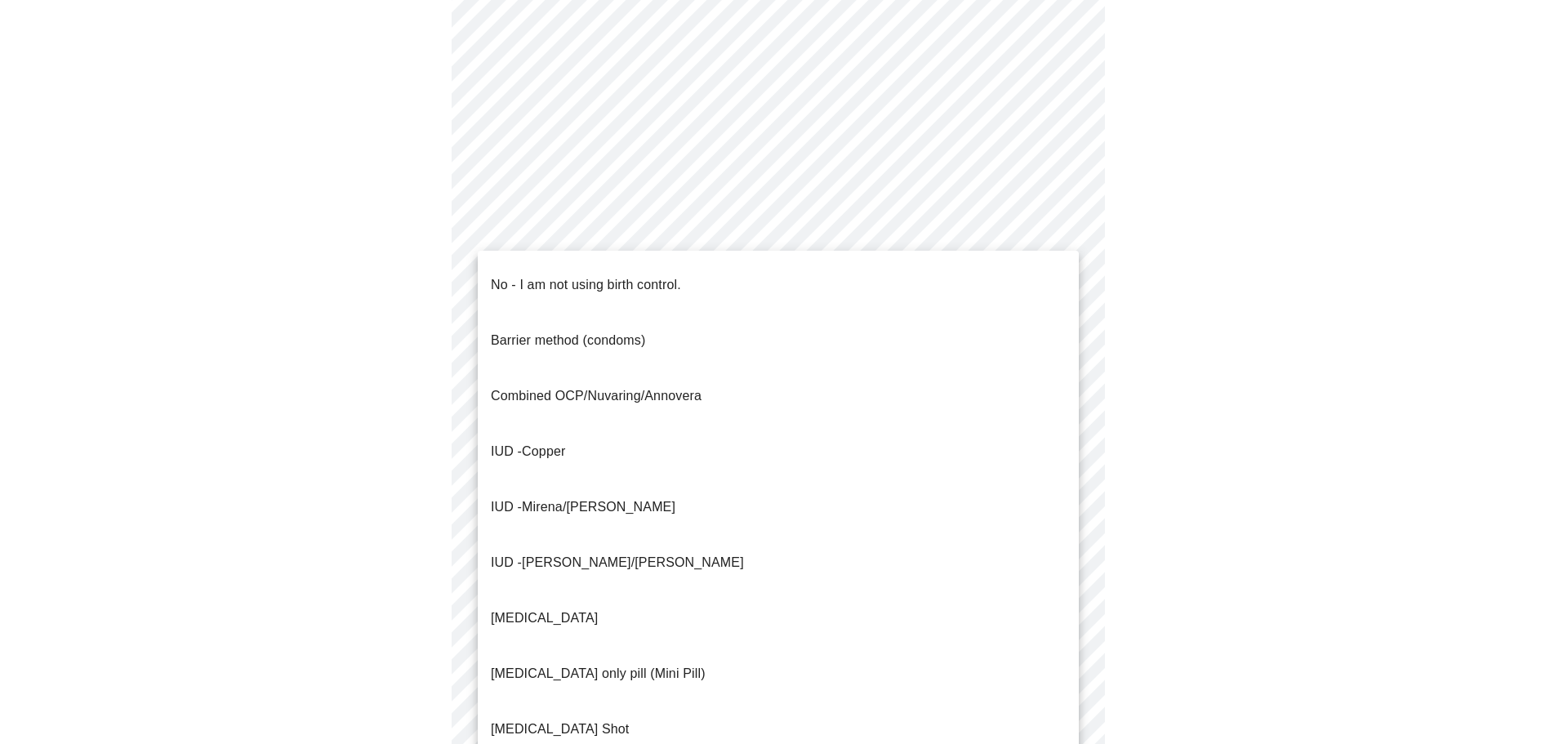
click at [771, 478] on body "MyMenopauseRx Appointments Messaging Labs Uploads Medications Community Refer a…" at bounding box center [784, 203] width 1555 height 1536
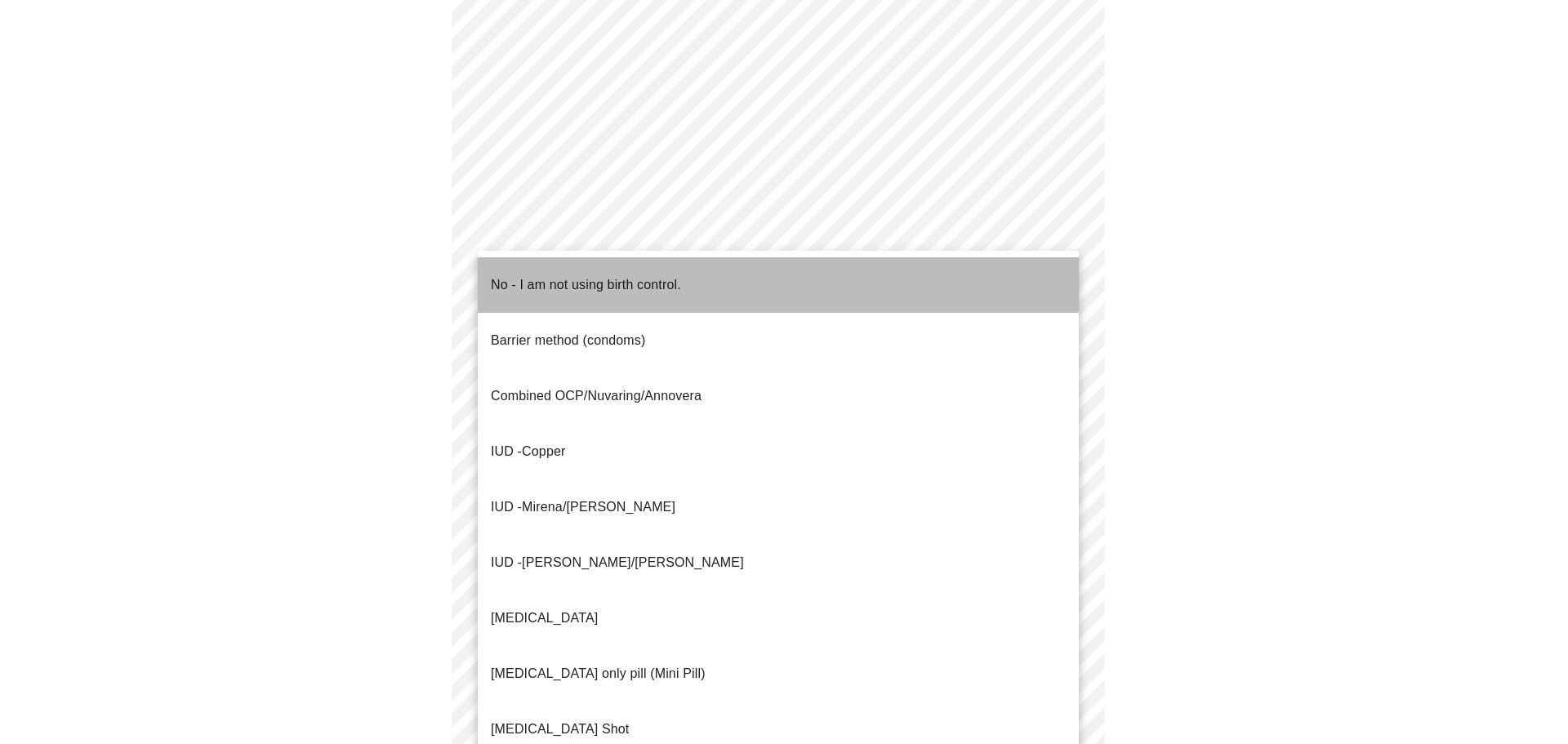
click at [642, 275] on p "No - I am not using birth control." at bounding box center [585, 285] width 190 height 19
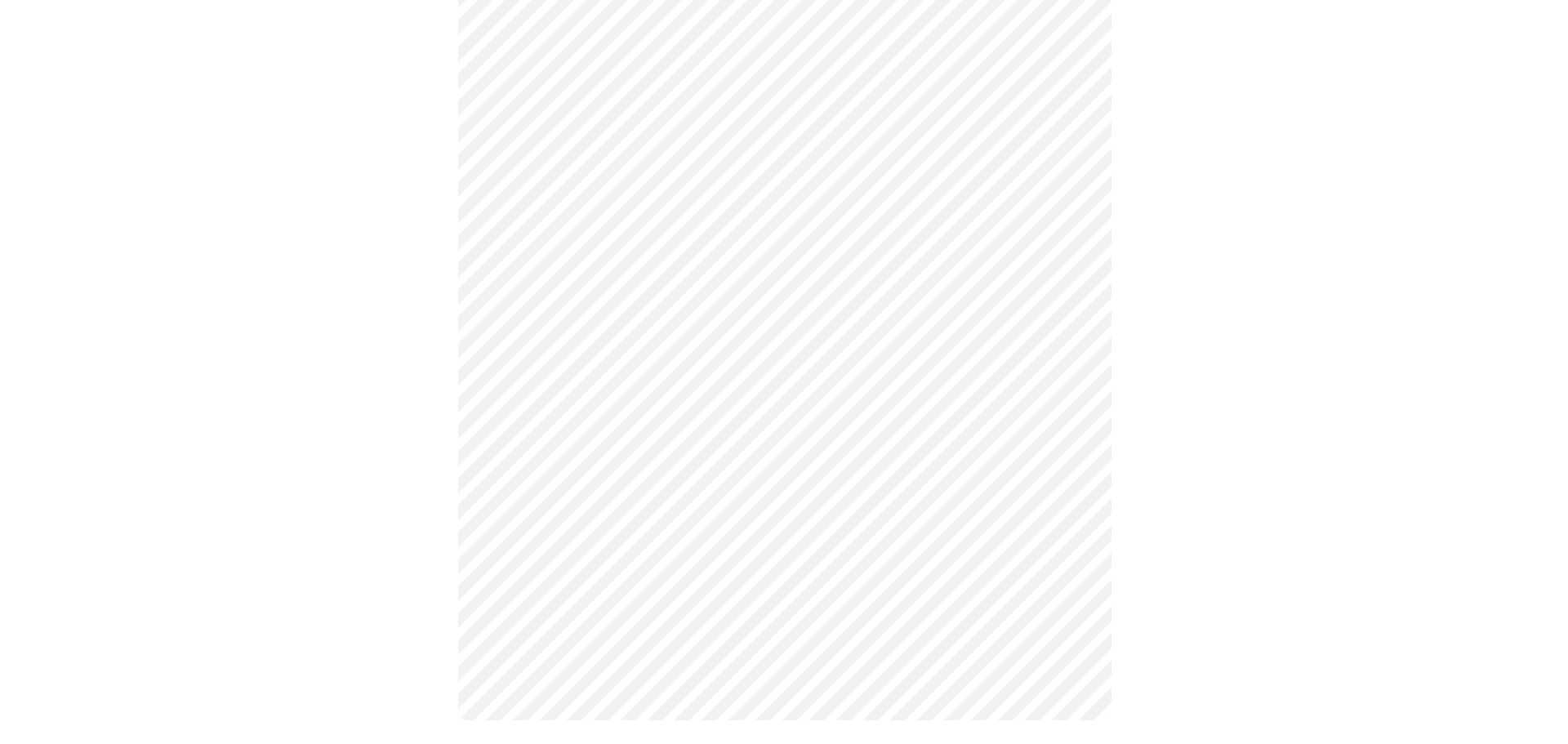
scroll to position [782, 0]
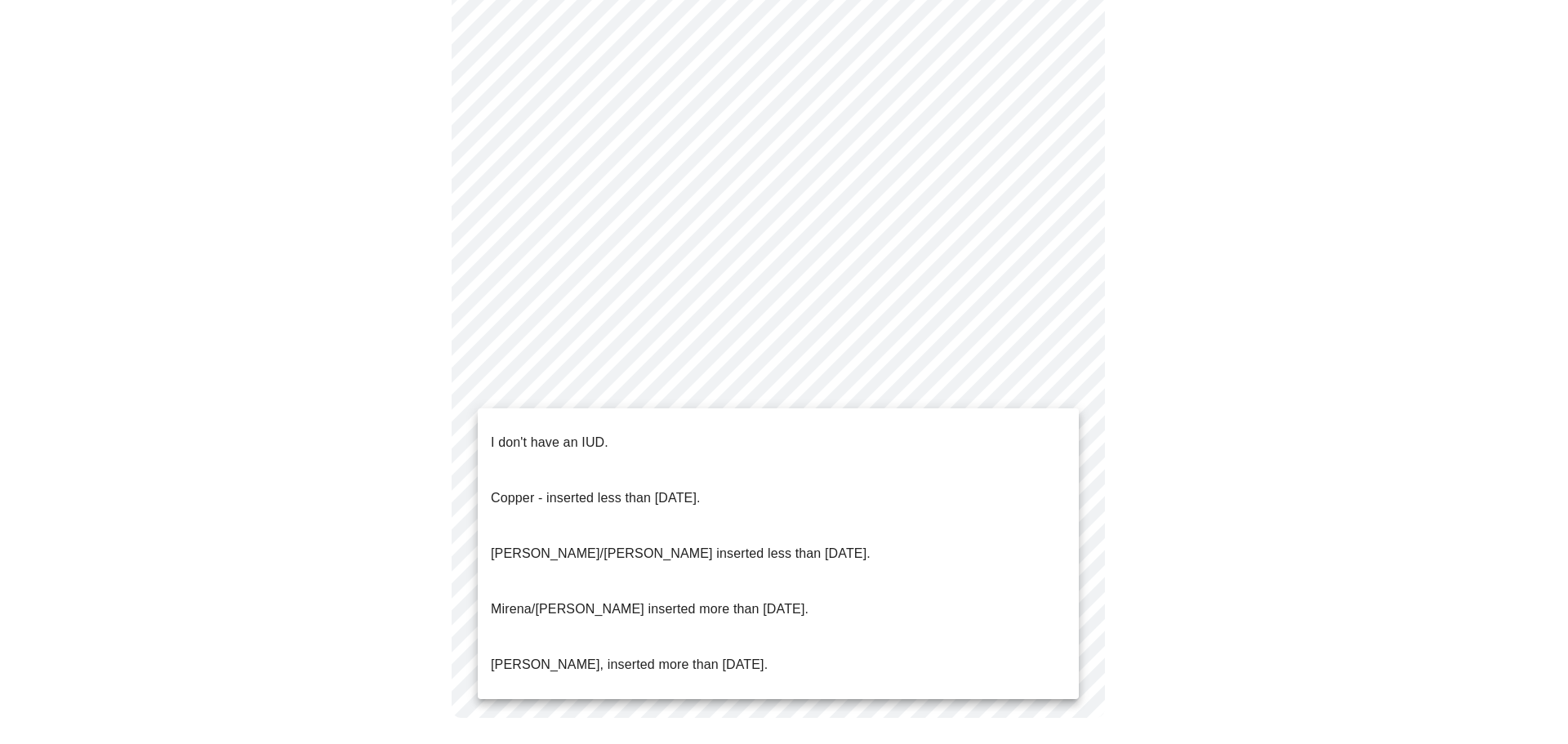
click at [765, 425] on li "I don't have an IUD." at bounding box center [779, 443] width 602 height 56
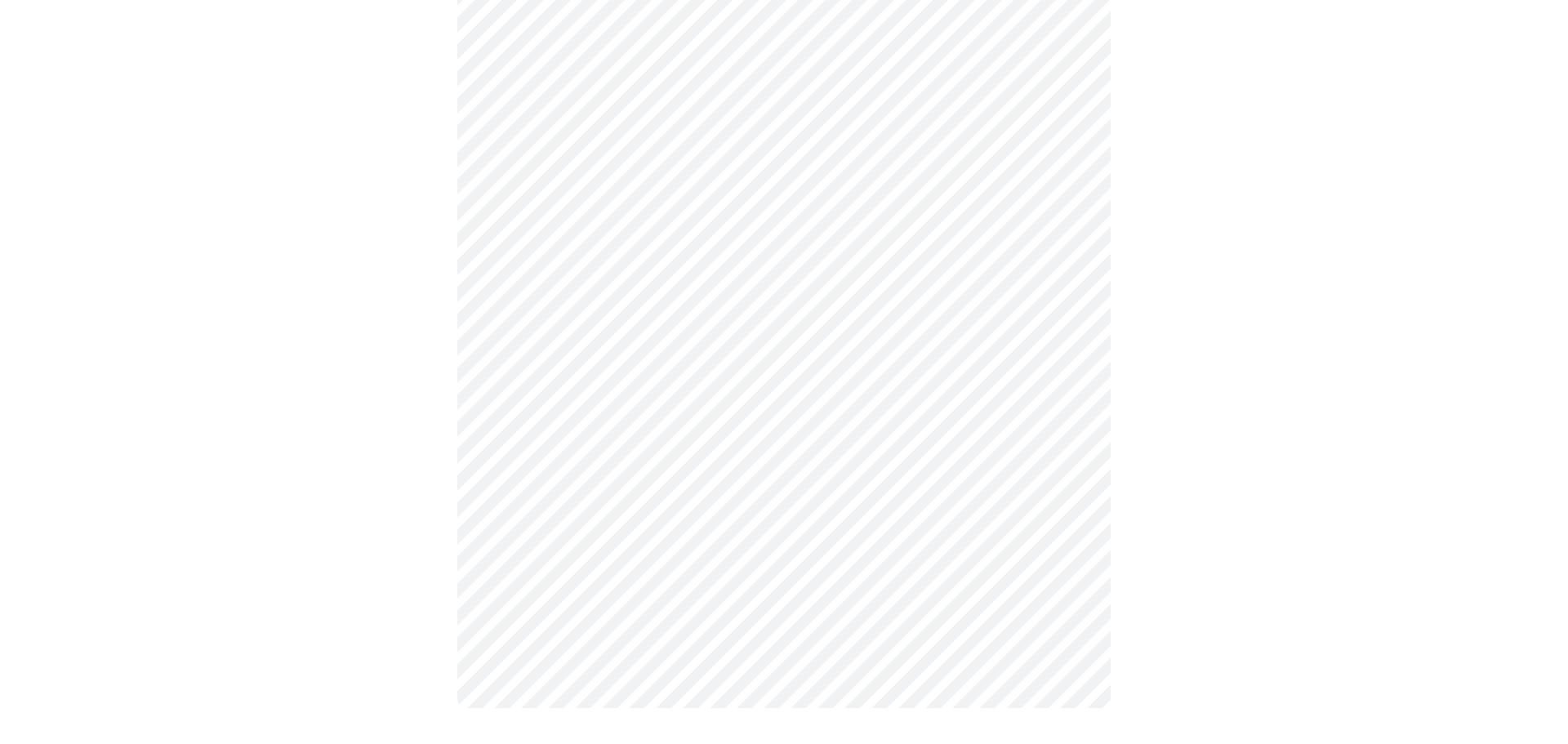
scroll to position [773, 0]
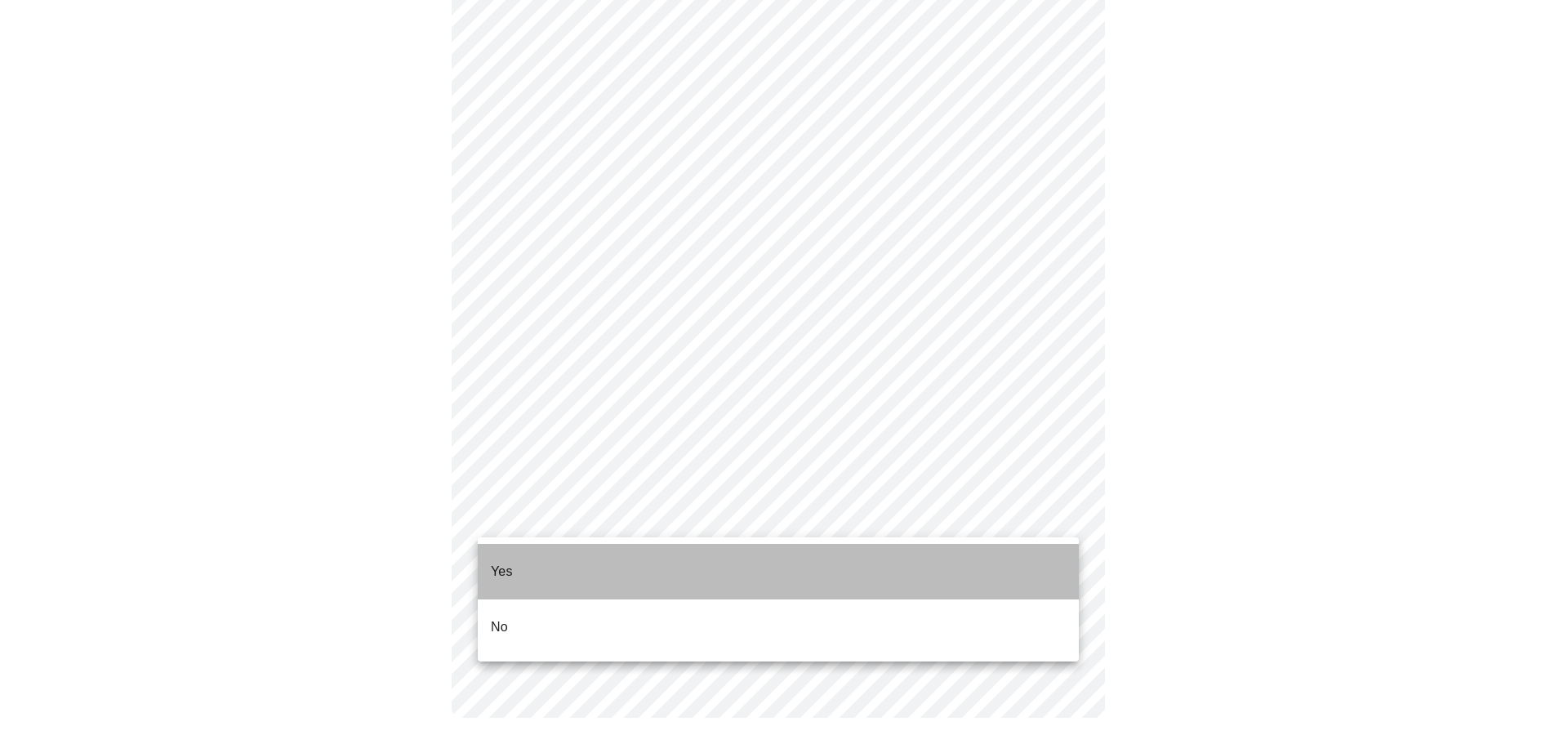
click at [666, 569] on li "Yes" at bounding box center [779, 572] width 602 height 56
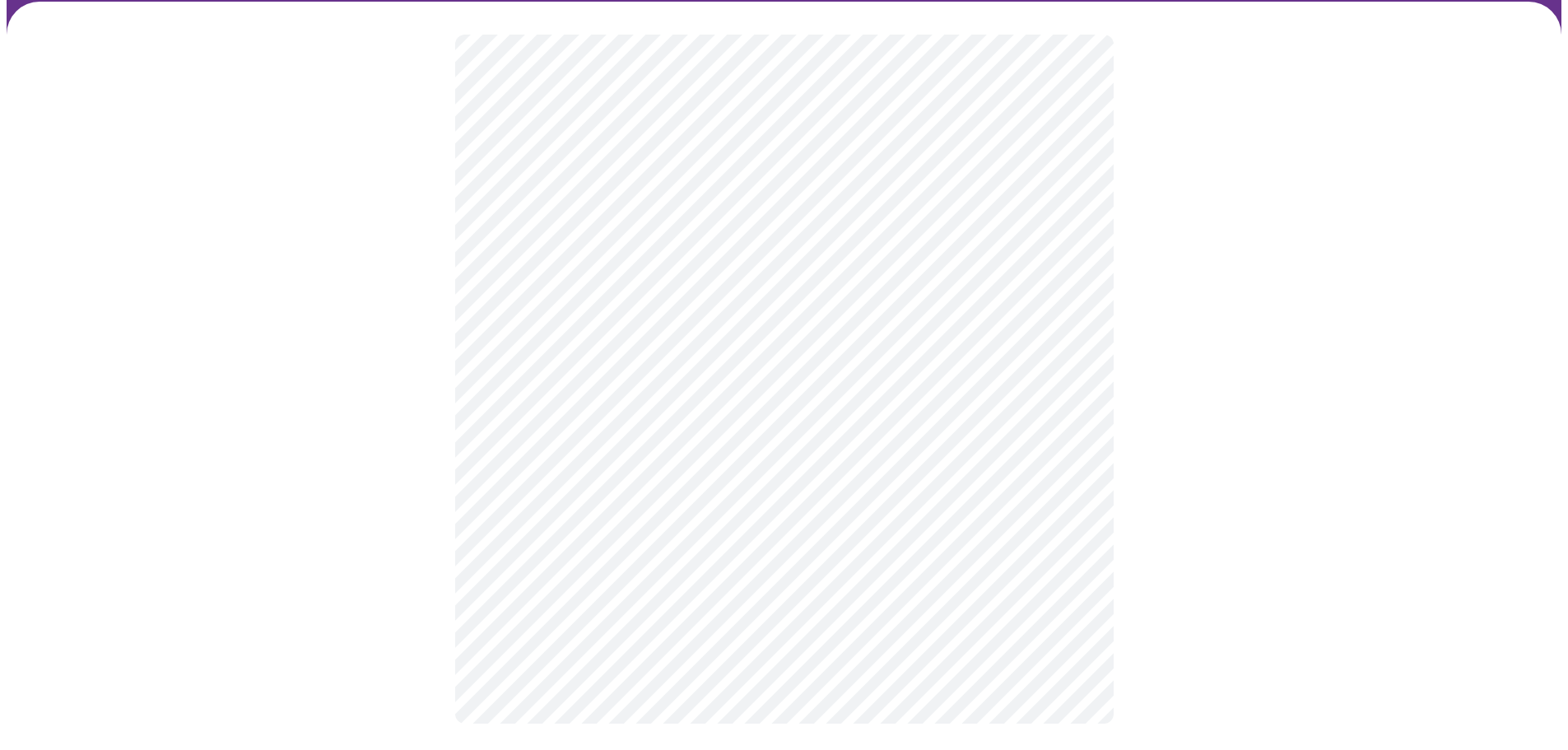
scroll to position [84, 0]
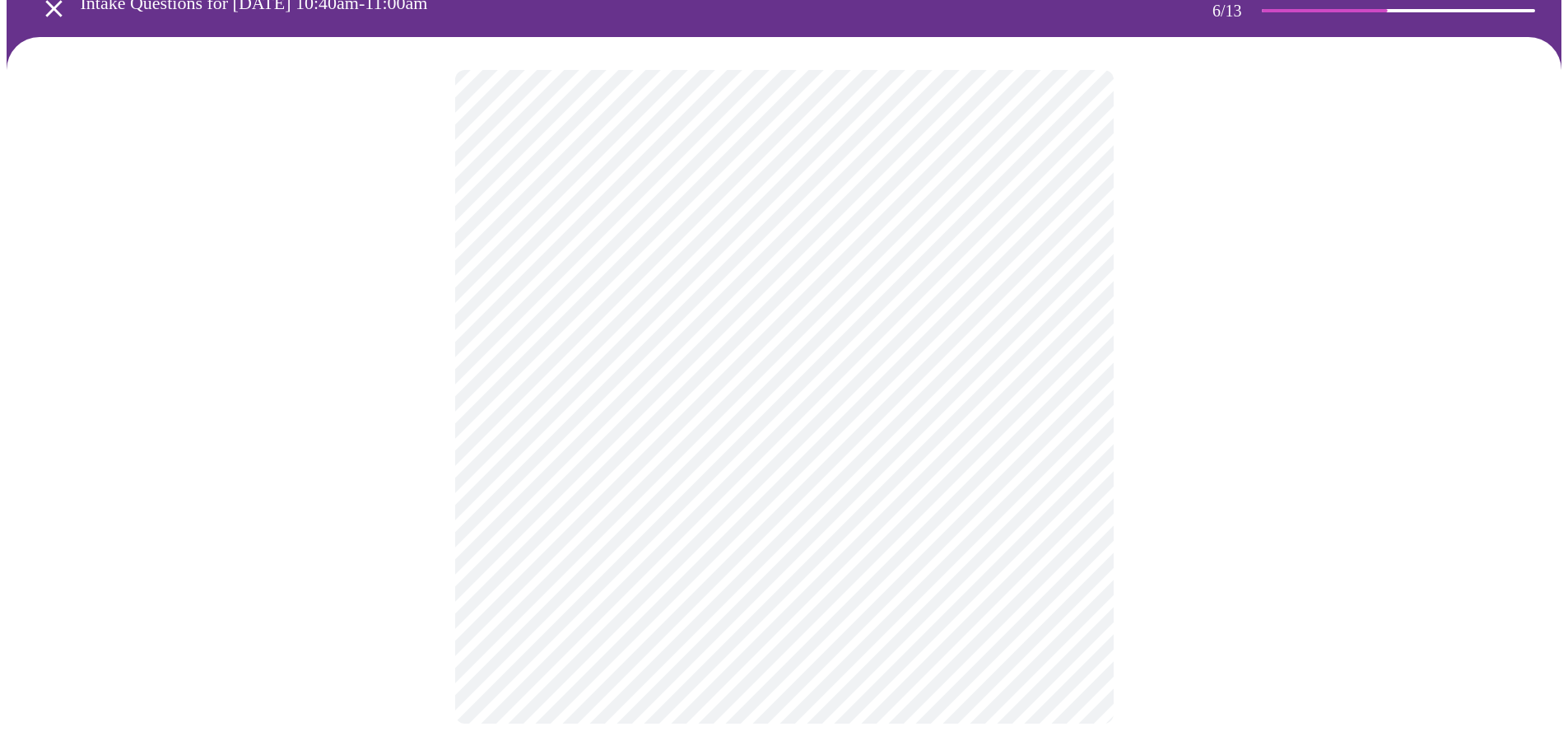
click at [346, 474] on div at bounding box center [784, 397] width 1554 height 719
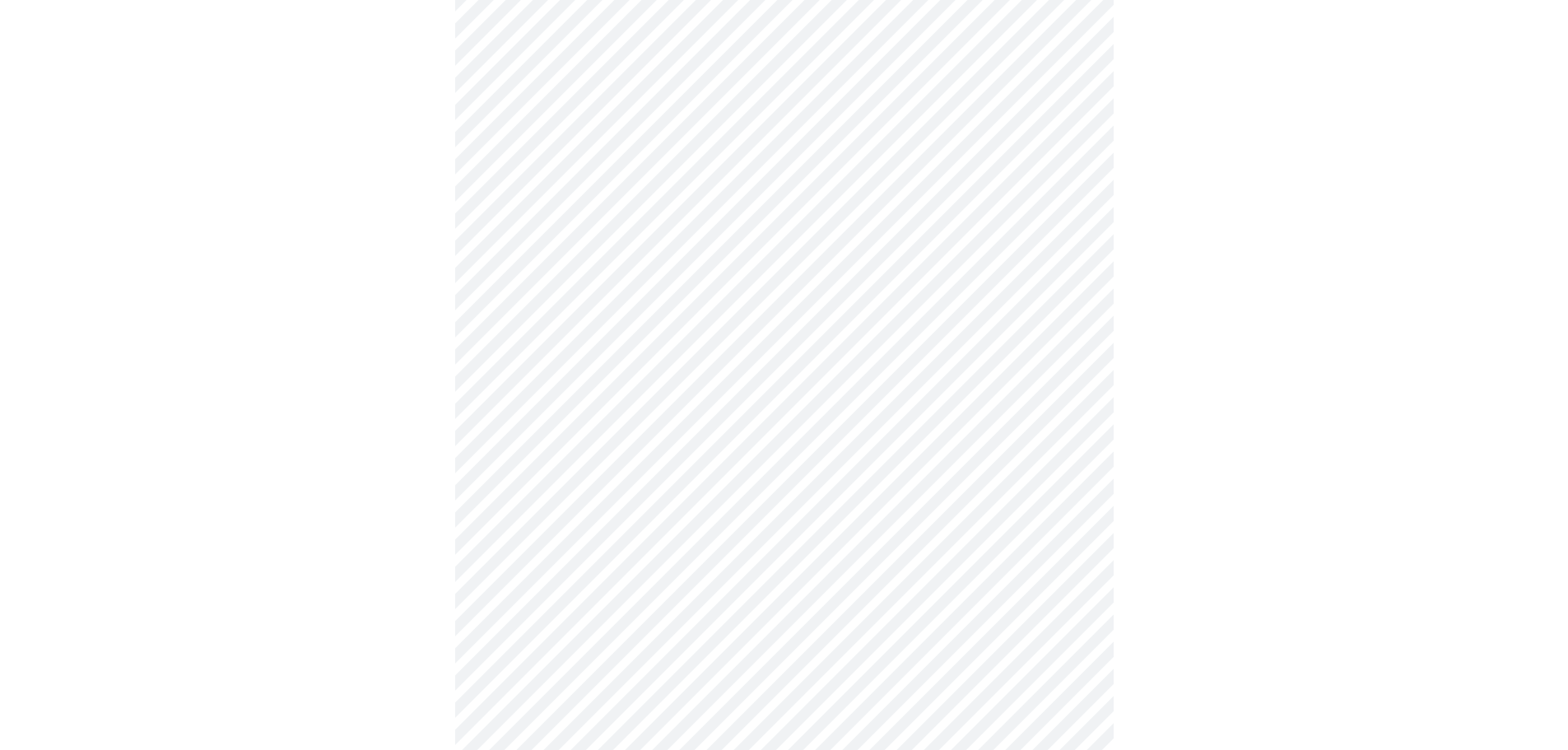
scroll to position [4198, 0]
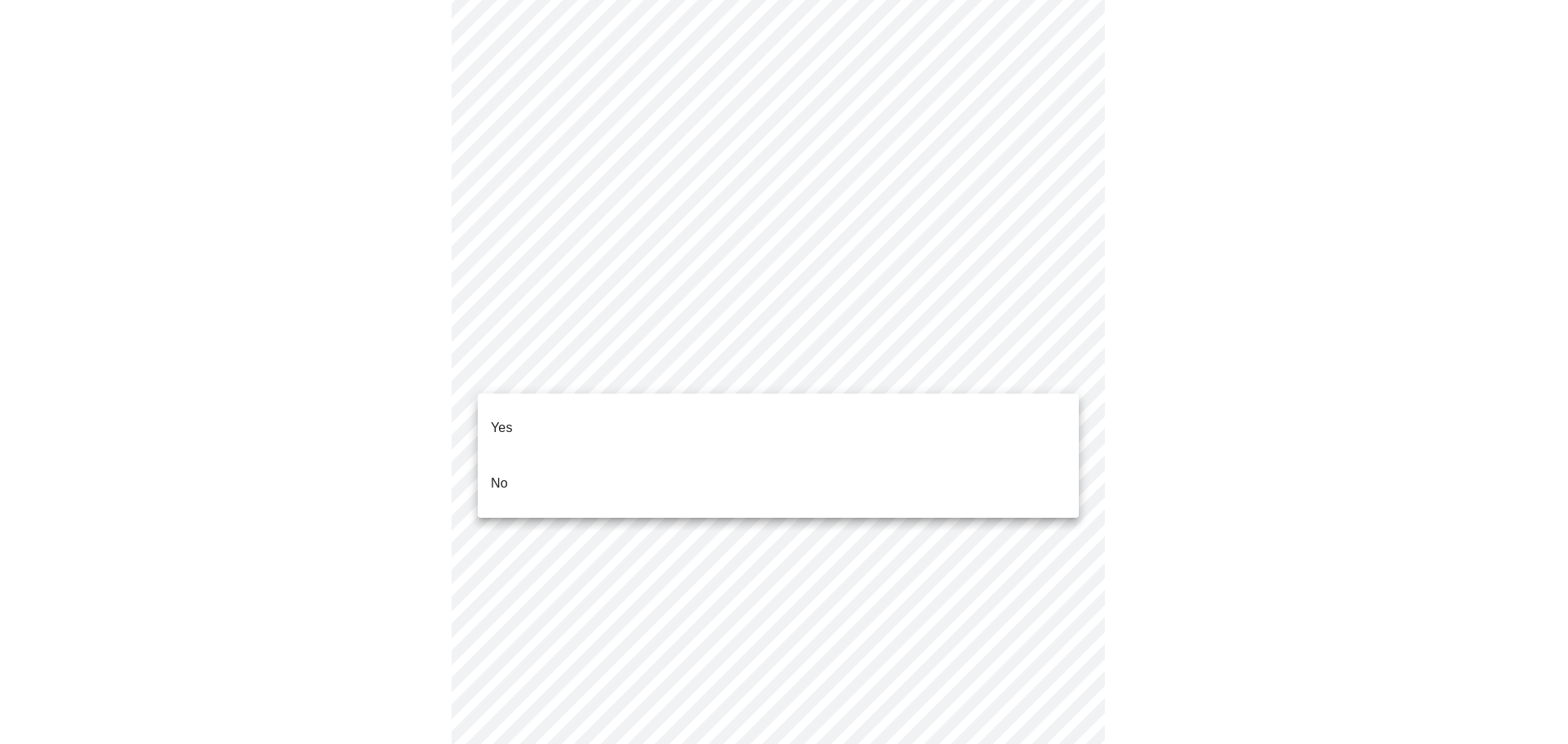
click at [765, 461] on li "No" at bounding box center [779, 483] width 602 height 56
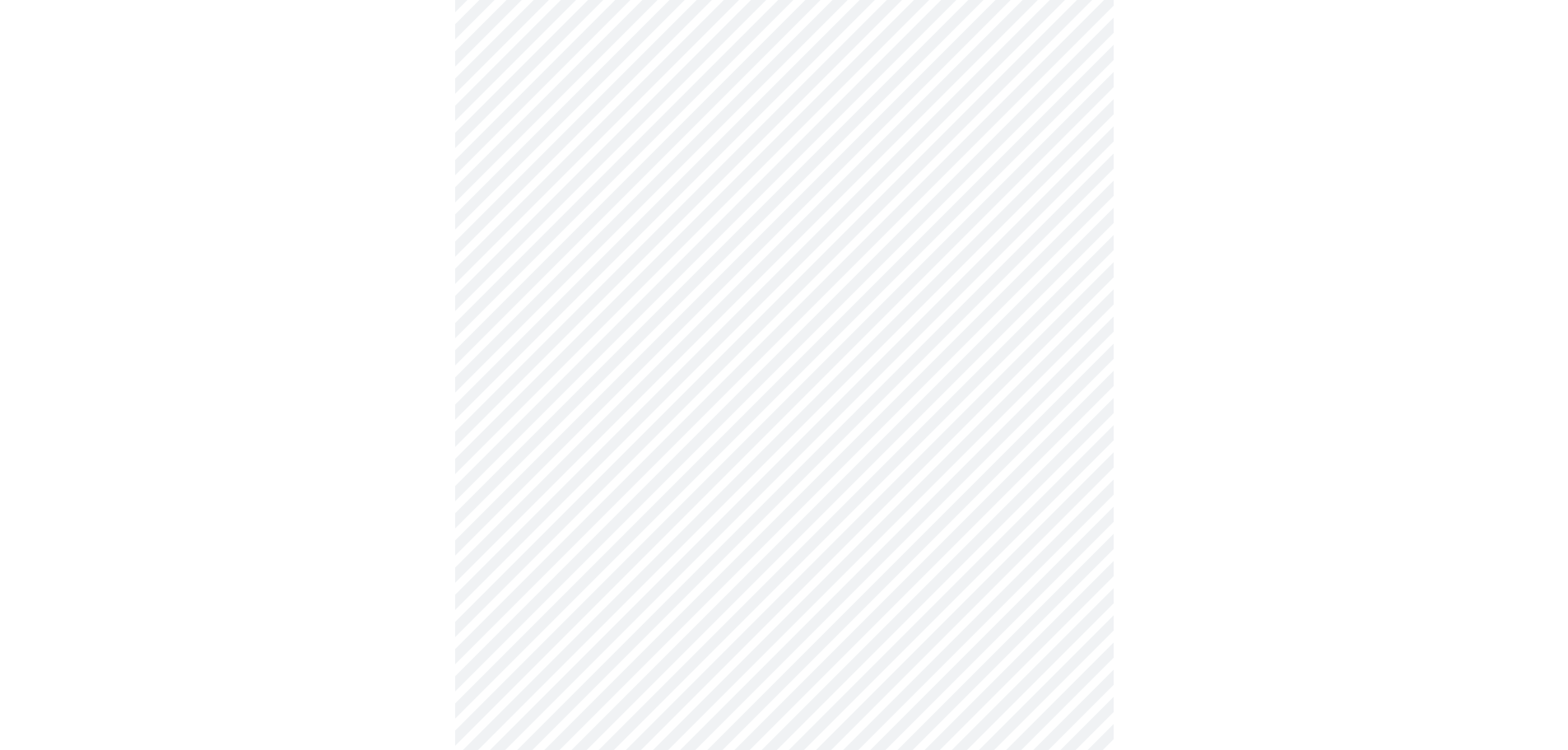
scroll to position [4445, 0]
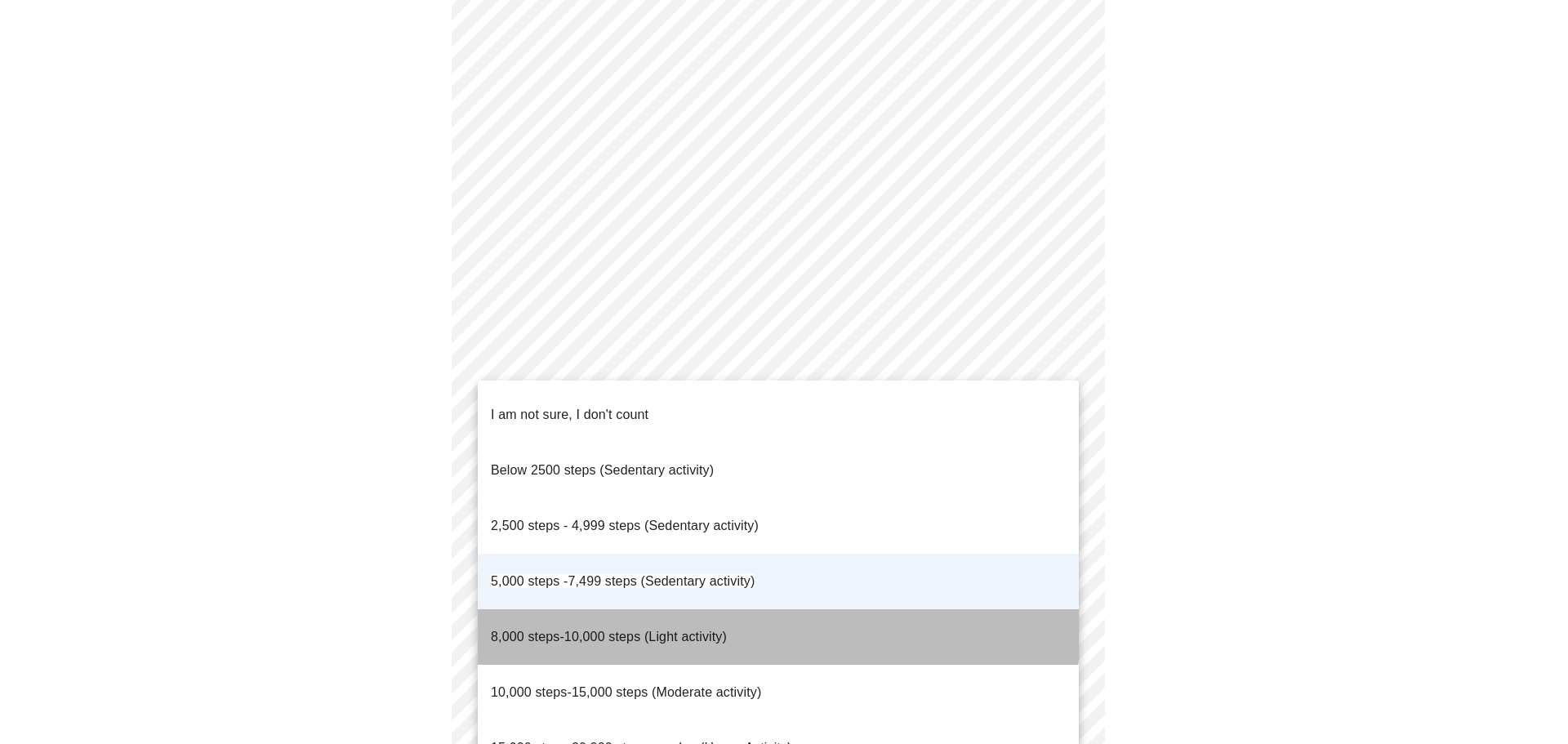
click at [654, 629] on span "8,000 steps-10,000 steps (Light activity)" at bounding box center [608, 636] width 236 height 14
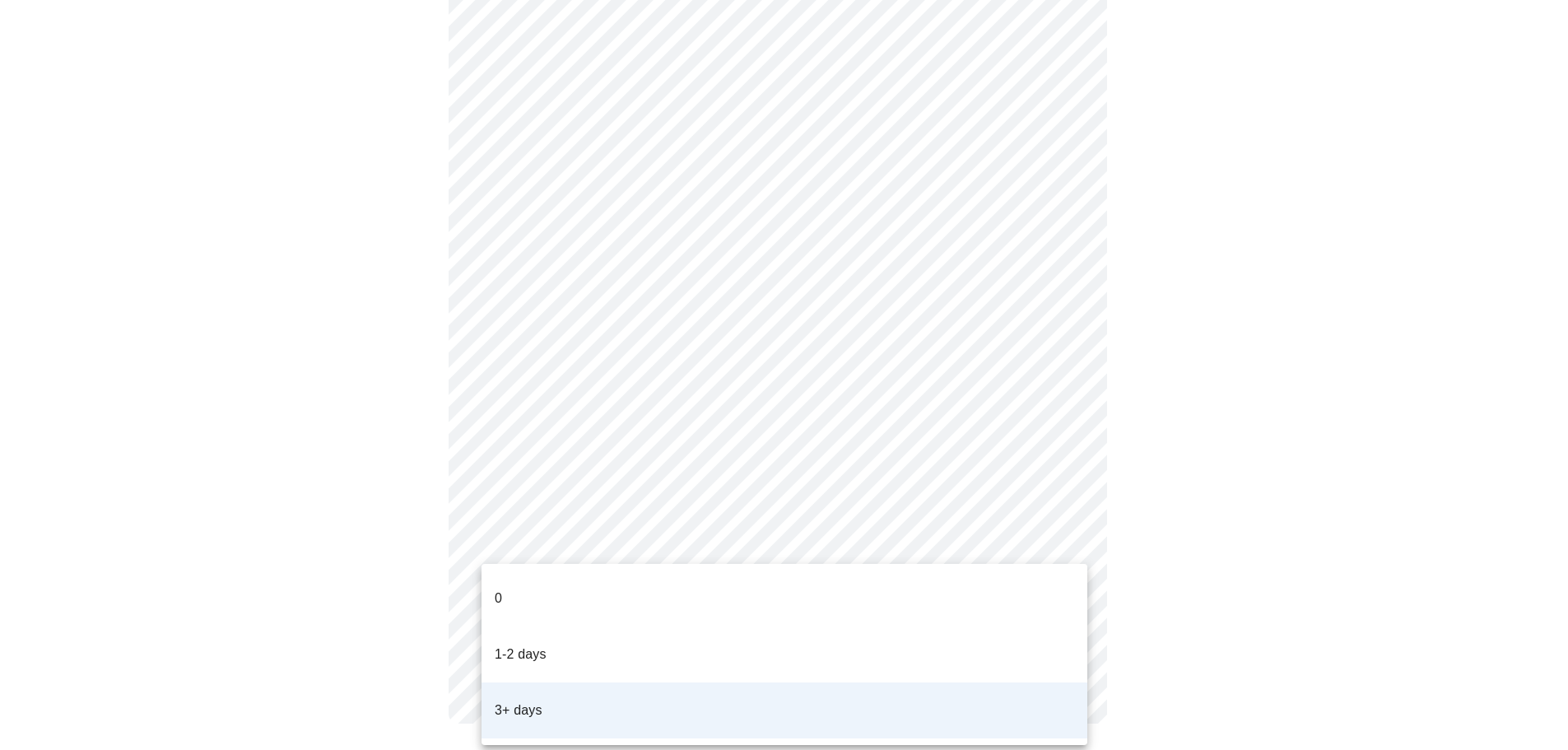
drag, startPoint x: 691, startPoint y: 628, endPoint x: 707, endPoint y: 623, distance: 16.8
click at [692, 628] on li "1-2 days" at bounding box center [785, 655] width 606 height 56
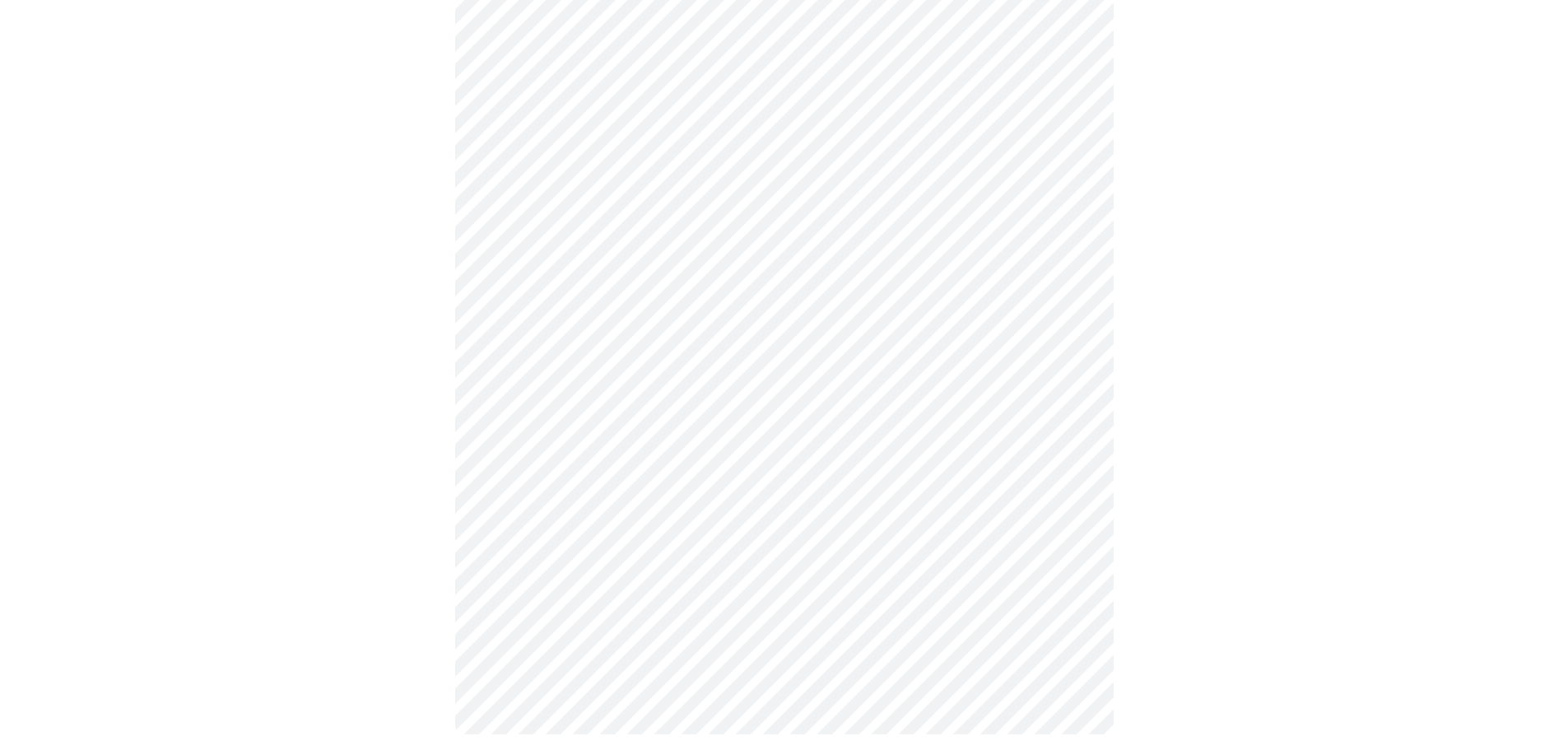
scroll to position [916, 0]
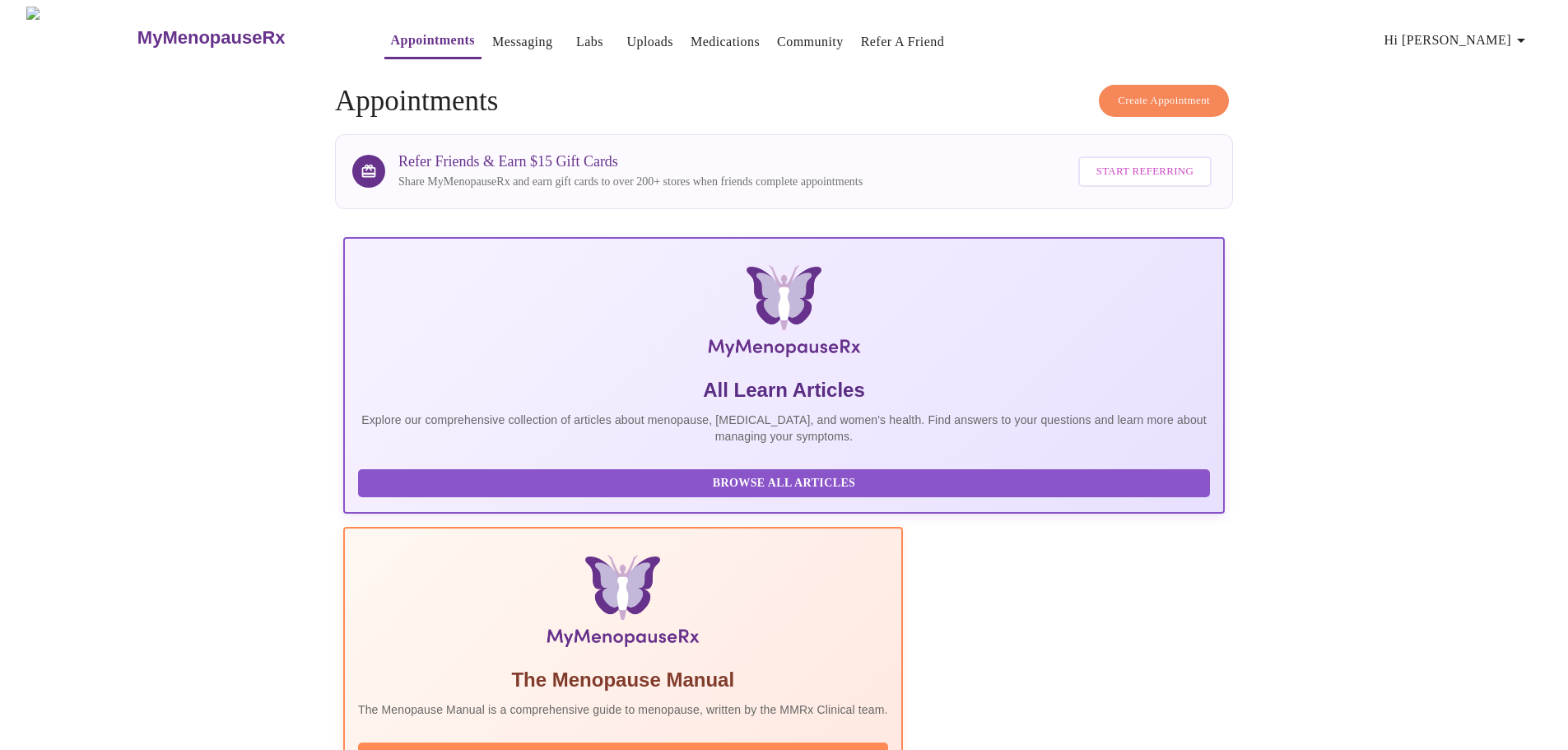
click at [1508, 35] on span "Hi [PERSON_NAME]" at bounding box center [1457, 40] width 146 height 23
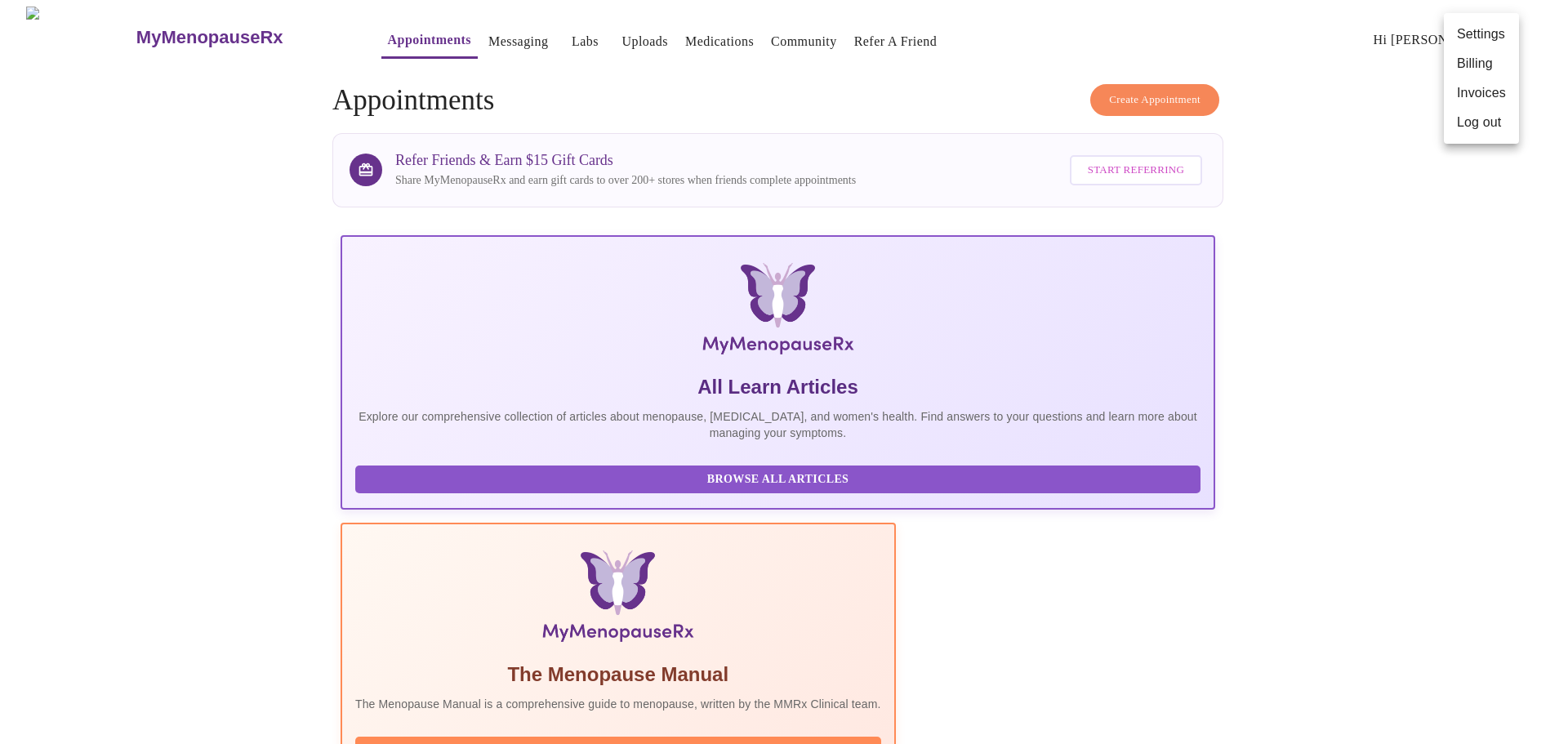
click at [1413, 358] on div at bounding box center [784, 372] width 1568 height 744
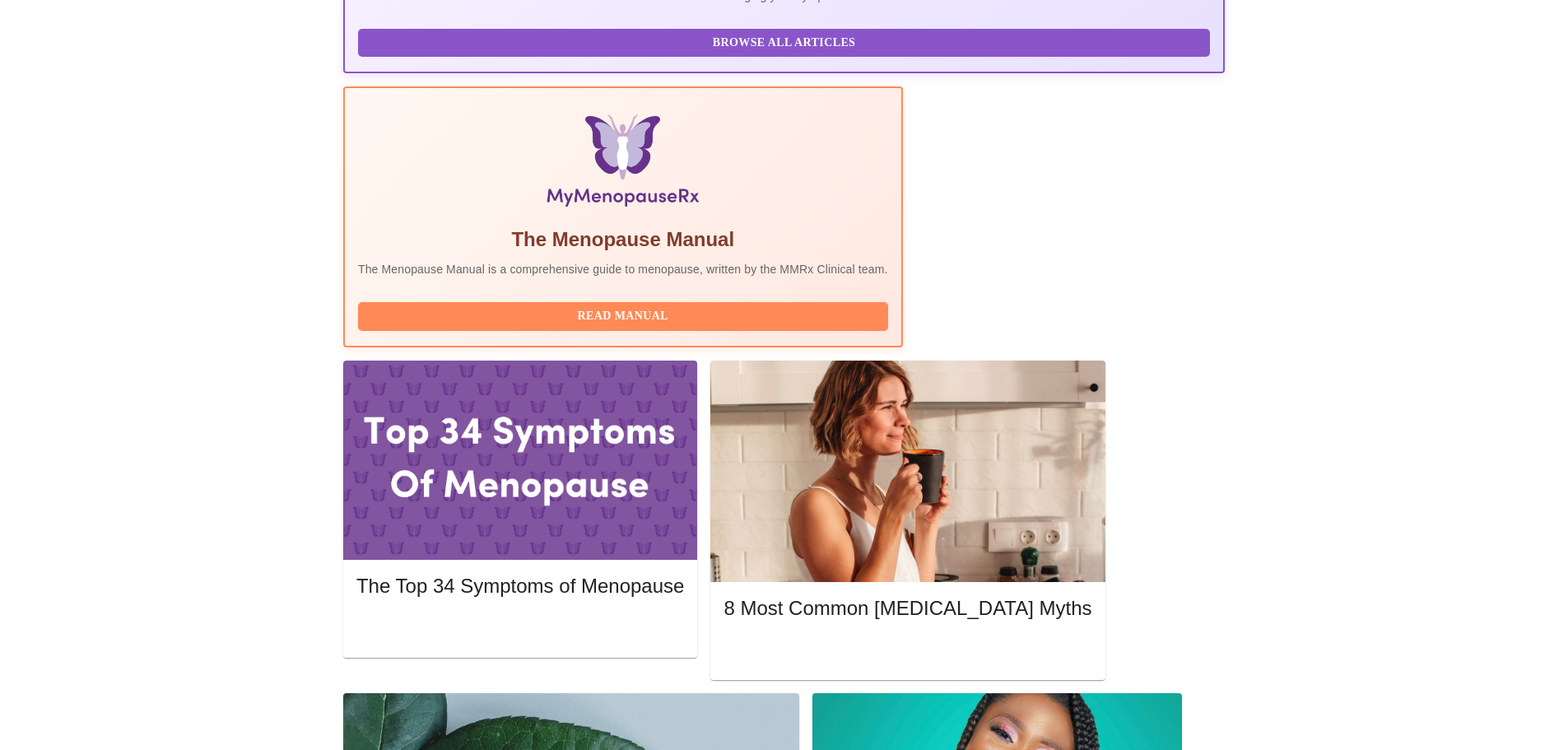
scroll to position [455, 0]
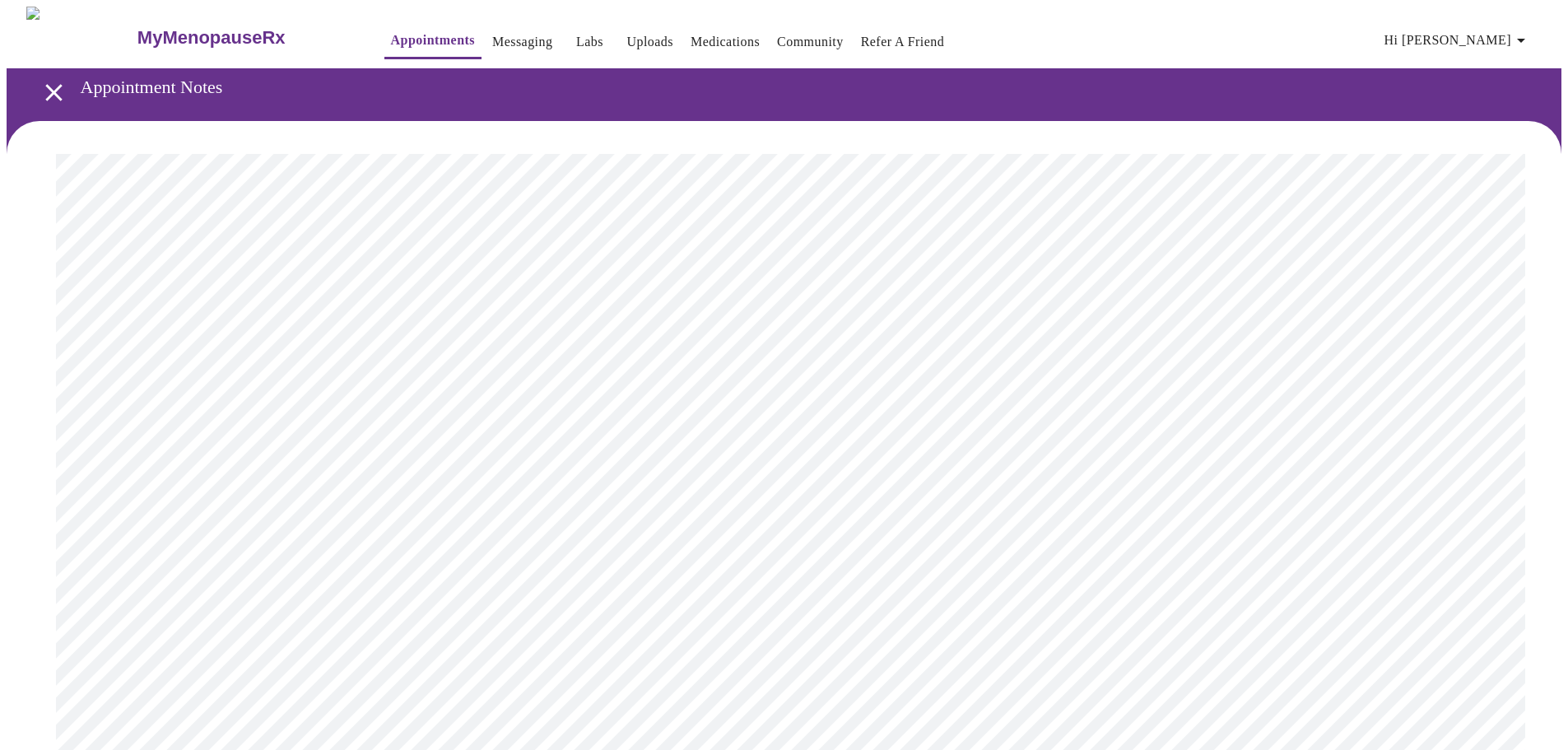
click at [393, 35] on link "Appointments" at bounding box center [432, 40] width 84 height 23
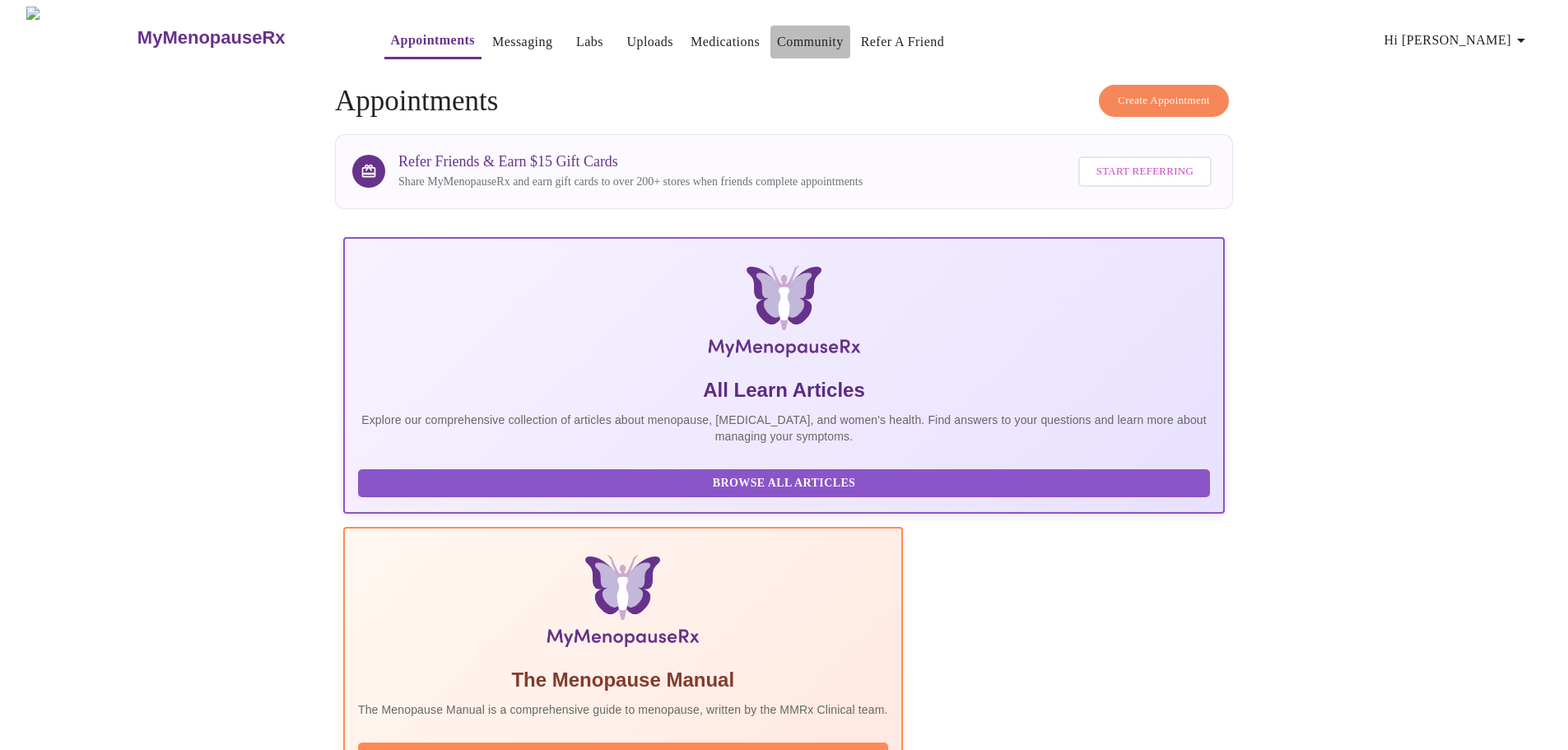
click at [793, 31] on link "Community" at bounding box center [810, 42] width 66 height 23
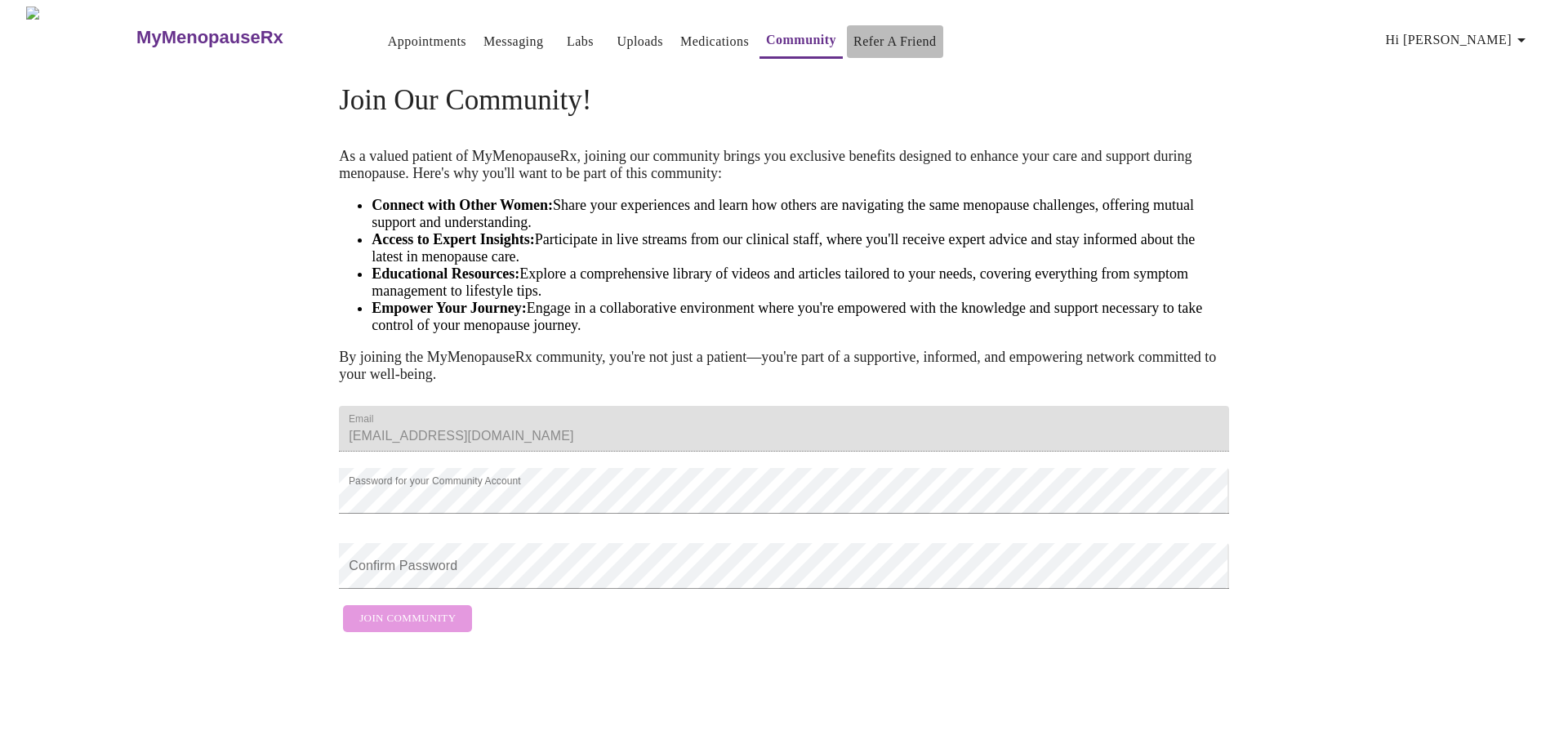
click at [853, 32] on link "Refer a Friend" at bounding box center [895, 41] width 84 height 23
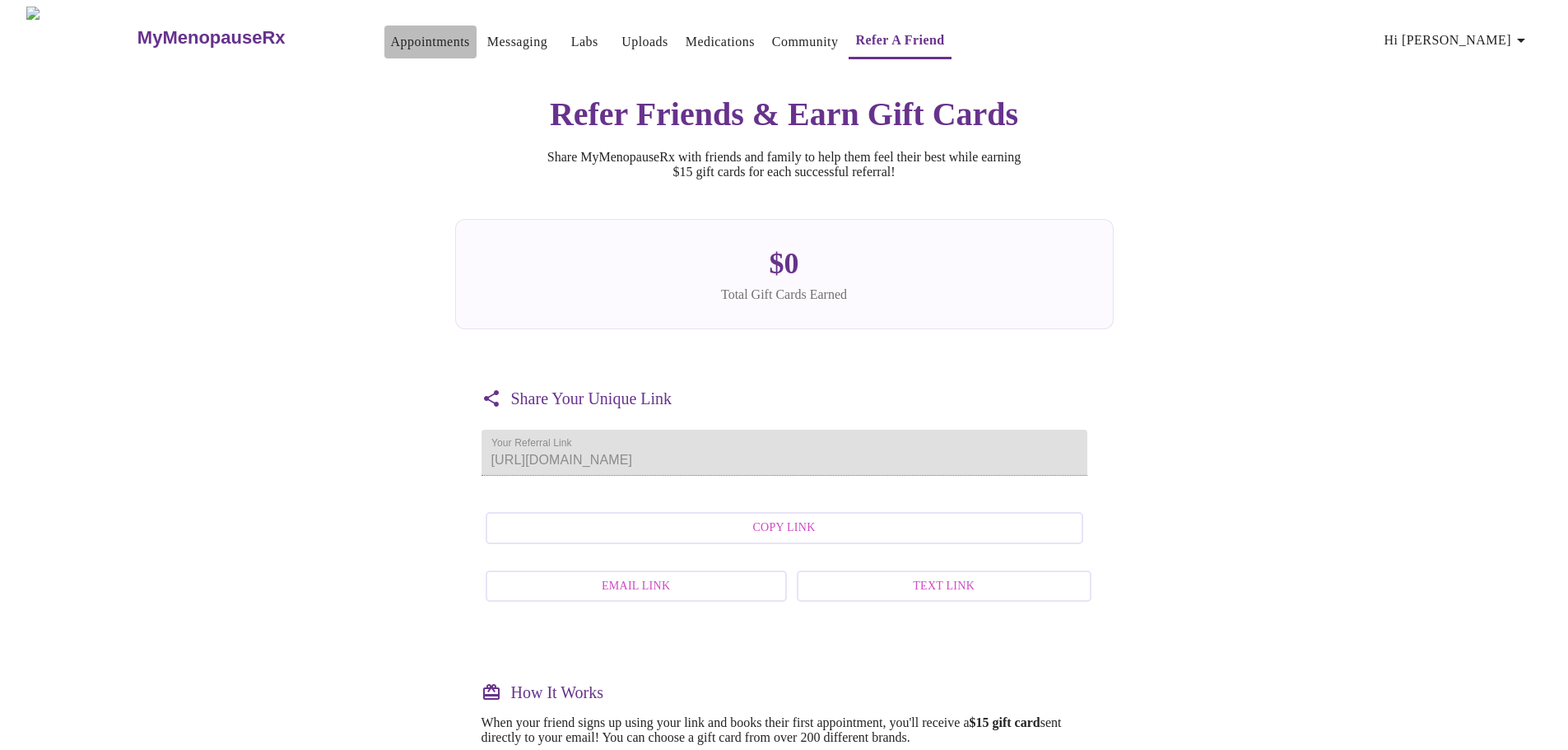
click at [399, 41] on link "Appointments" at bounding box center [430, 42] width 79 height 23
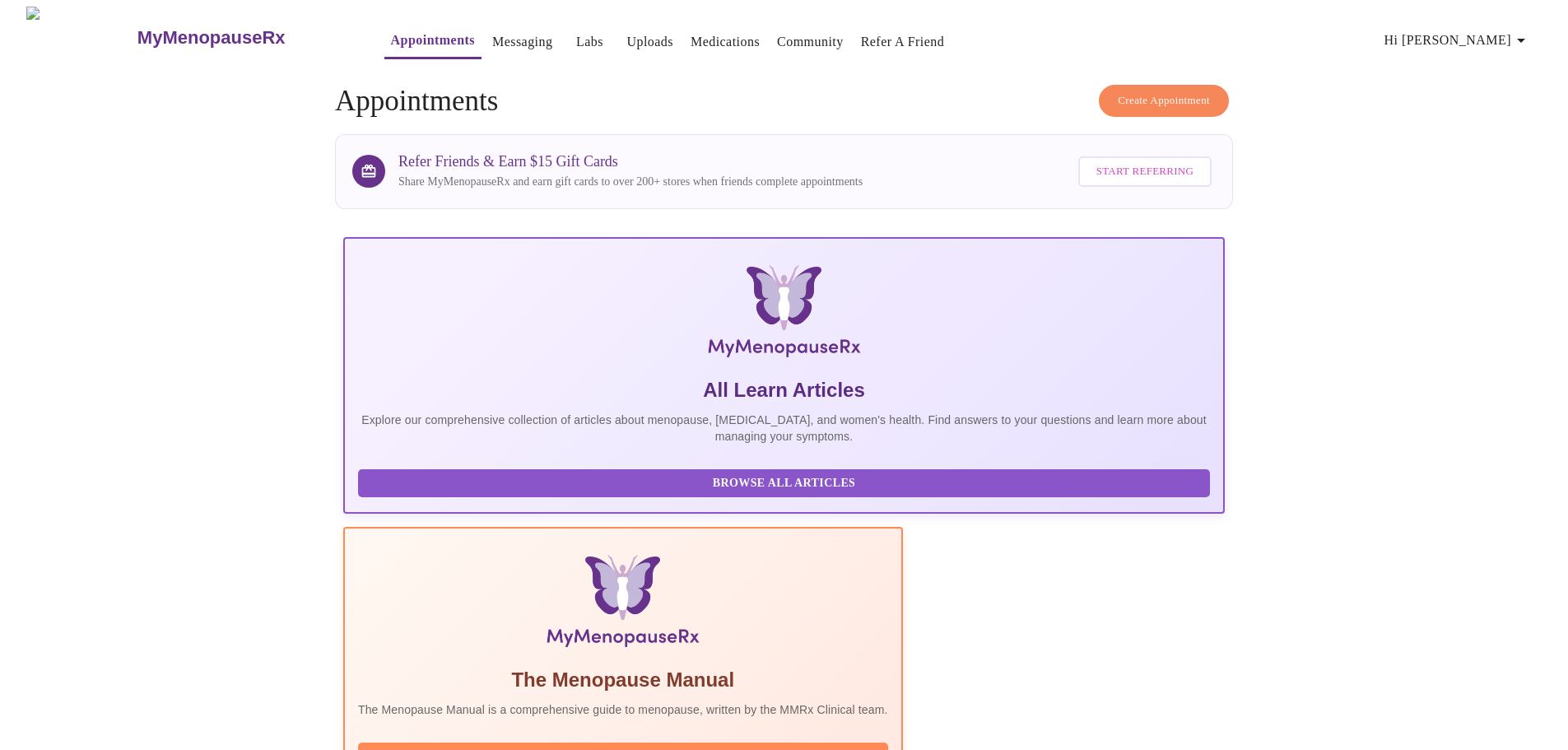
click at [1519, 33] on icon "button" at bounding box center [1520, 40] width 20 height 20
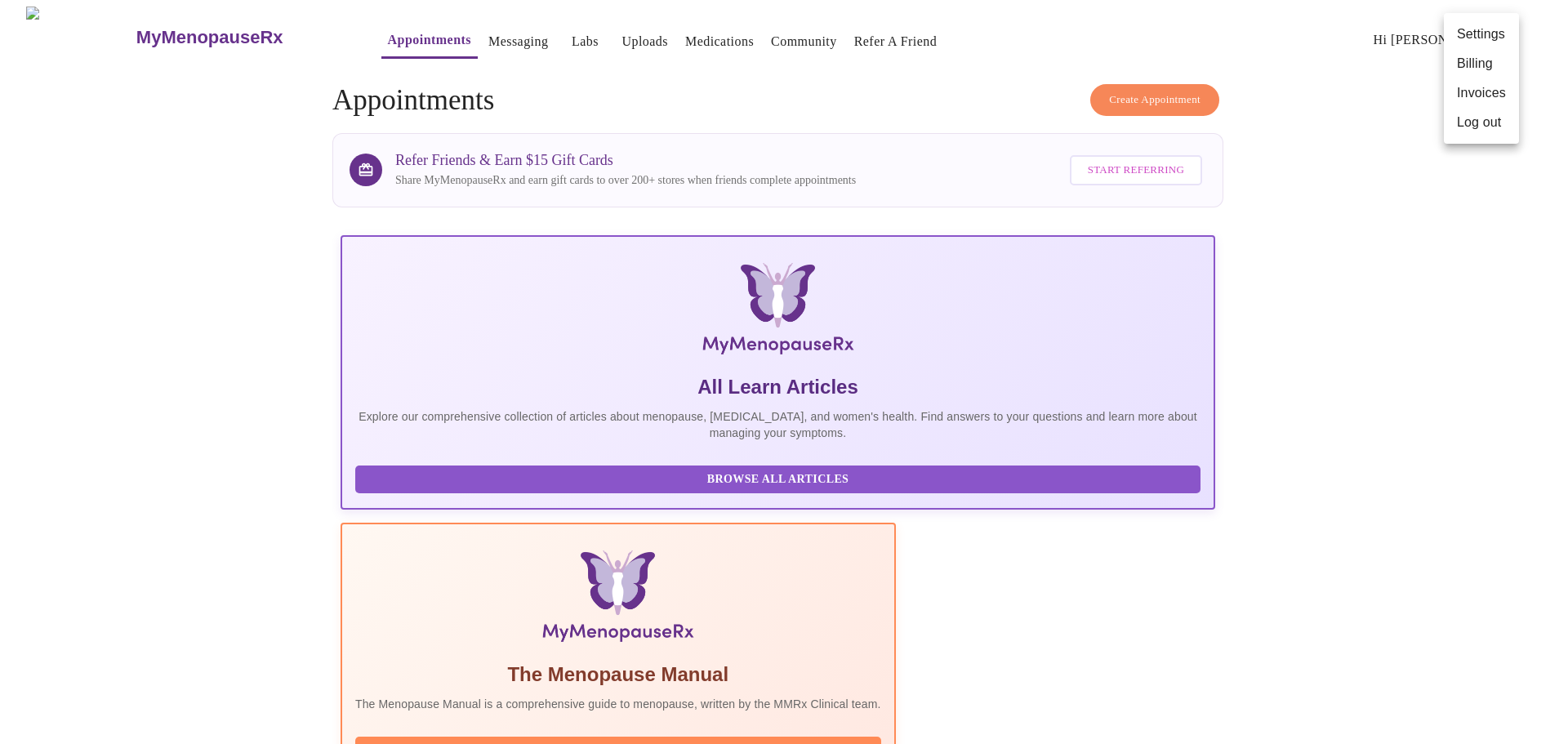
click at [1491, 62] on li "Billing" at bounding box center [1481, 63] width 75 height 30
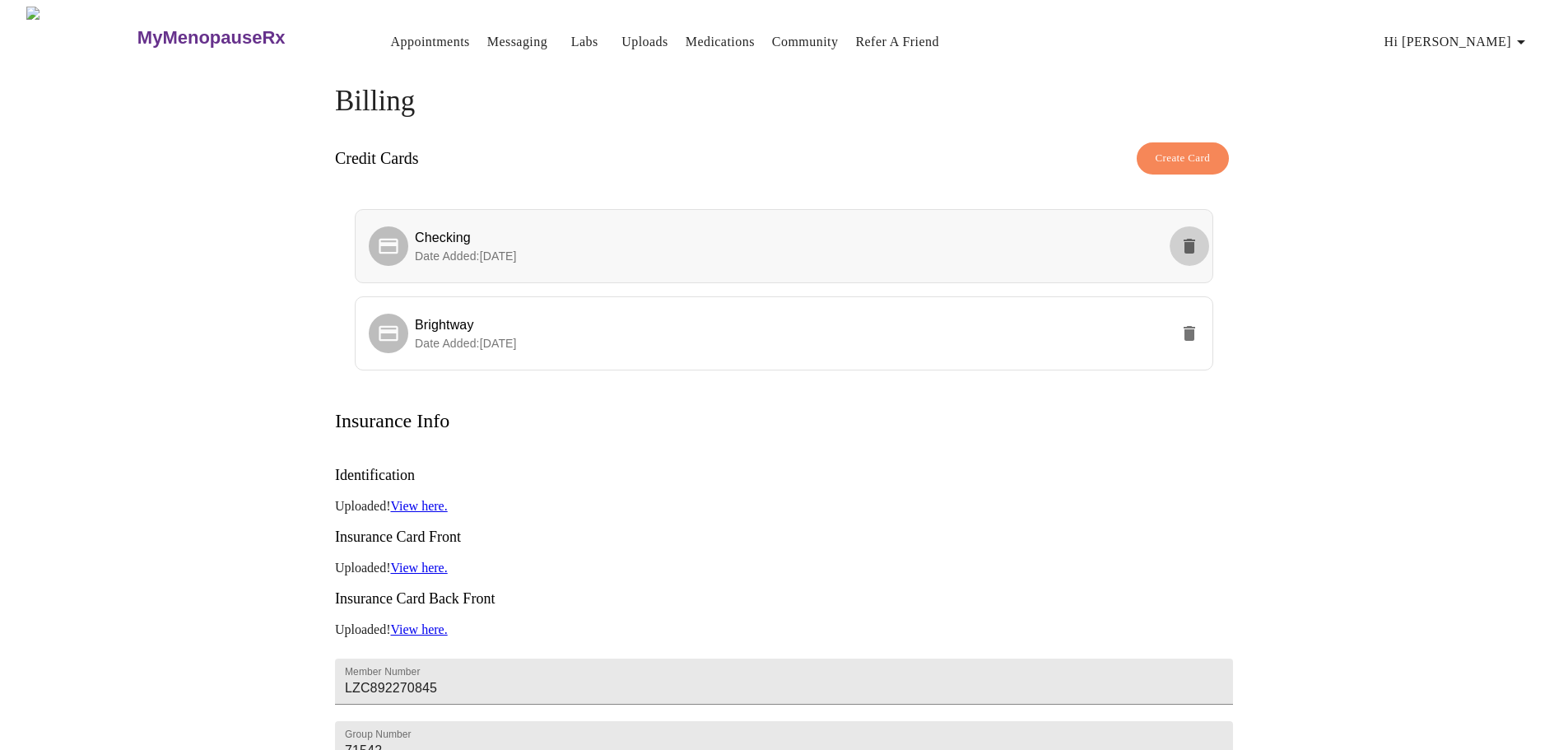
click at [1185, 240] on icon "delete" at bounding box center [1189, 245] width 12 height 14
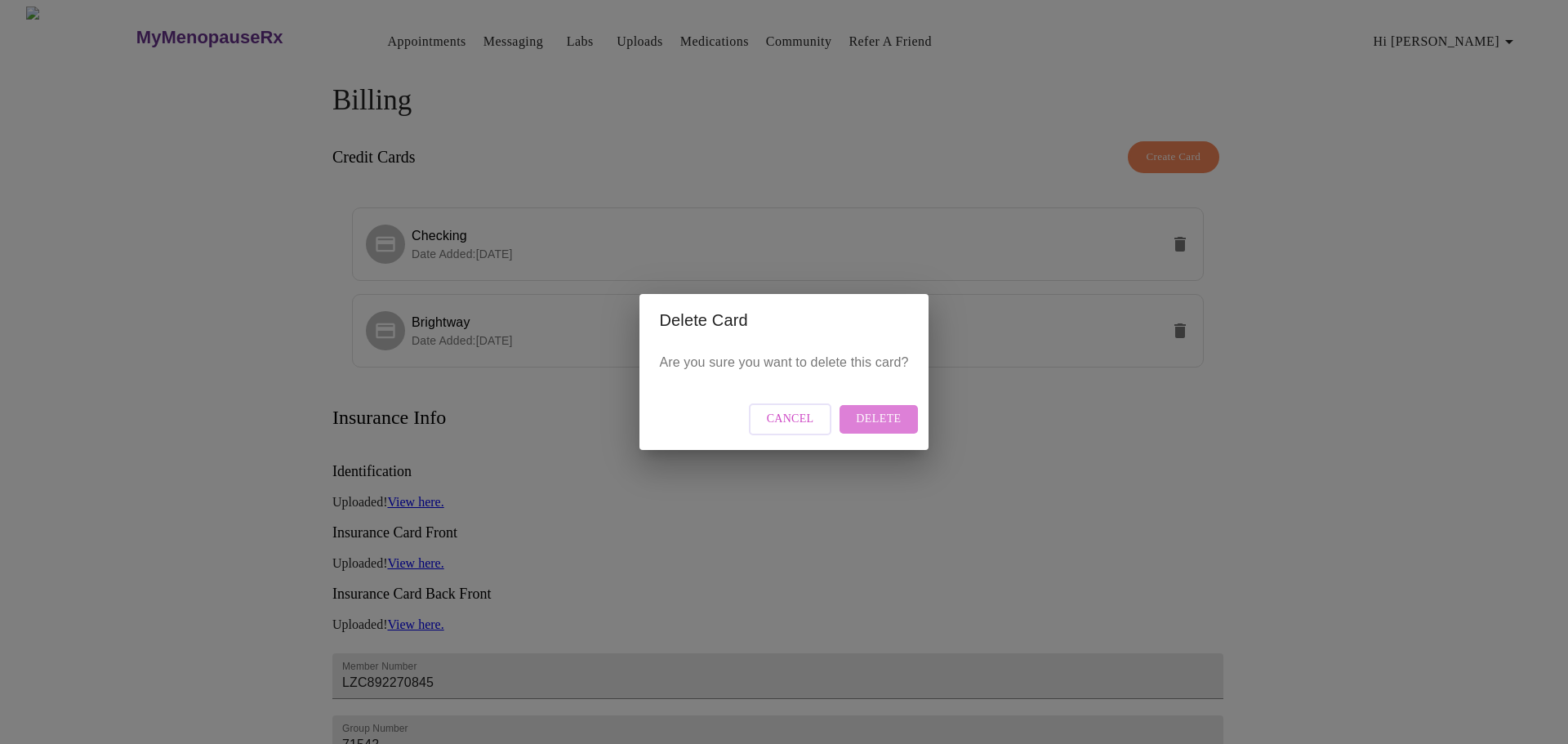
click at [890, 416] on span "Delete" at bounding box center [878, 419] width 45 height 20
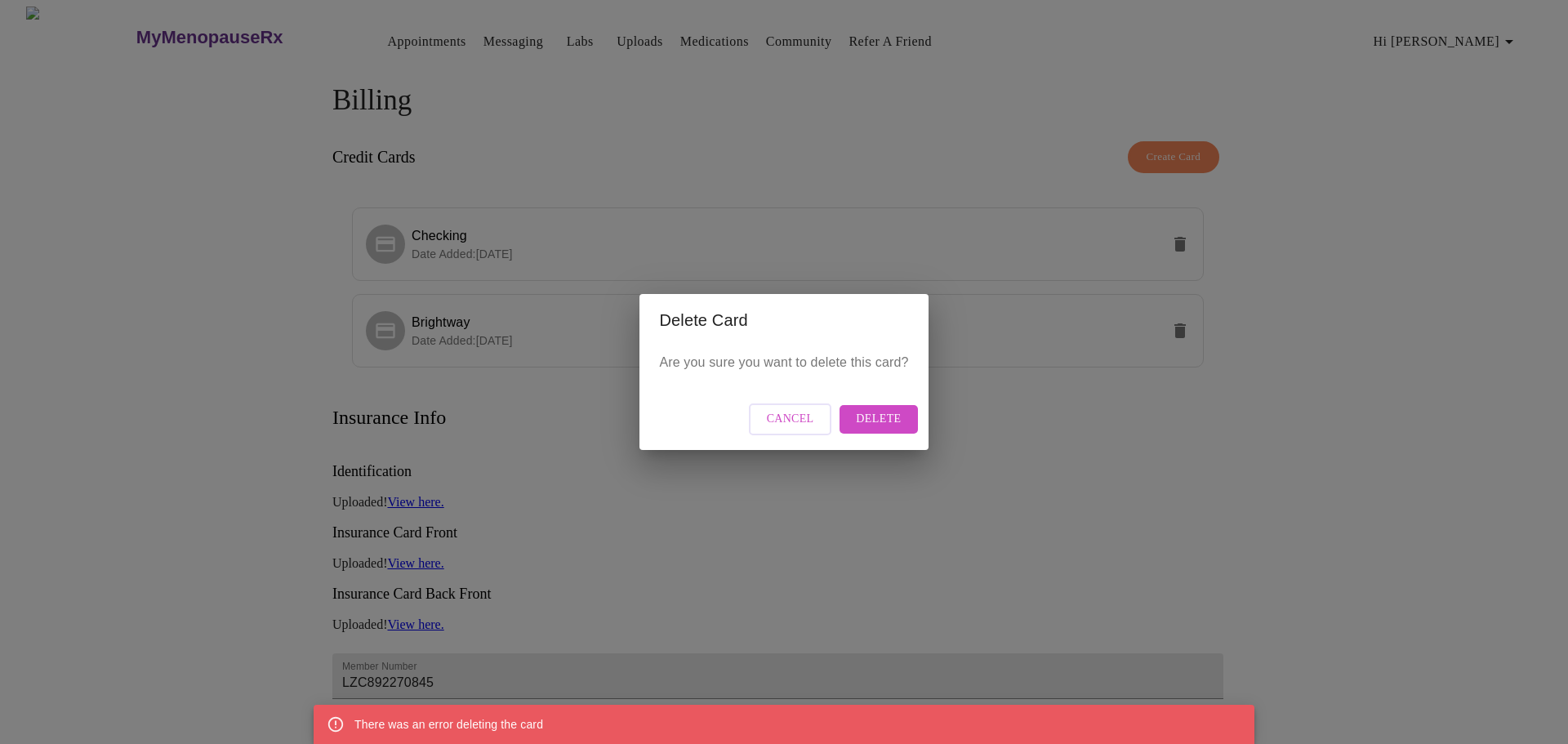
click at [805, 415] on span "Cancel" at bounding box center [791, 419] width 47 height 20
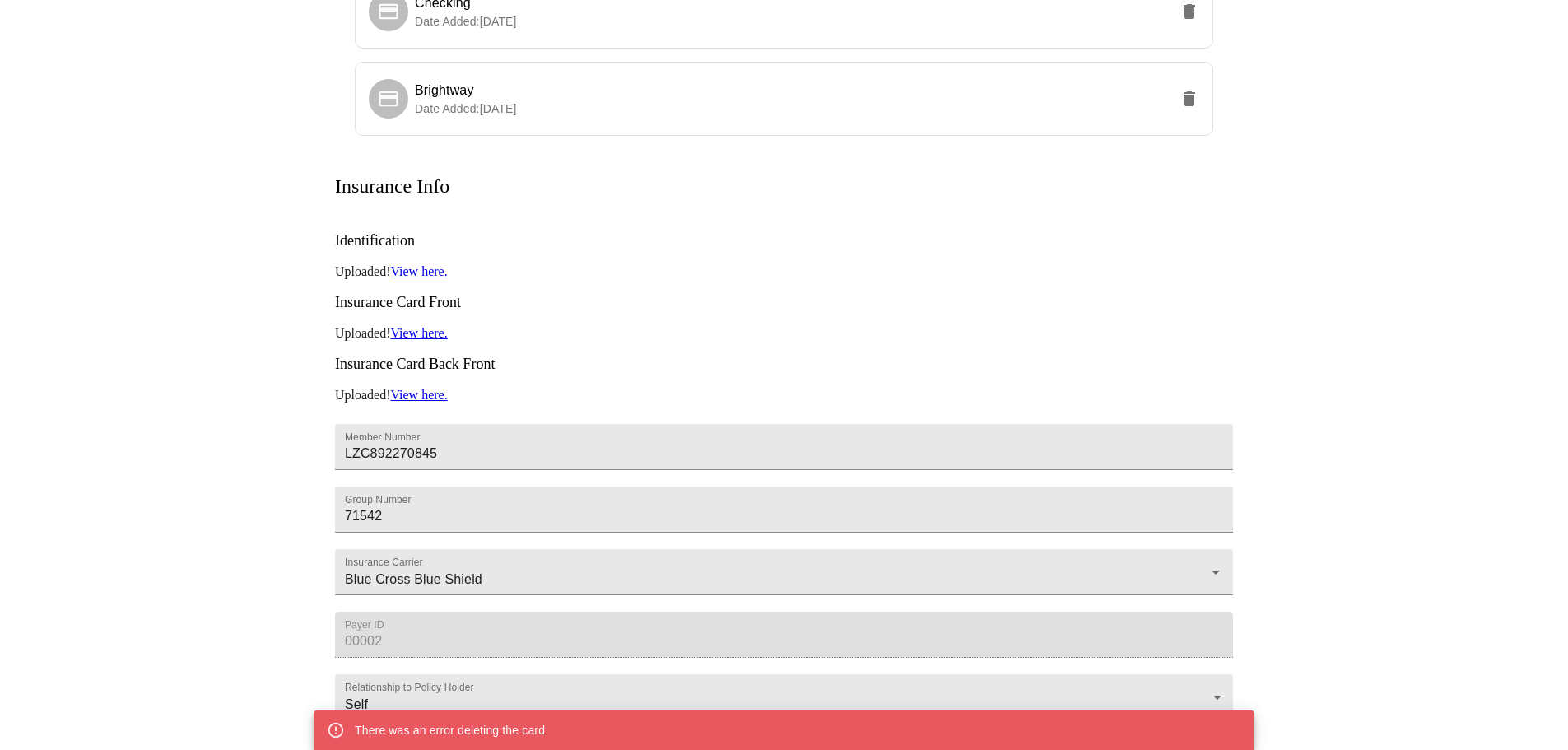
scroll to position [247, 0]
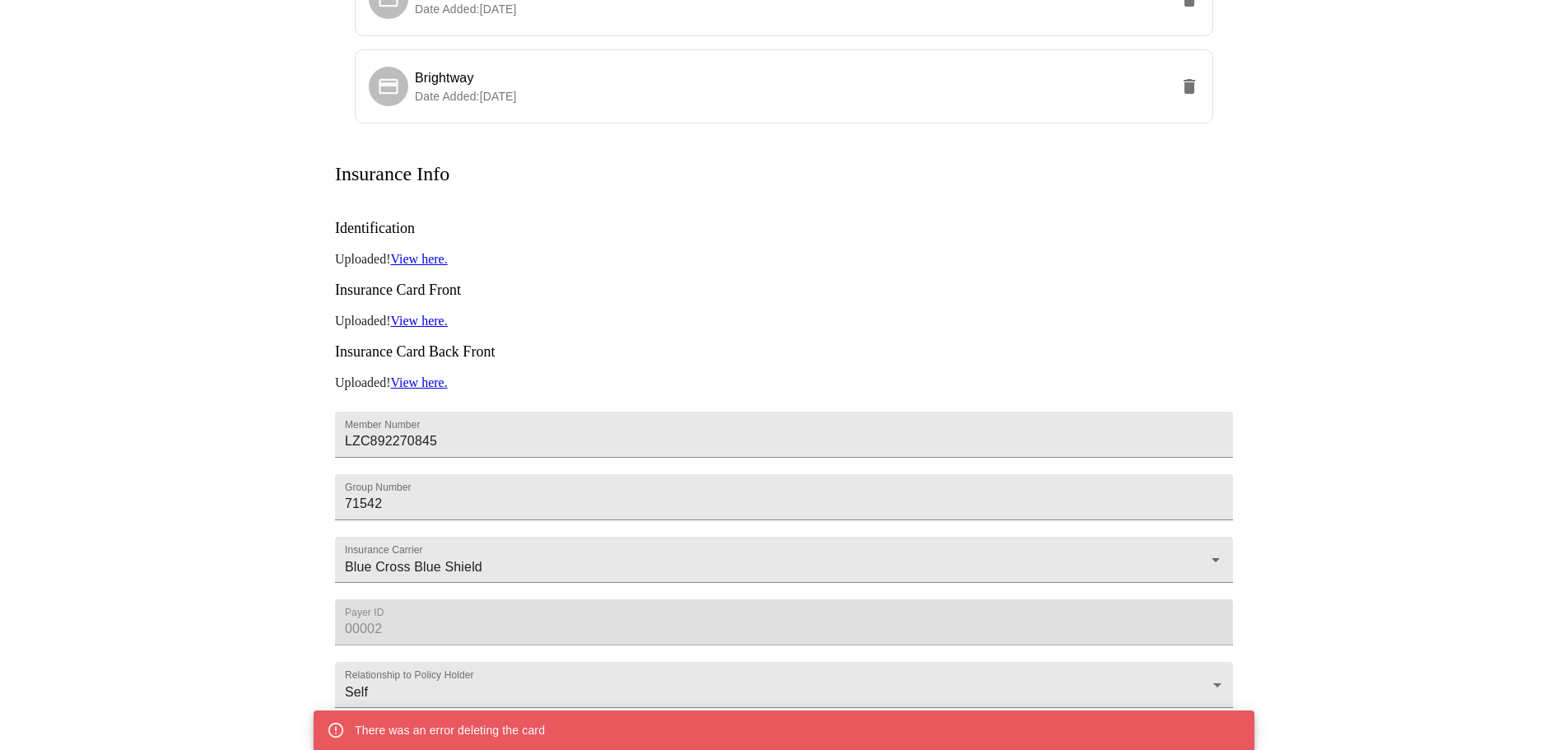
click at [431, 313] on link "View here." at bounding box center [418, 320] width 57 height 14
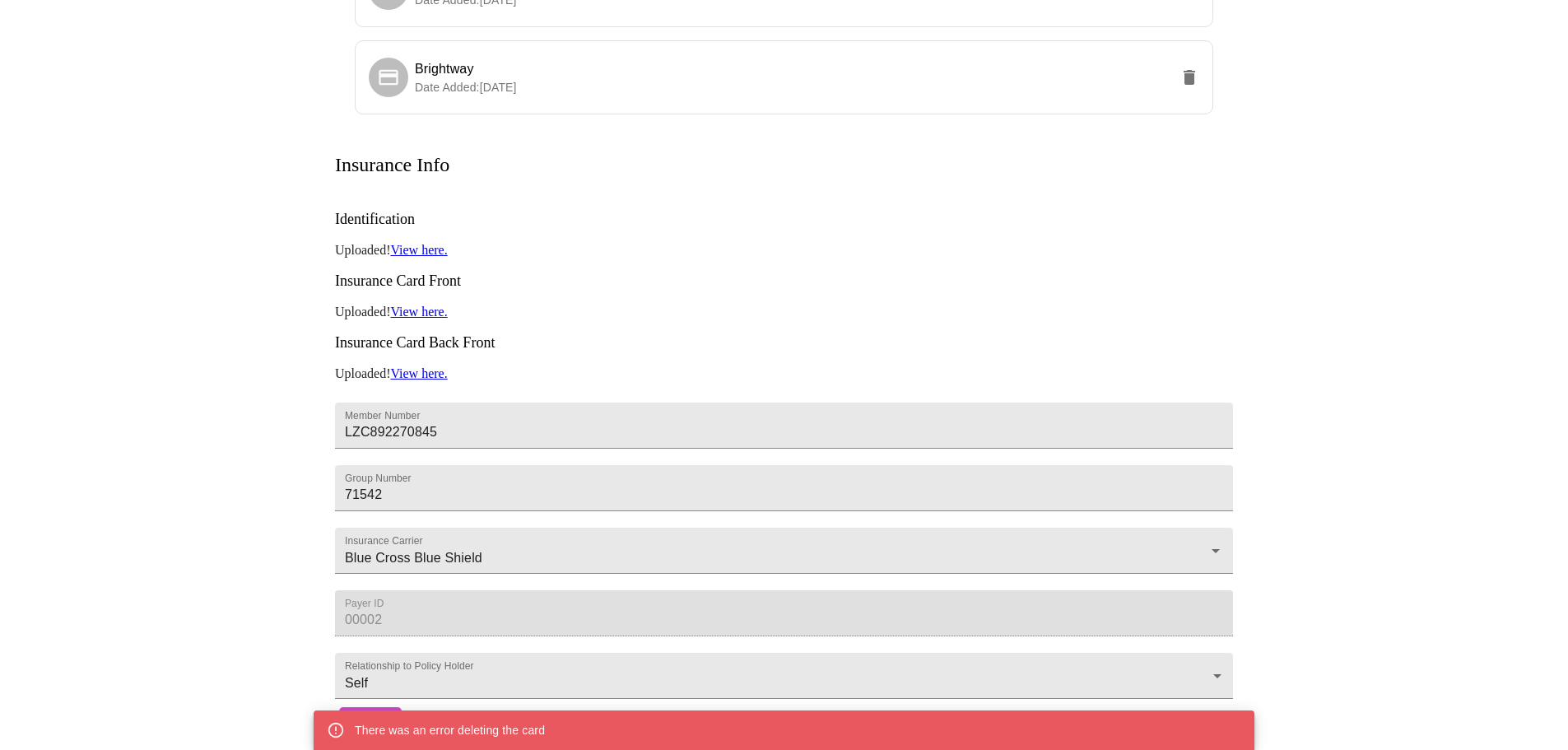
scroll to position [285, 0]
click at [258, 535] on div "Billing Credit Cards Create Card Checking Date Added: 06-23-2025 Brightway Date…" at bounding box center [785, 286] width 1054 height 914
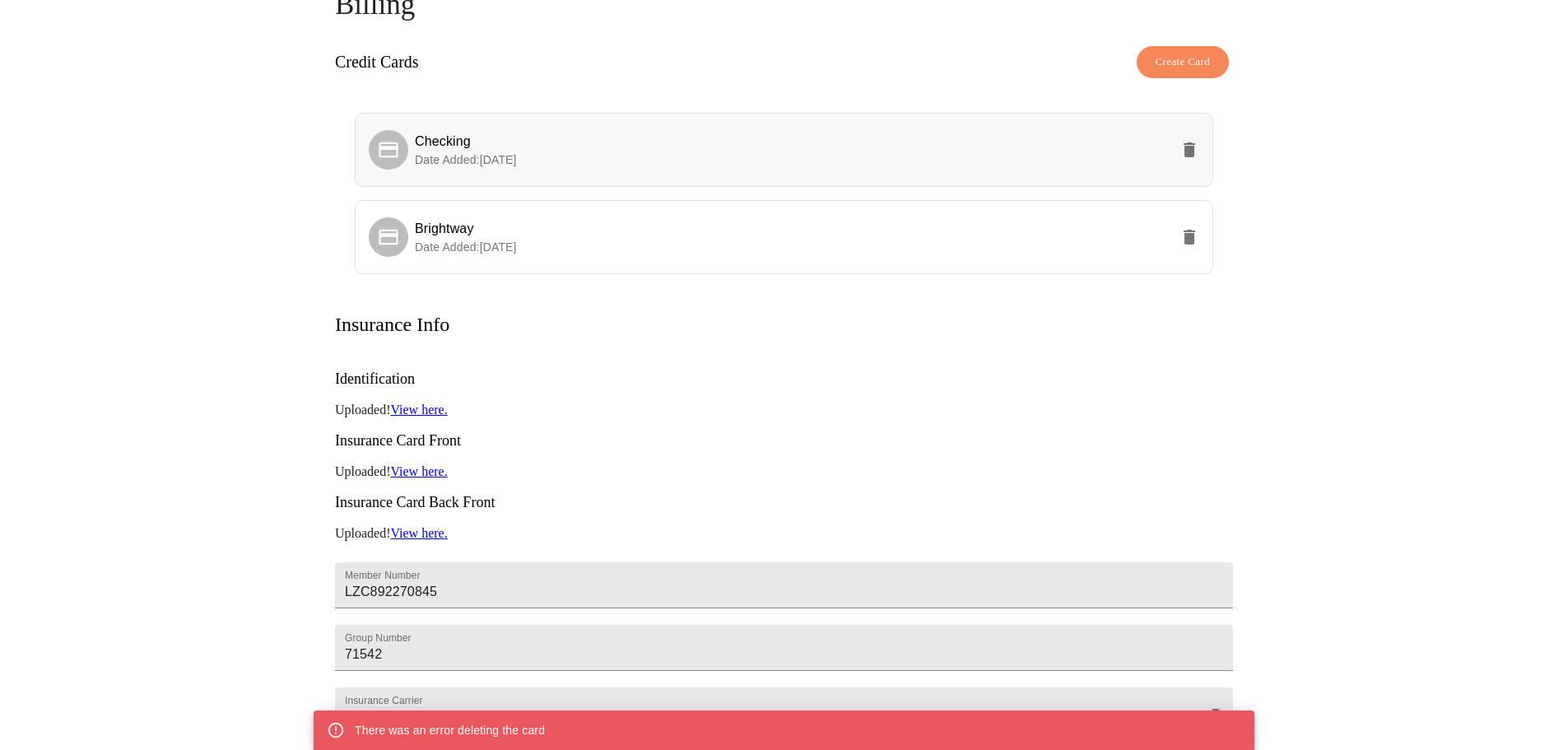
scroll to position [0, 0]
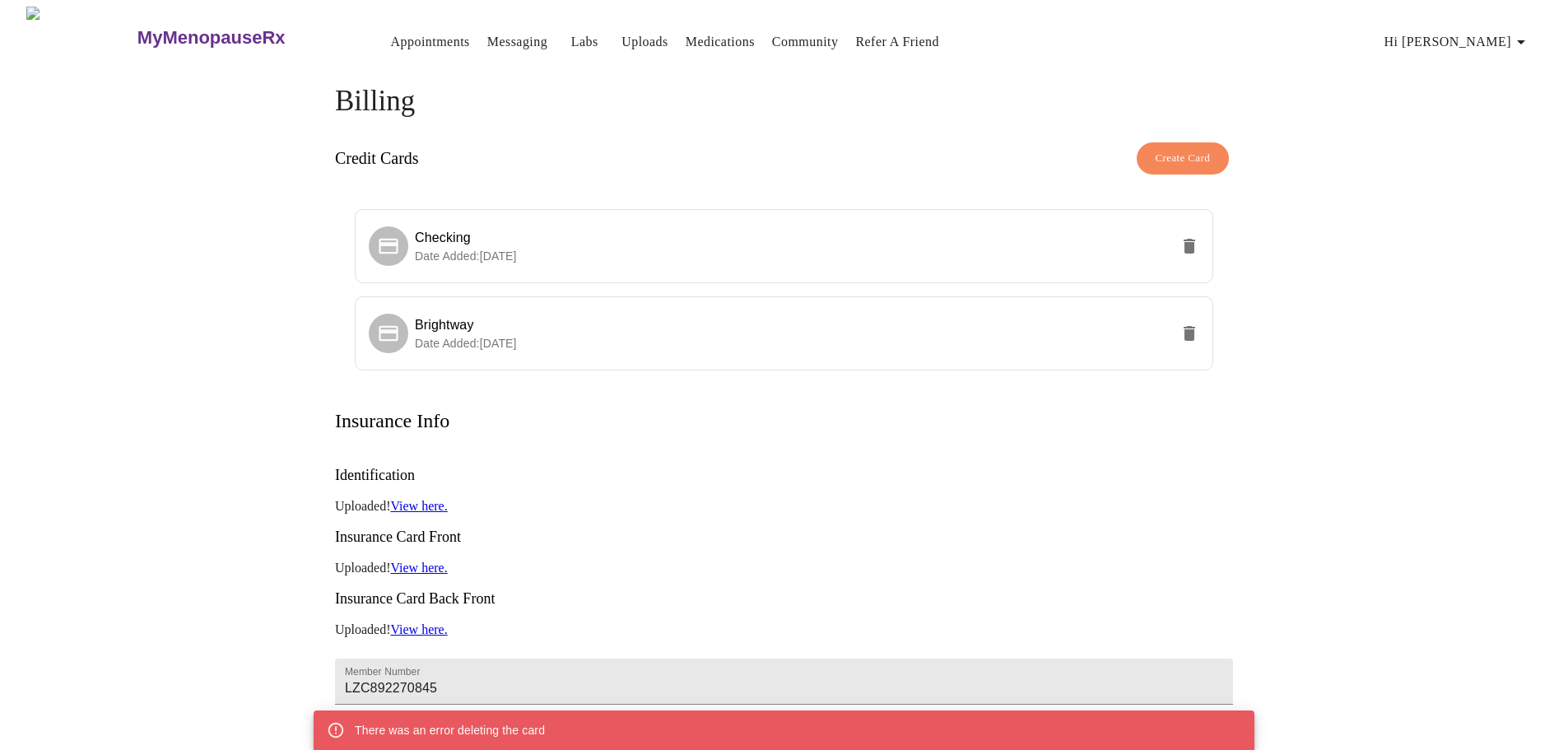
click at [908, 143] on div "Credit Cards Create Card" at bounding box center [783, 158] width 898 height 49
click at [1498, 35] on span "Hi [PERSON_NAME]" at bounding box center [1457, 42] width 146 height 23
drag, startPoint x: 1501, startPoint y: 127, endPoint x: 1245, endPoint y: 369, distance: 352.3
click at [1318, 335] on div "Settings Billing Invoices Log out" at bounding box center [790, 375] width 1580 height 750
click at [1251, 352] on div at bounding box center [790, 375] width 1580 height 750
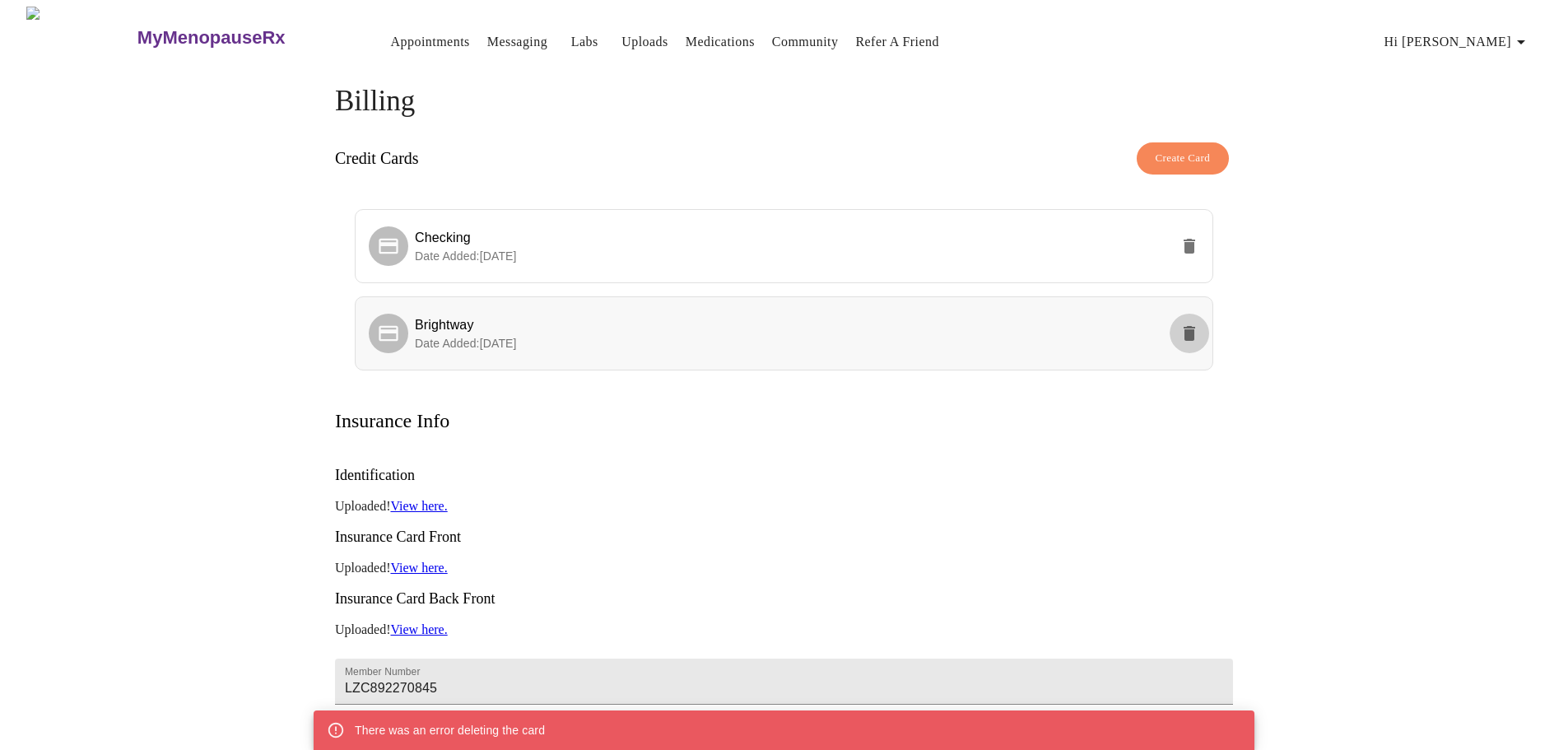
click at [1187, 326] on icon "delete" at bounding box center [1189, 333] width 12 height 14
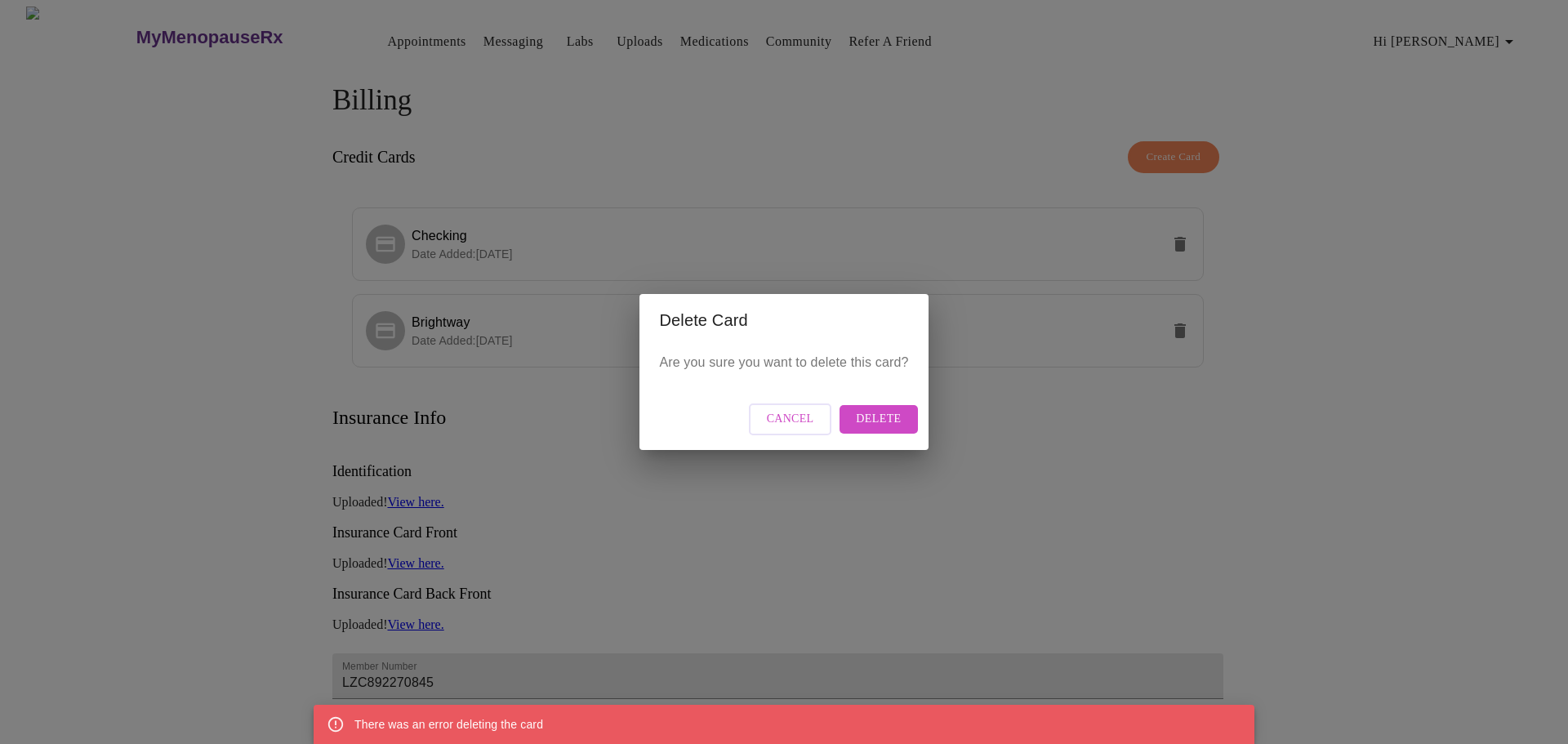
click at [882, 420] on span "Delete" at bounding box center [878, 419] width 45 height 20
click at [1282, 518] on div "Delete Card Are you sure you want to delete this card? Cancel Delete" at bounding box center [784, 372] width 1568 height 744
drag, startPoint x: 798, startPoint y: 417, endPoint x: 885, endPoint y: 437, distance: 89.3
click at [885, 438] on div "Cancel Delete" at bounding box center [783, 419] width 288 height 62
click at [881, 414] on span "Delete" at bounding box center [878, 419] width 45 height 20
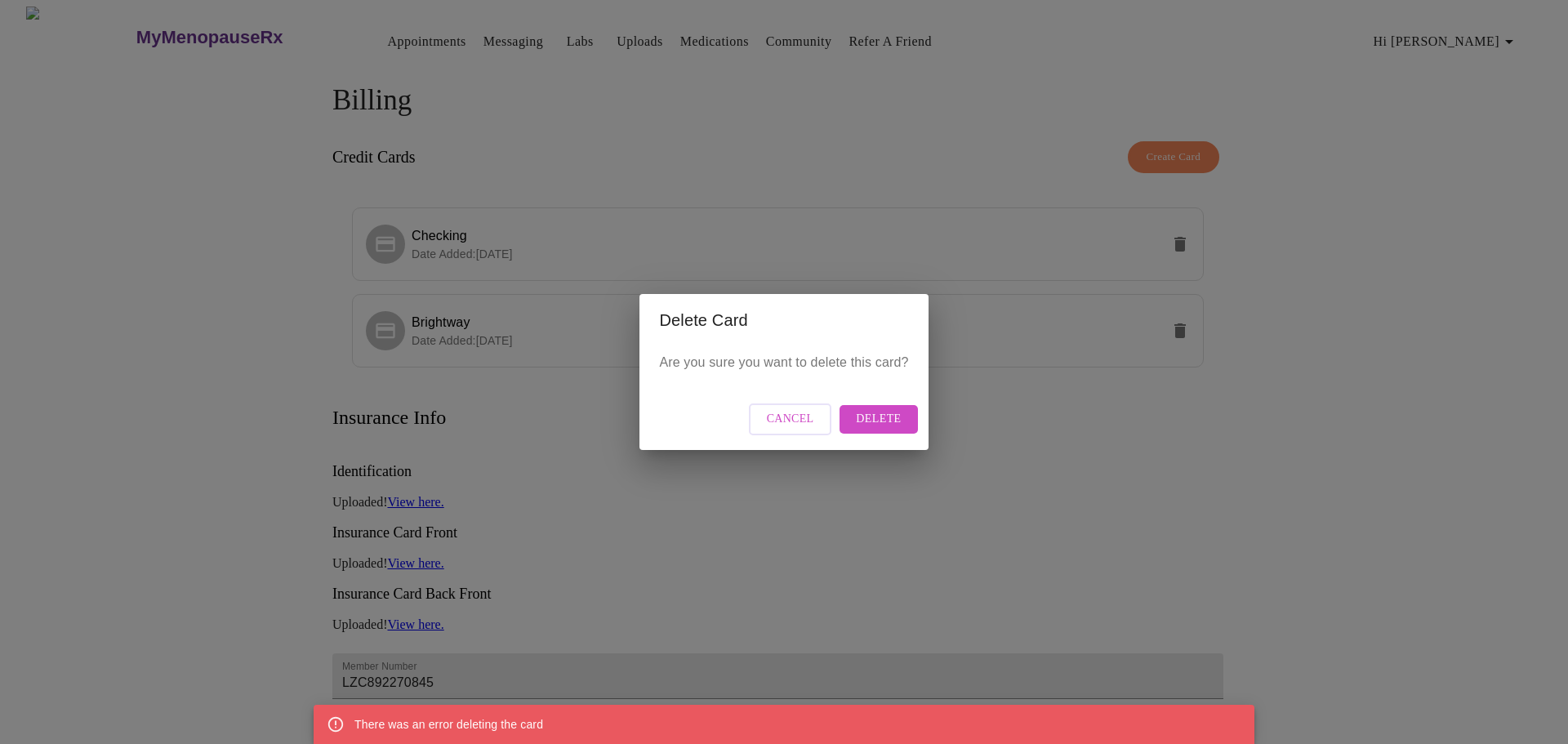
click at [883, 412] on span "Delete" at bounding box center [878, 419] width 45 height 20
click at [811, 420] on span "Cancel" at bounding box center [791, 419] width 47 height 20
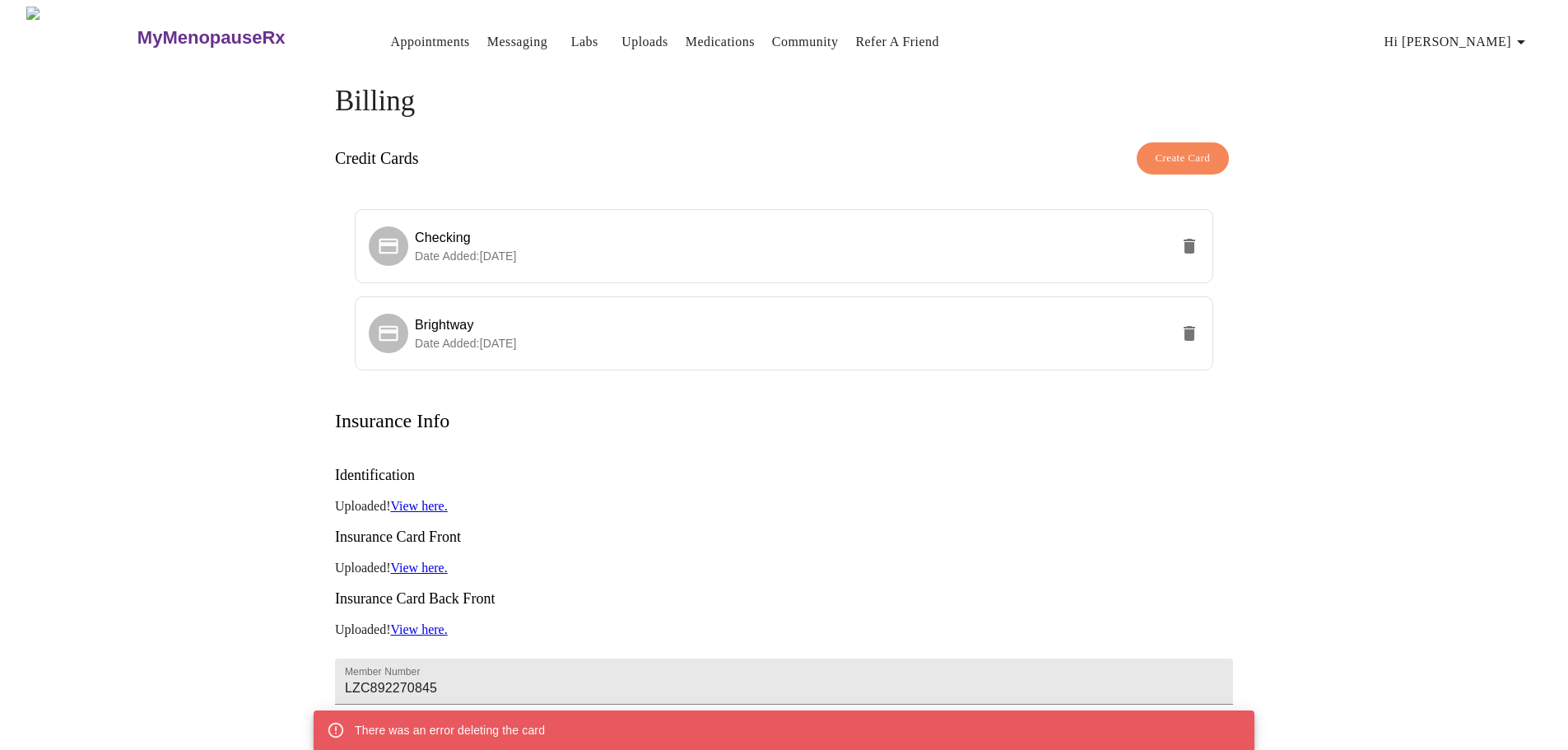
click at [1508, 31] on span "Hi [PERSON_NAME]" at bounding box center [1457, 42] width 146 height 23
click at [1489, 100] on li "Invoices" at bounding box center [1492, 94] width 76 height 30
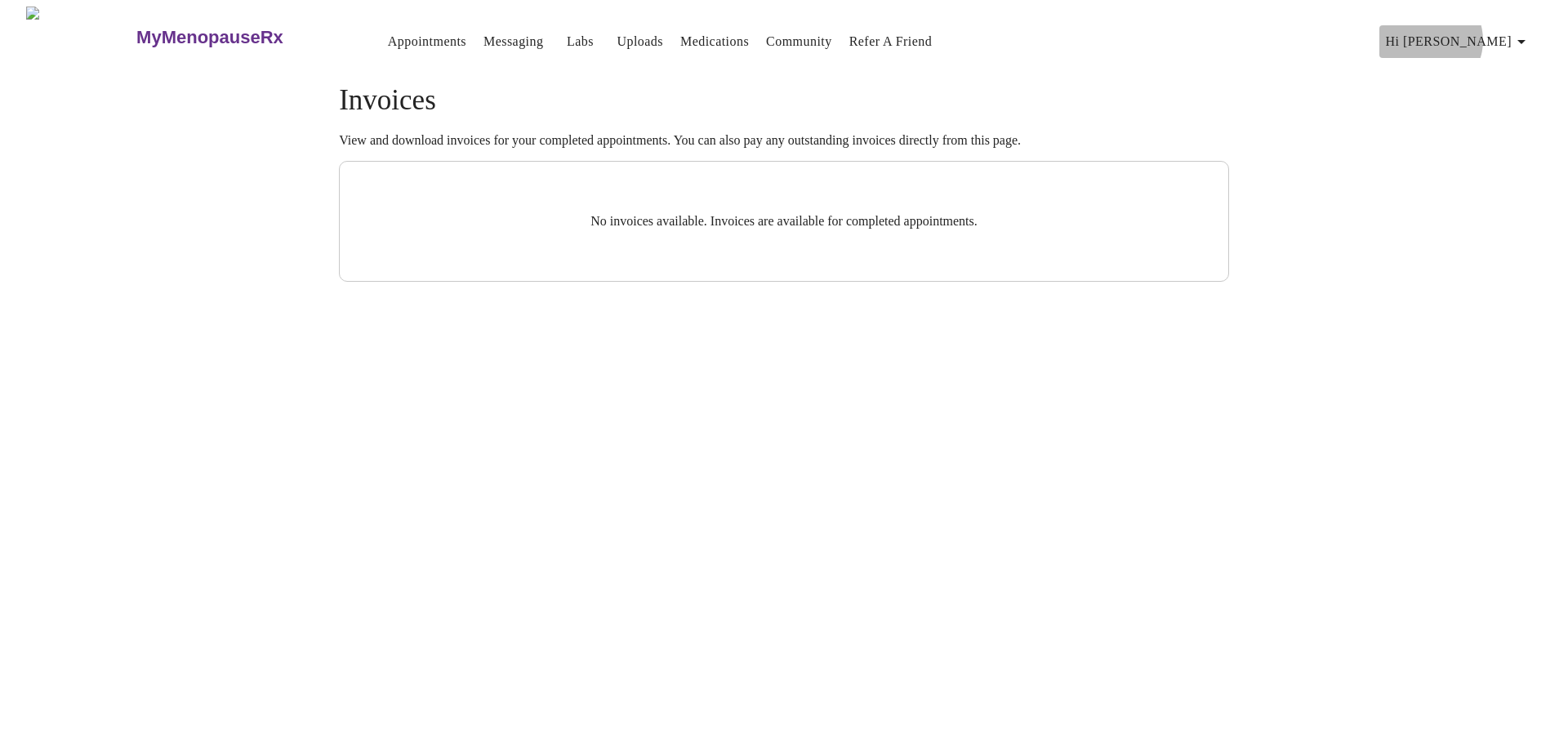
click at [1489, 34] on span "Hi [PERSON_NAME]" at bounding box center [1459, 41] width 145 height 23
click at [1489, 67] on li "Billing" at bounding box center [1494, 64] width 75 height 30
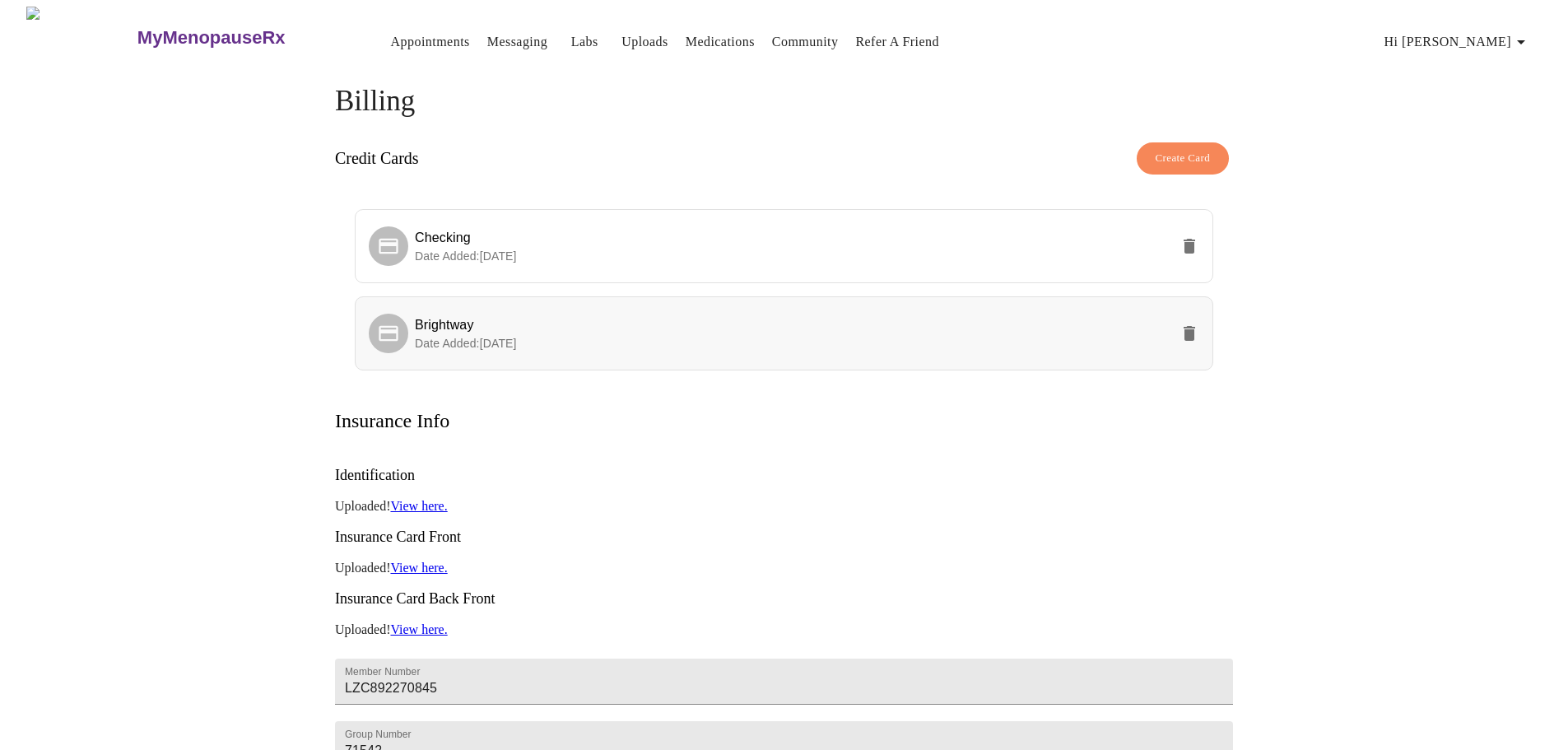
click at [1194, 332] on icon "delete" at bounding box center [1188, 333] width 20 height 20
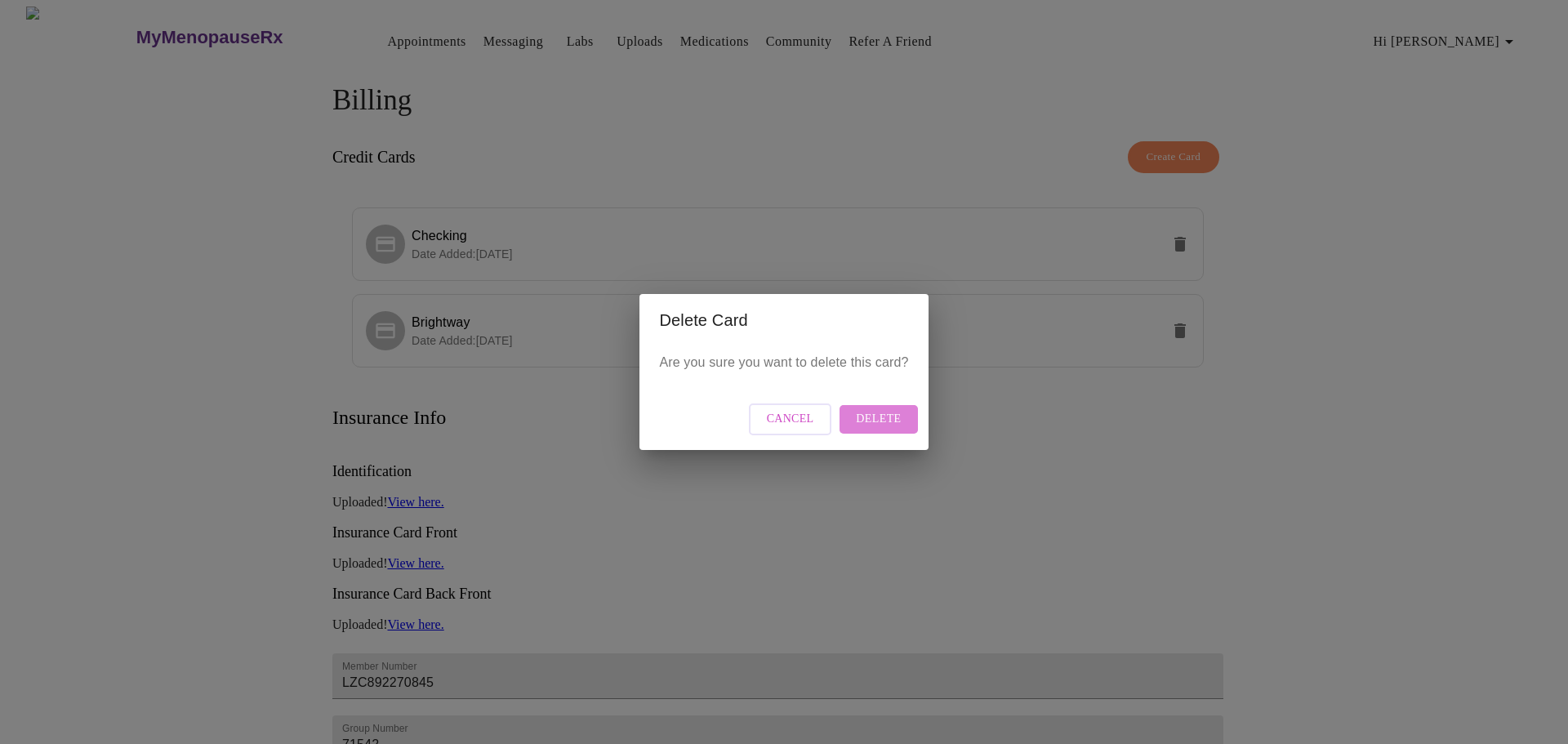
click at [882, 415] on span "Delete" at bounding box center [878, 419] width 45 height 20
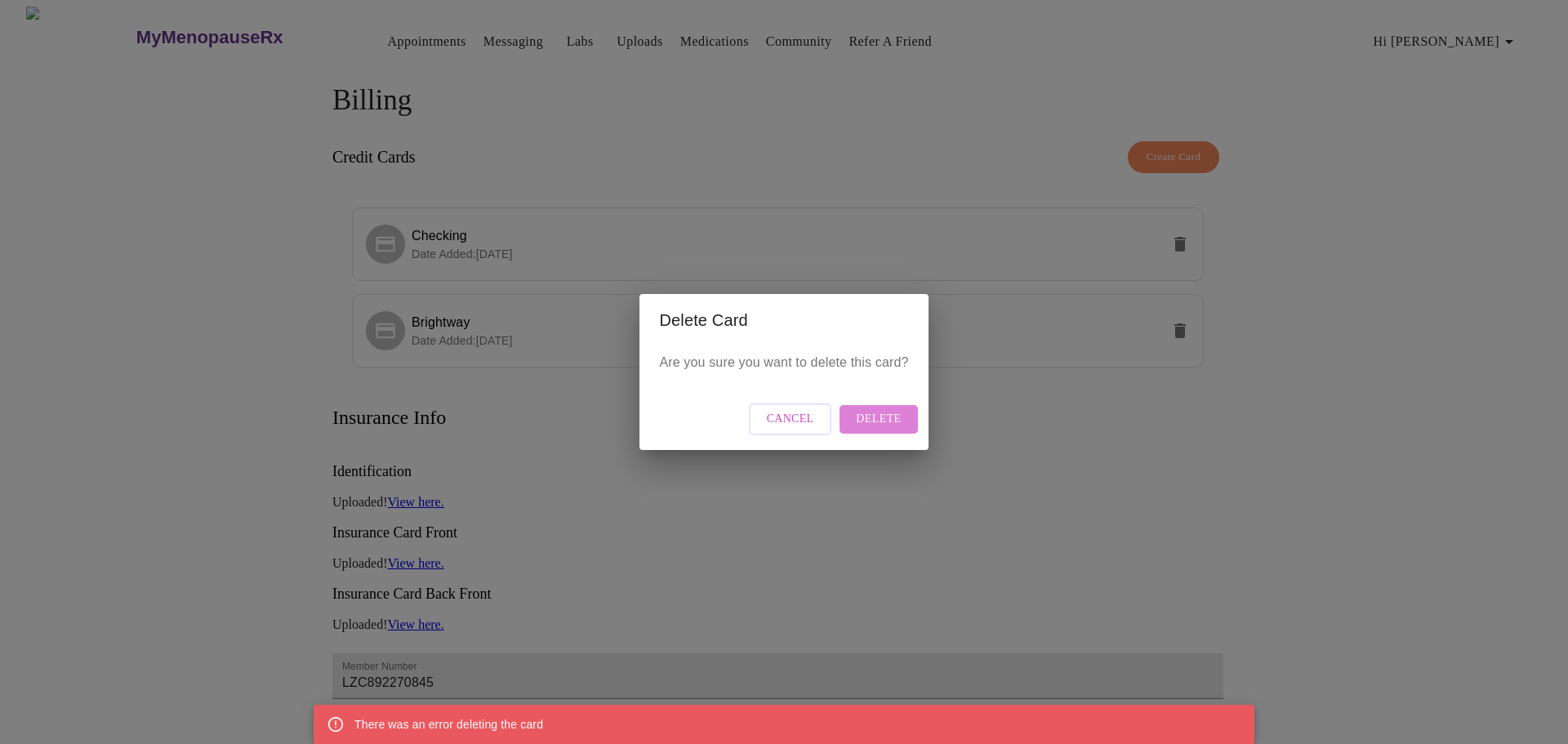
click at [886, 415] on span "Delete" at bounding box center [878, 419] width 45 height 20
click at [809, 414] on span "Cancel" at bounding box center [791, 419] width 47 height 20
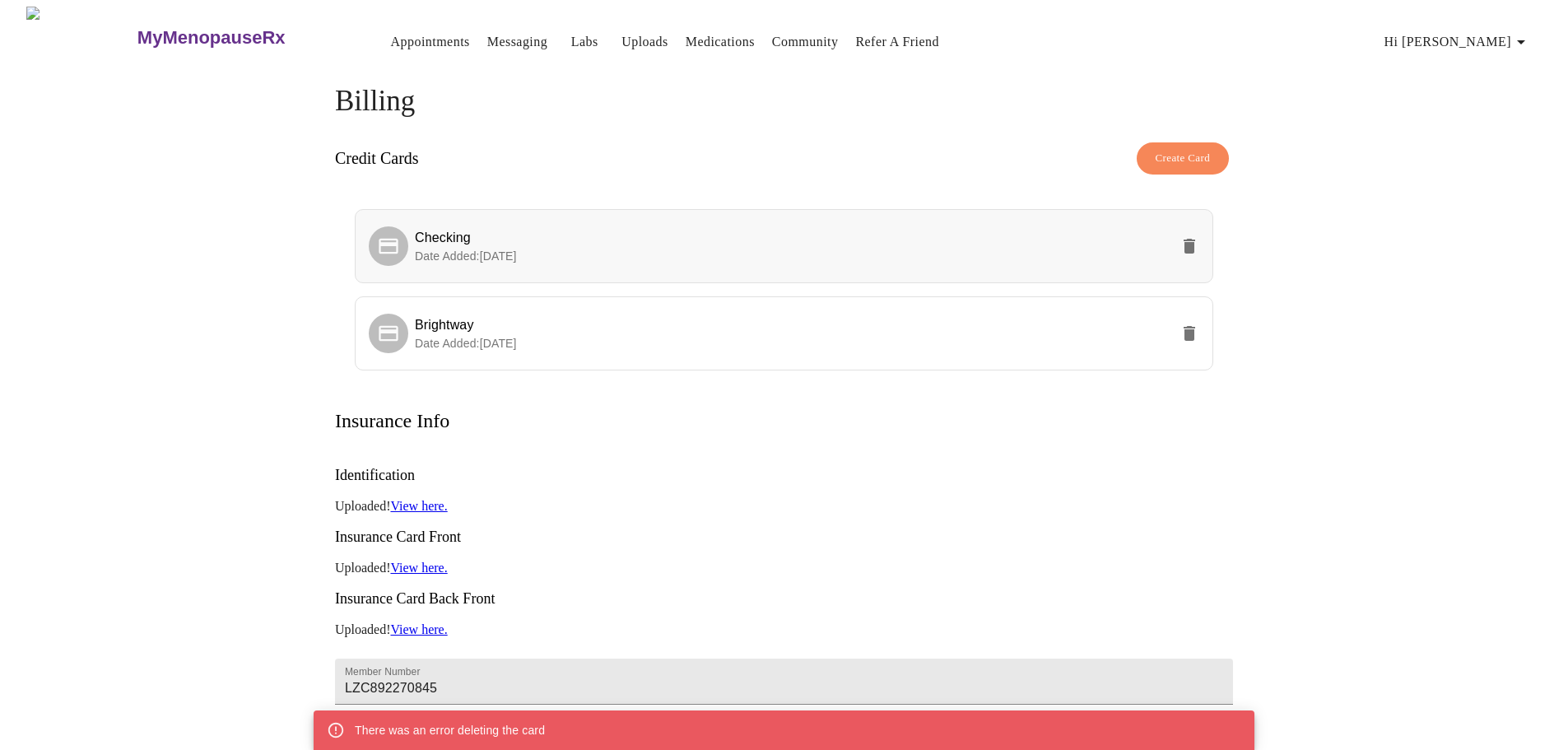
click at [1182, 238] on icon "delete" at bounding box center [1188, 245] width 20 height 20
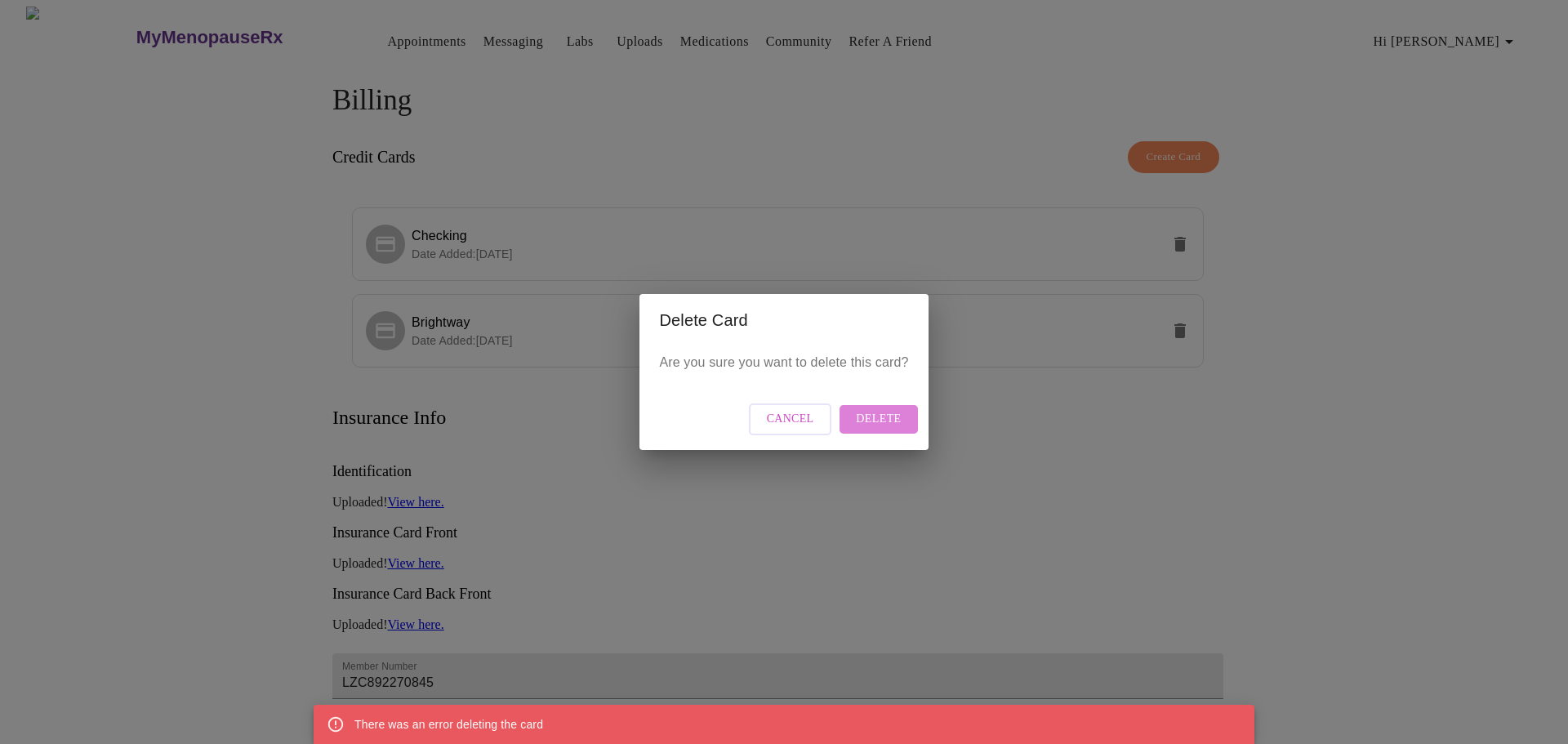
click at [890, 421] on span "Delete" at bounding box center [878, 419] width 45 height 20
click at [887, 421] on span "Delete" at bounding box center [878, 419] width 45 height 20
click at [799, 422] on span "Cancel" at bounding box center [791, 419] width 47 height 20
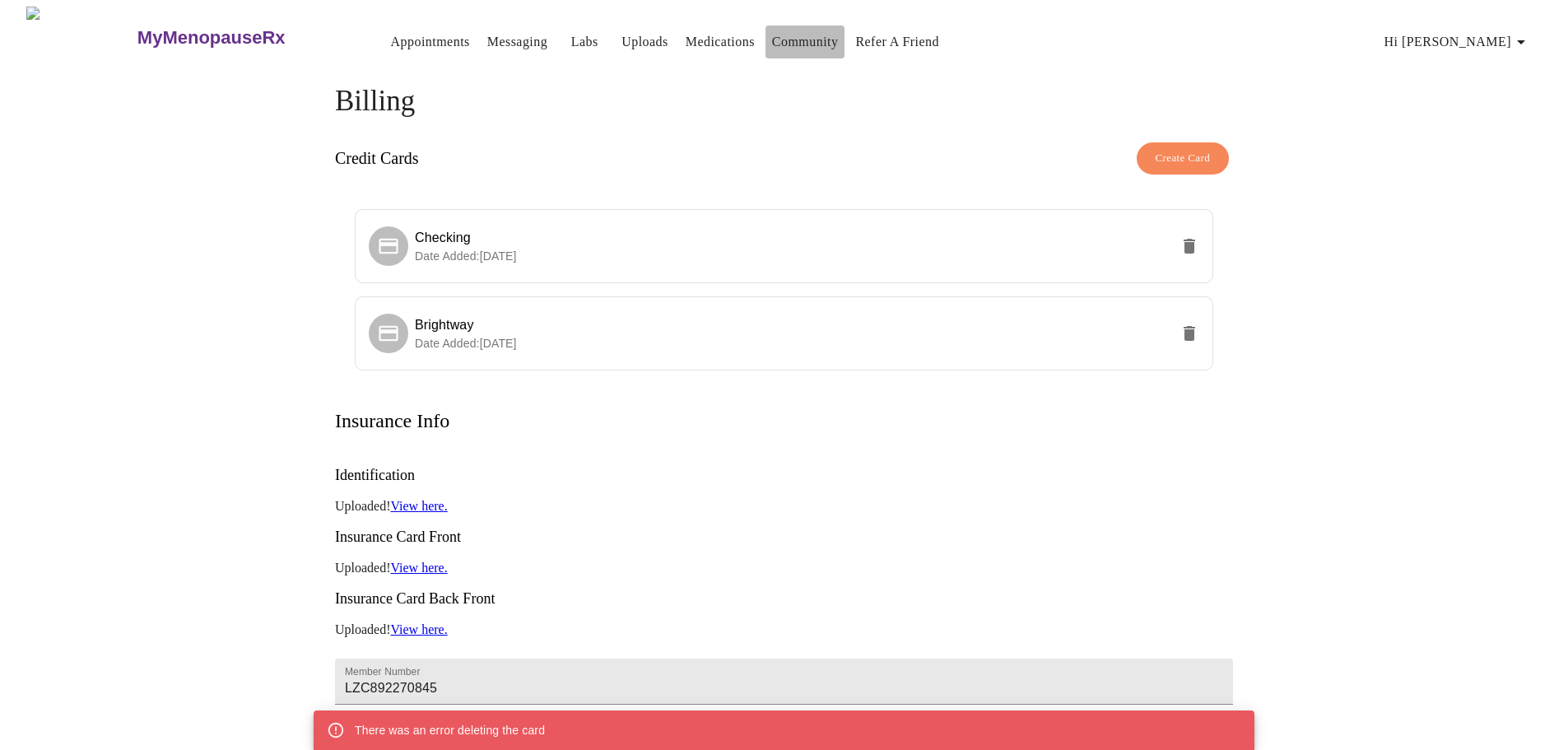
click at [772, 37] on link "Community" at bounding box center [805, 42] width 66 height 23
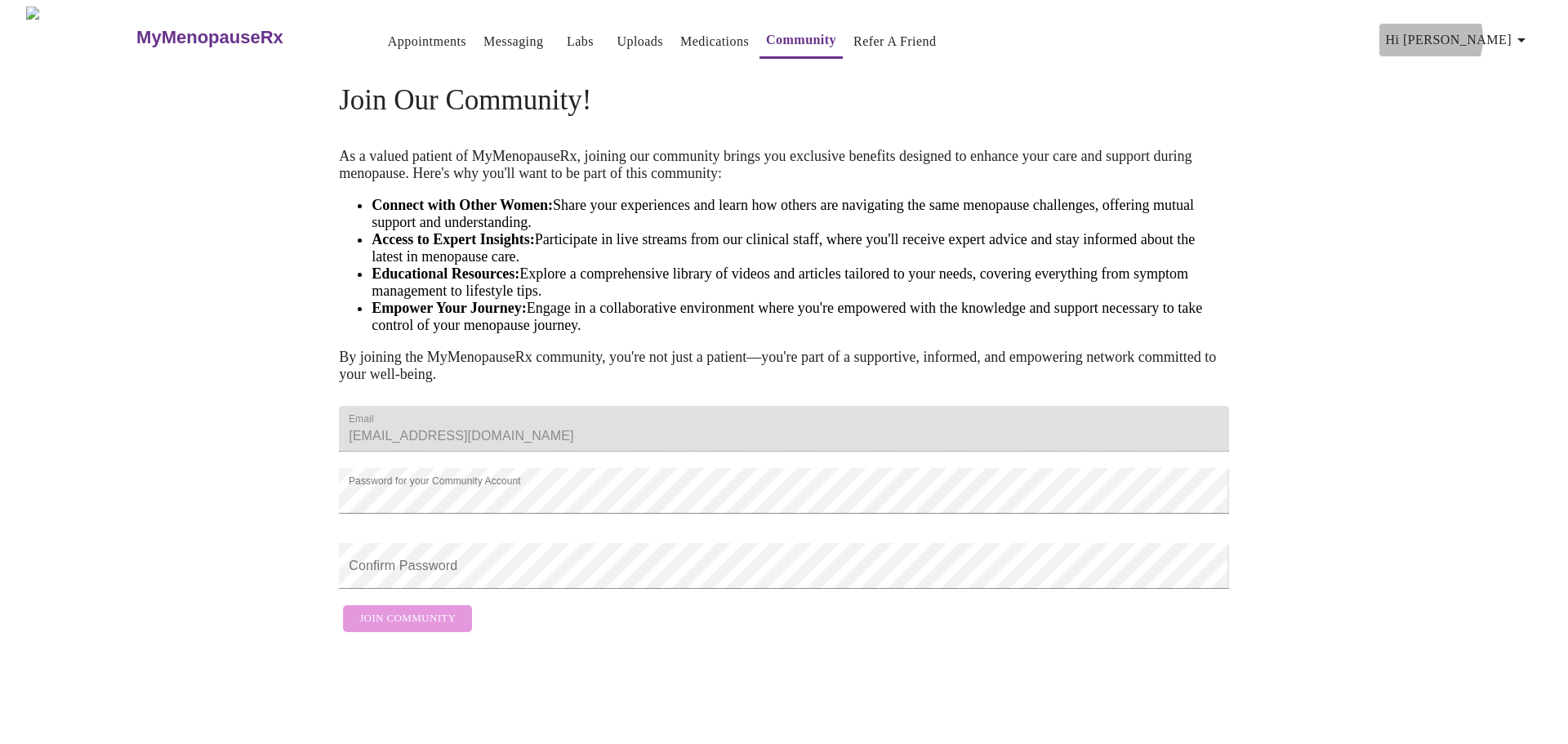
click at [1484, 32] on span "Hi [PERSON_NAME]" at bounding box center [1459, 40] width 145 height 23
click at [1507, 133] on li "Log out" at bounding box center [1494, 122] width 75 height 30
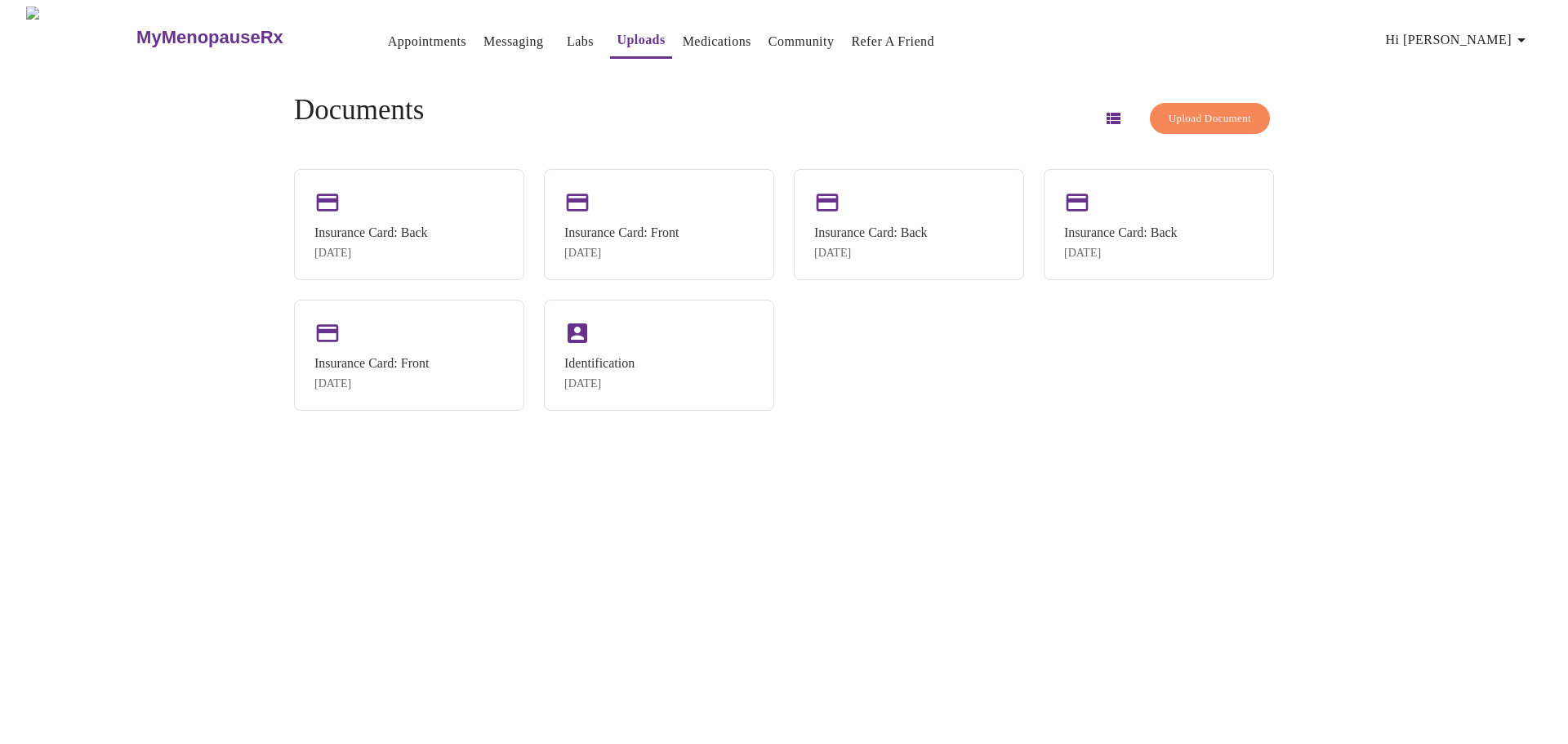
click at [1492, 32] on span "Hi [PERSON_NAME]" at bounding box center [1459, 40] width 145 height 23
click at [1513, 29] on li "Settings" at bounding box center [1494, 34] width 75 height 30
